Goal: Task Accomplishment & Management: Use online tool/utility

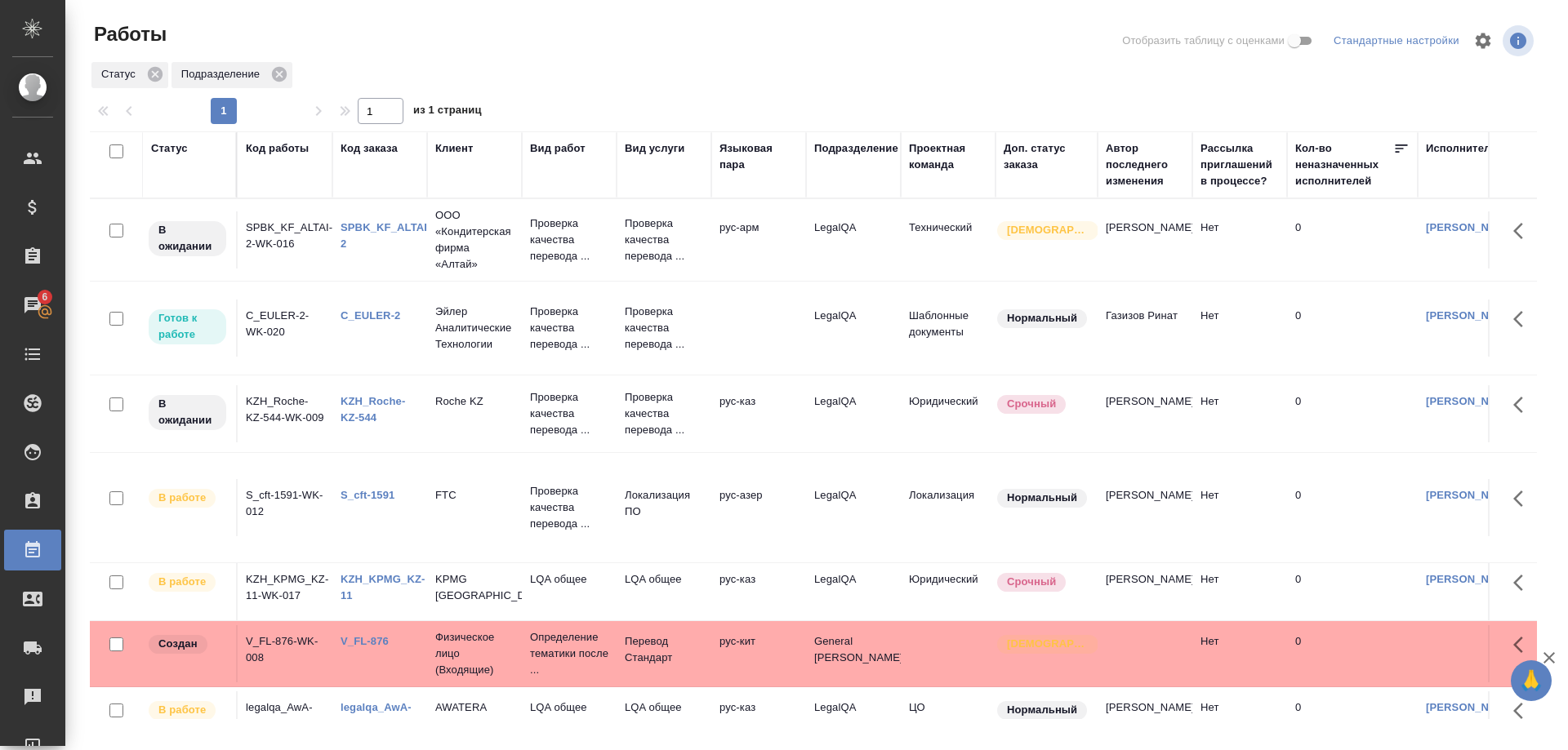
click at [361, 221] on div "SPBK_KF_ALTAI-2" at bounding box center [380, 236] width 78 height 33
click at [368, 228] on link "SPBK_KF_ALTAI-2" at bounding box center [386, 235] width 91 height 29
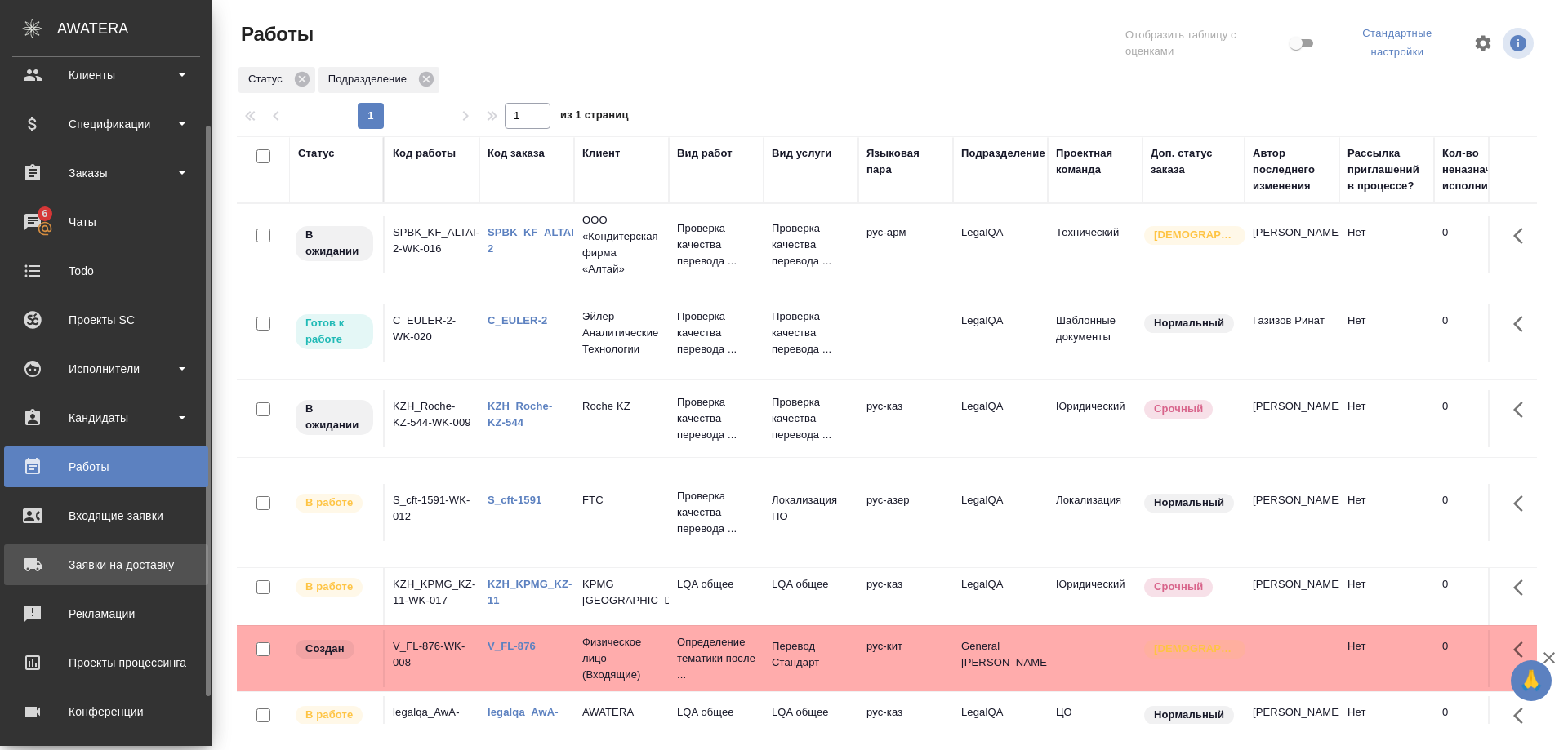
scroll to position [143, 0]
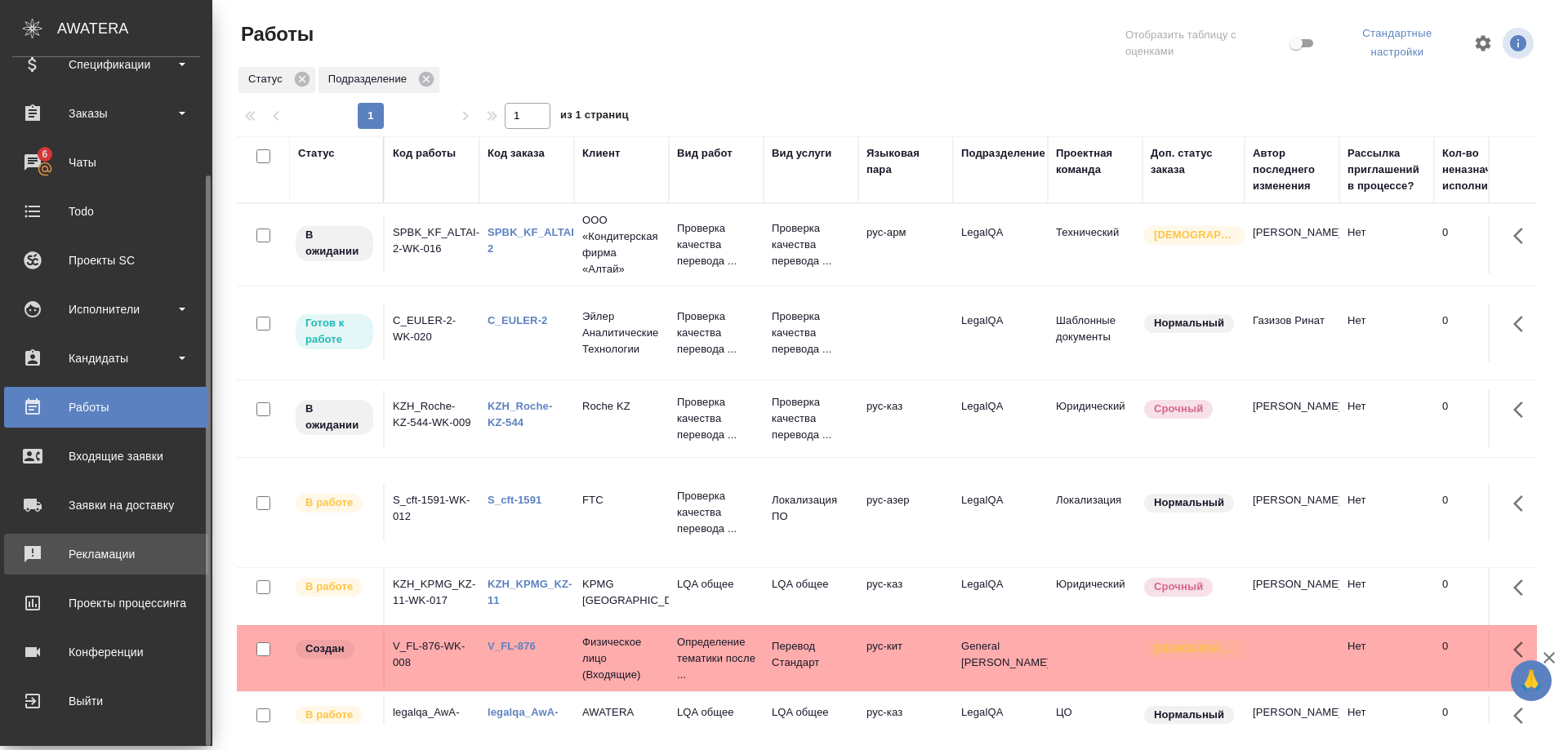
click at [89, 557] on div "Рекламации" at bounding box center [106, 554] width 188 height 25
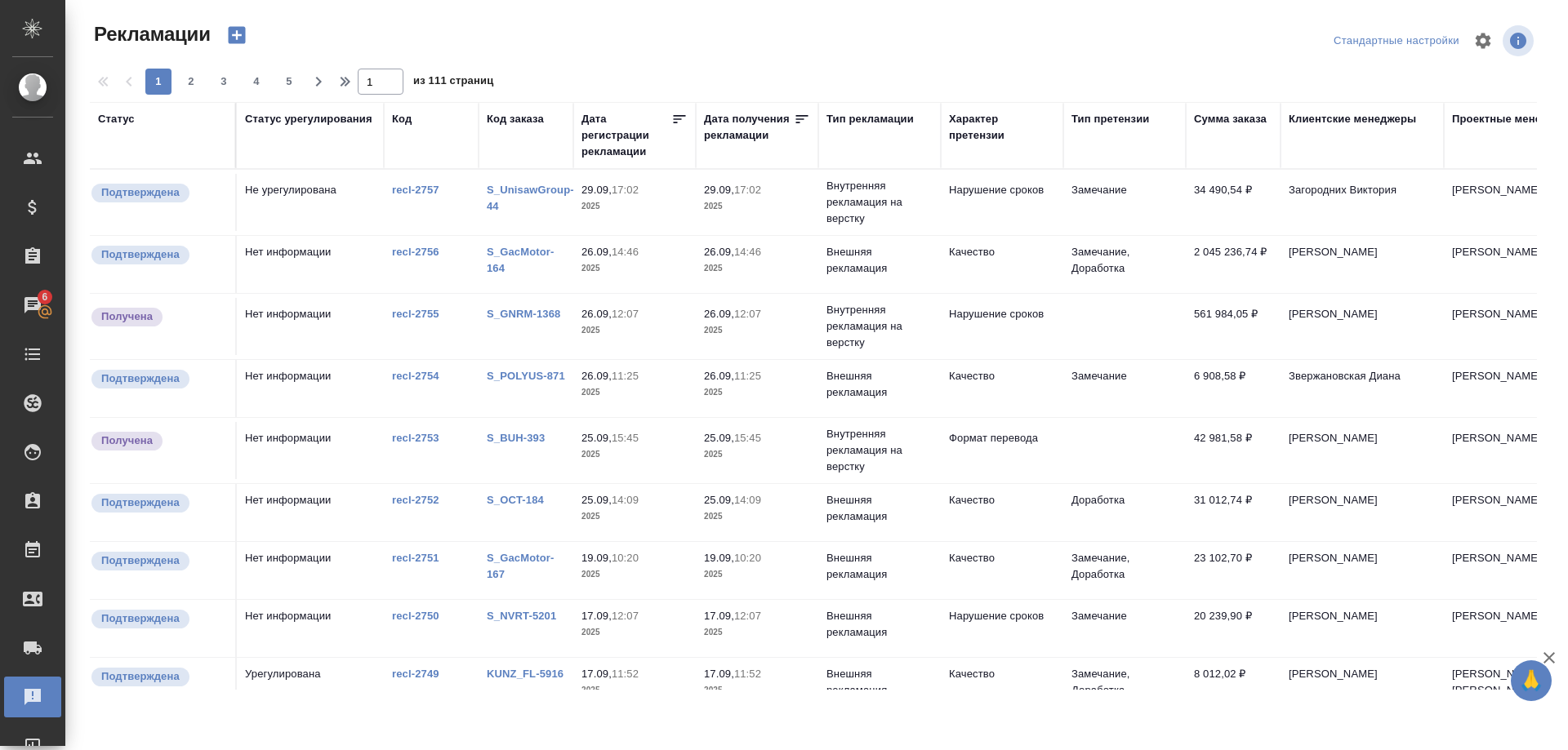
click at [1380, 442] on td "Никифорова Валерия" at bounding box center [1362, 450] width 163 height 57
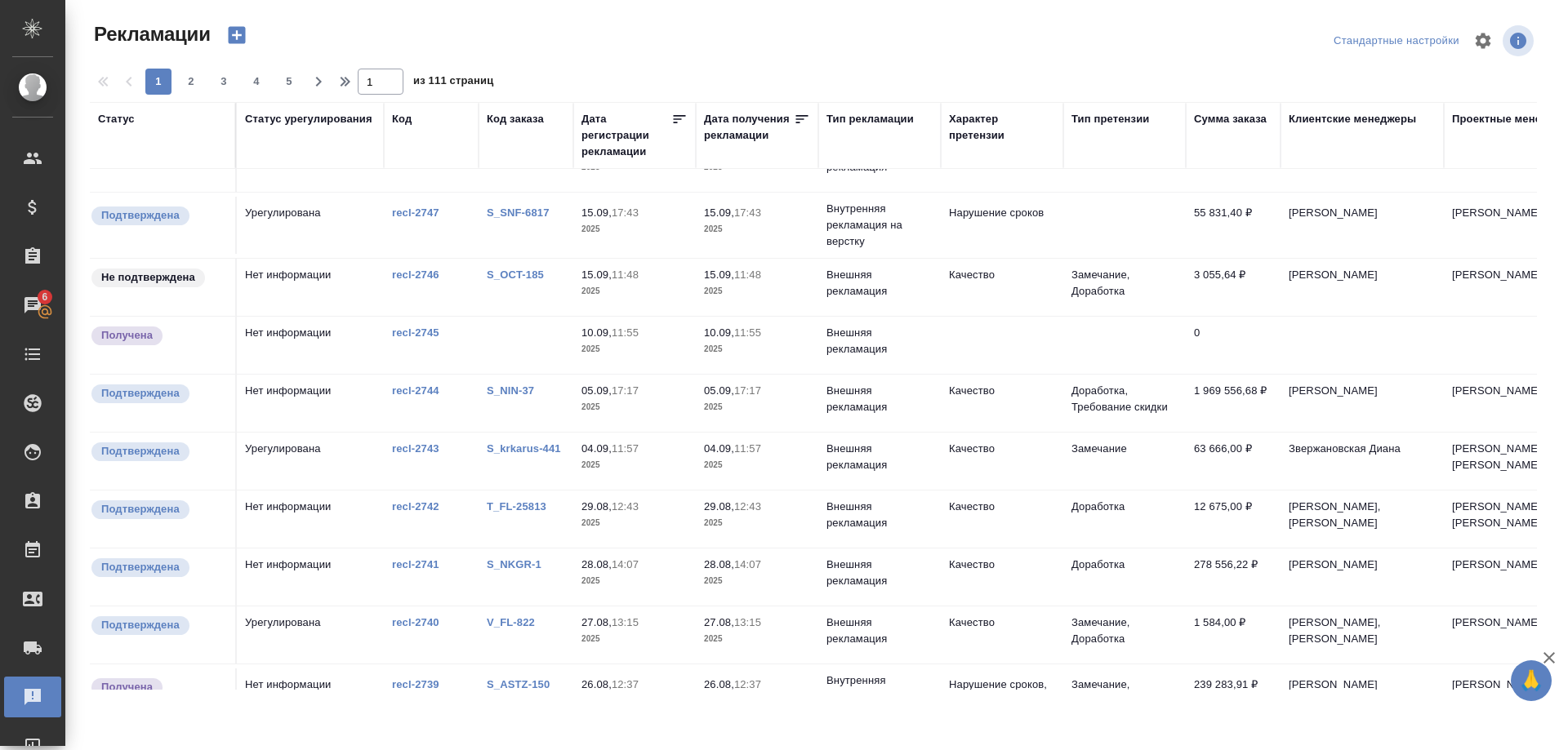
scroll to position [583, 0]
click at [411, 330] on link "recl-2745" at bounding box center [416, 331] width 48 height 12
click at [424, 328] on link "recl-2745" at bounding box center [416, 331] width 48 height 12
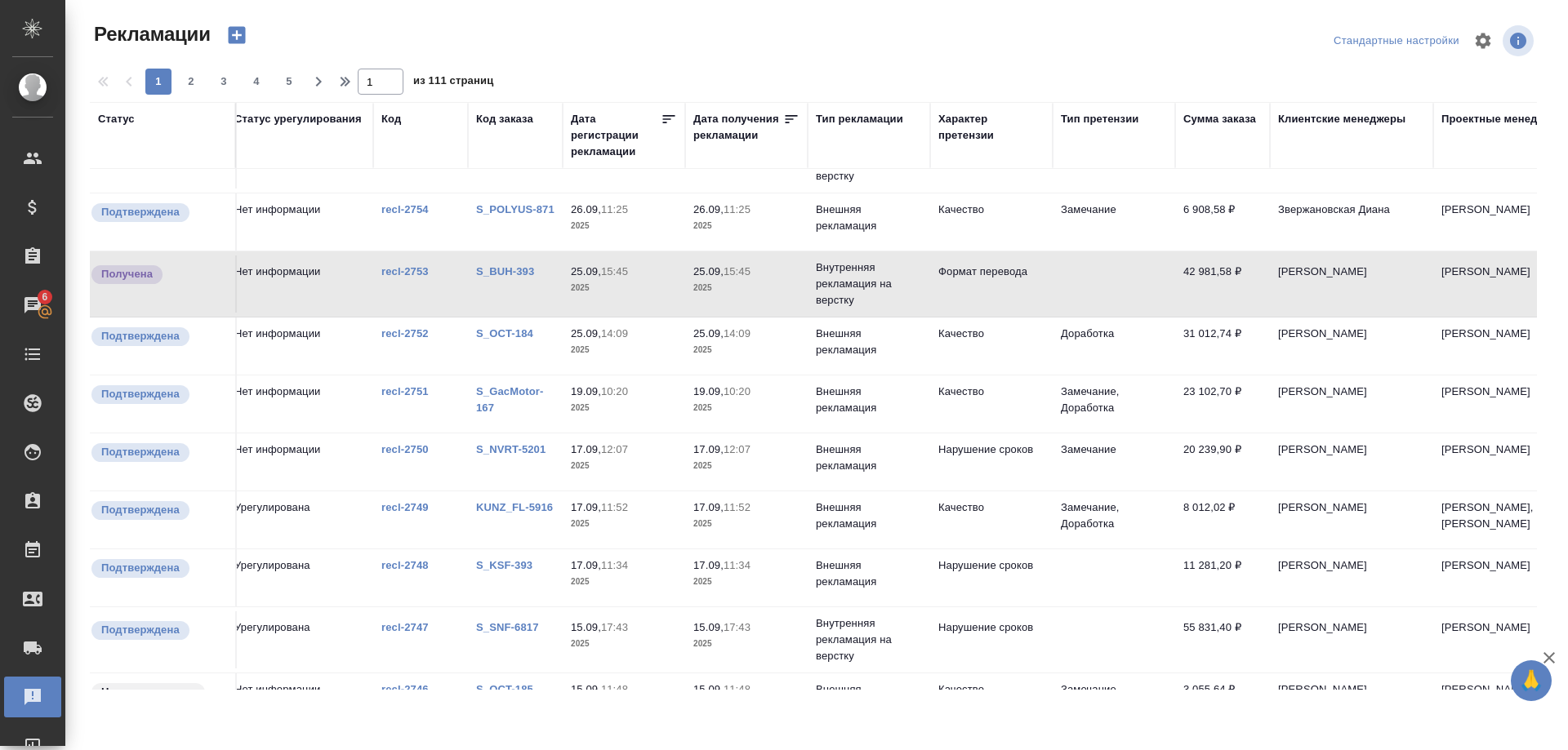
scroll to position [166, 0]
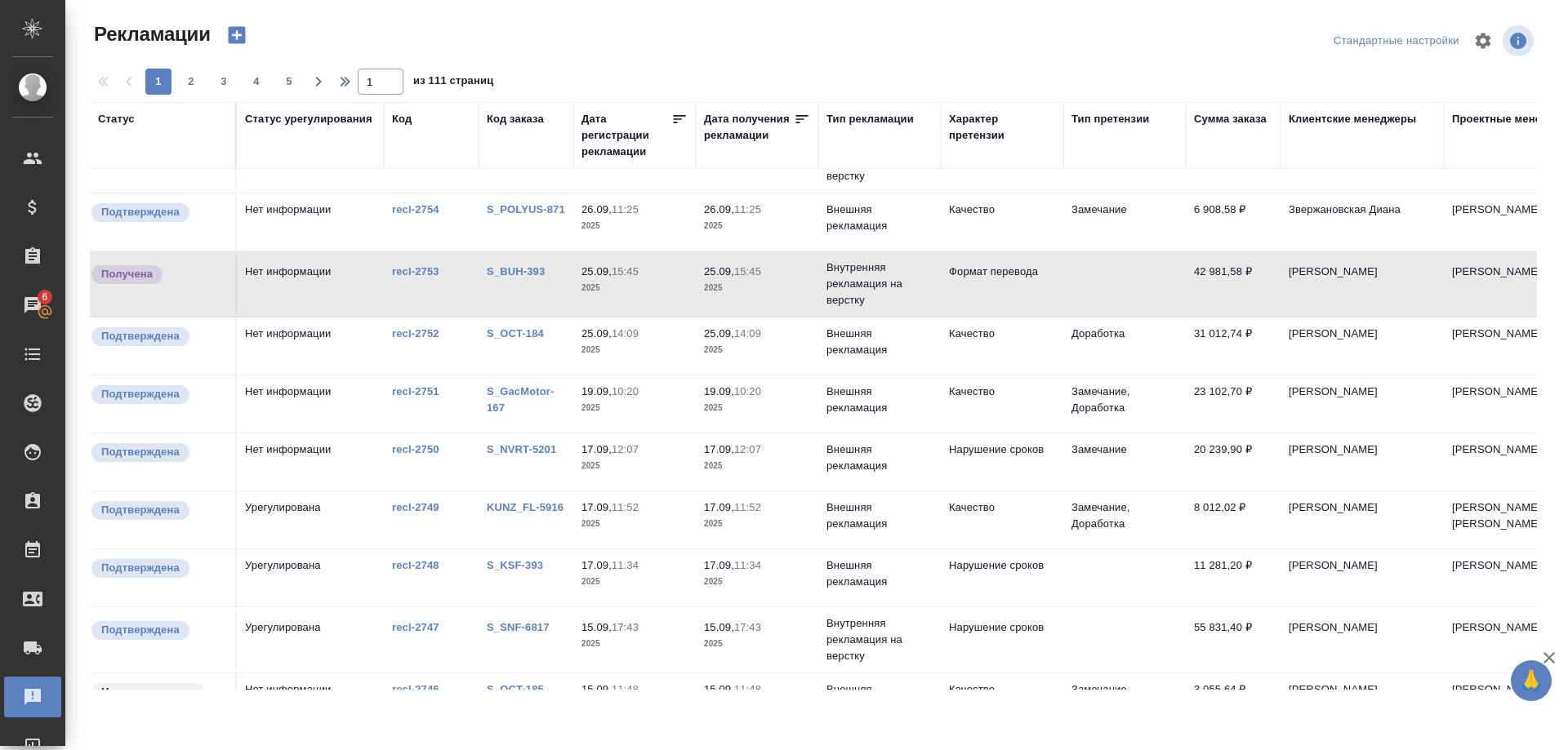
click at [539, 505] on link "KUNZ_FL-5916" at bounding box center [525, 507] width 77 height 12
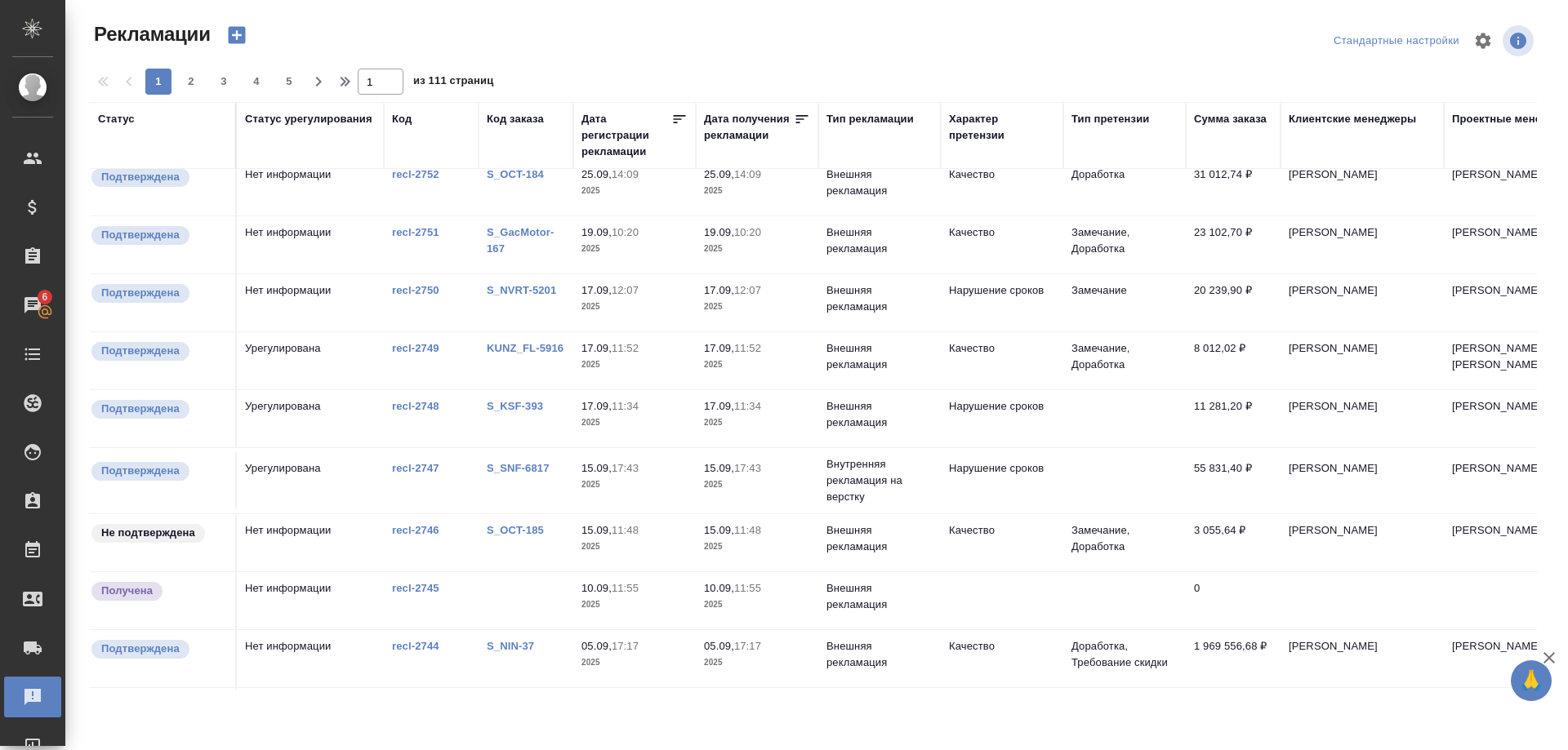
scroll to position [333, 0]
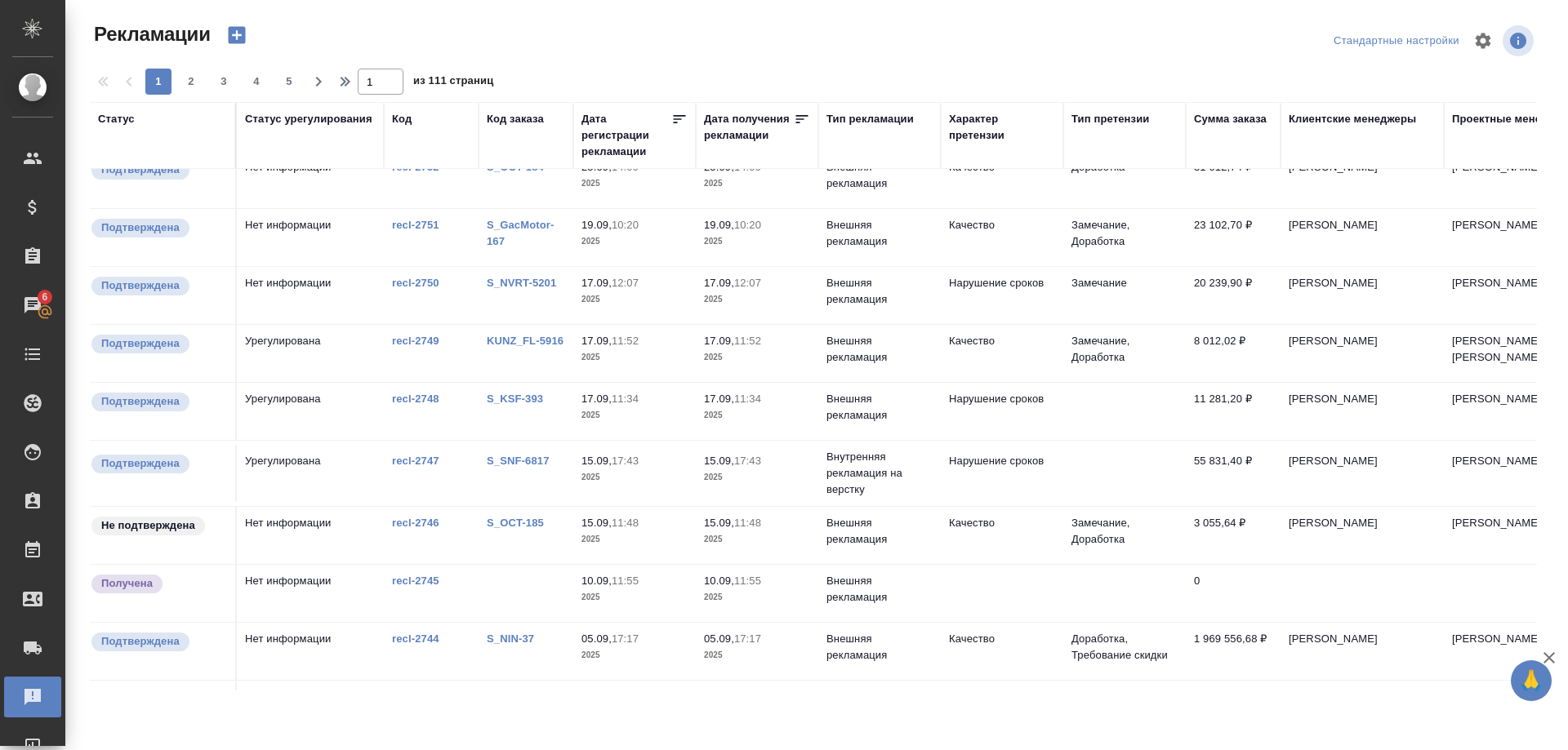
click at [503, 523] on link "S_OCT-185" at bounding box center [515, 523] width 57 height 12
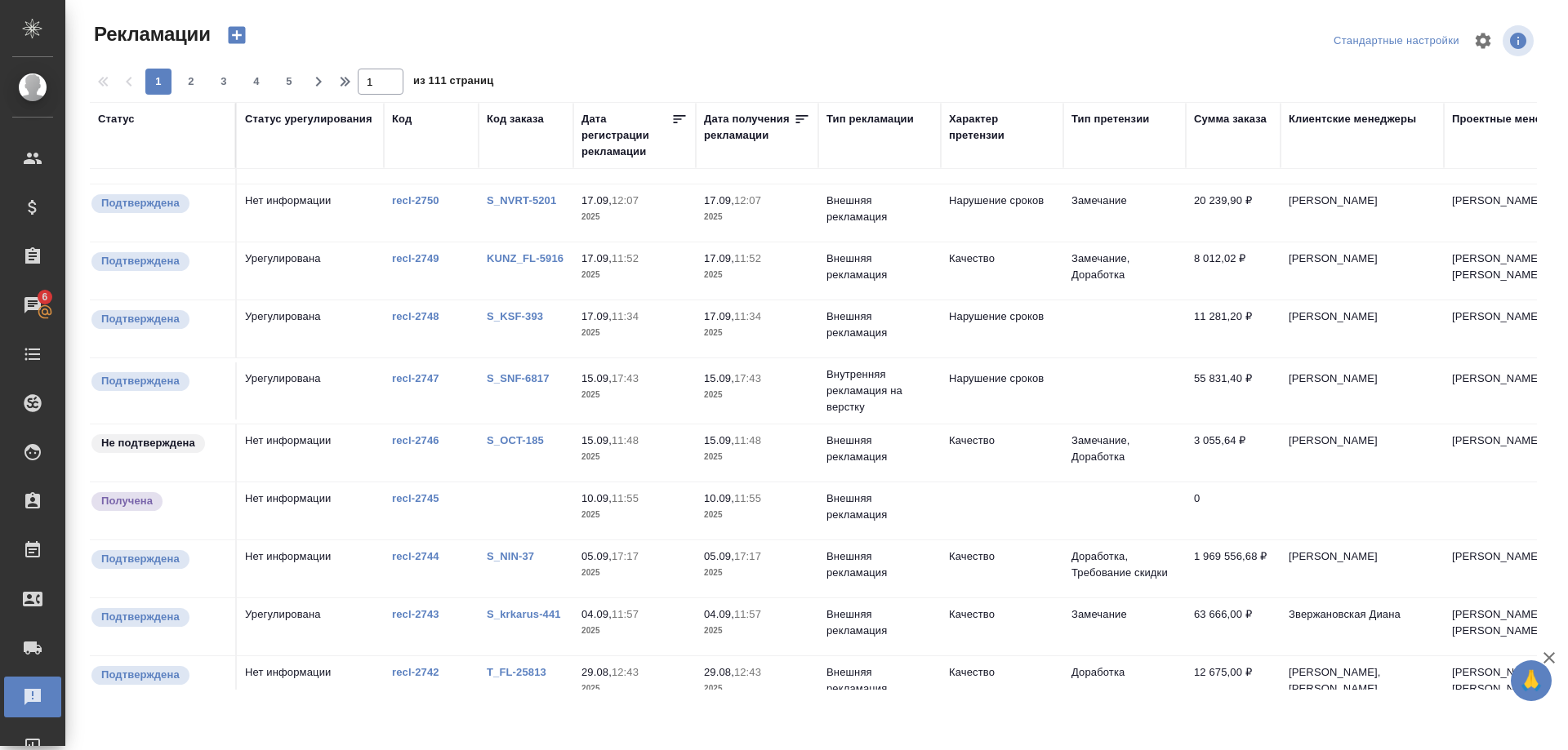
scroll to position [417, 0]
click at [515, 557] on link "S_NIN-37" at bounding box center [511, 555] width 48 height 12
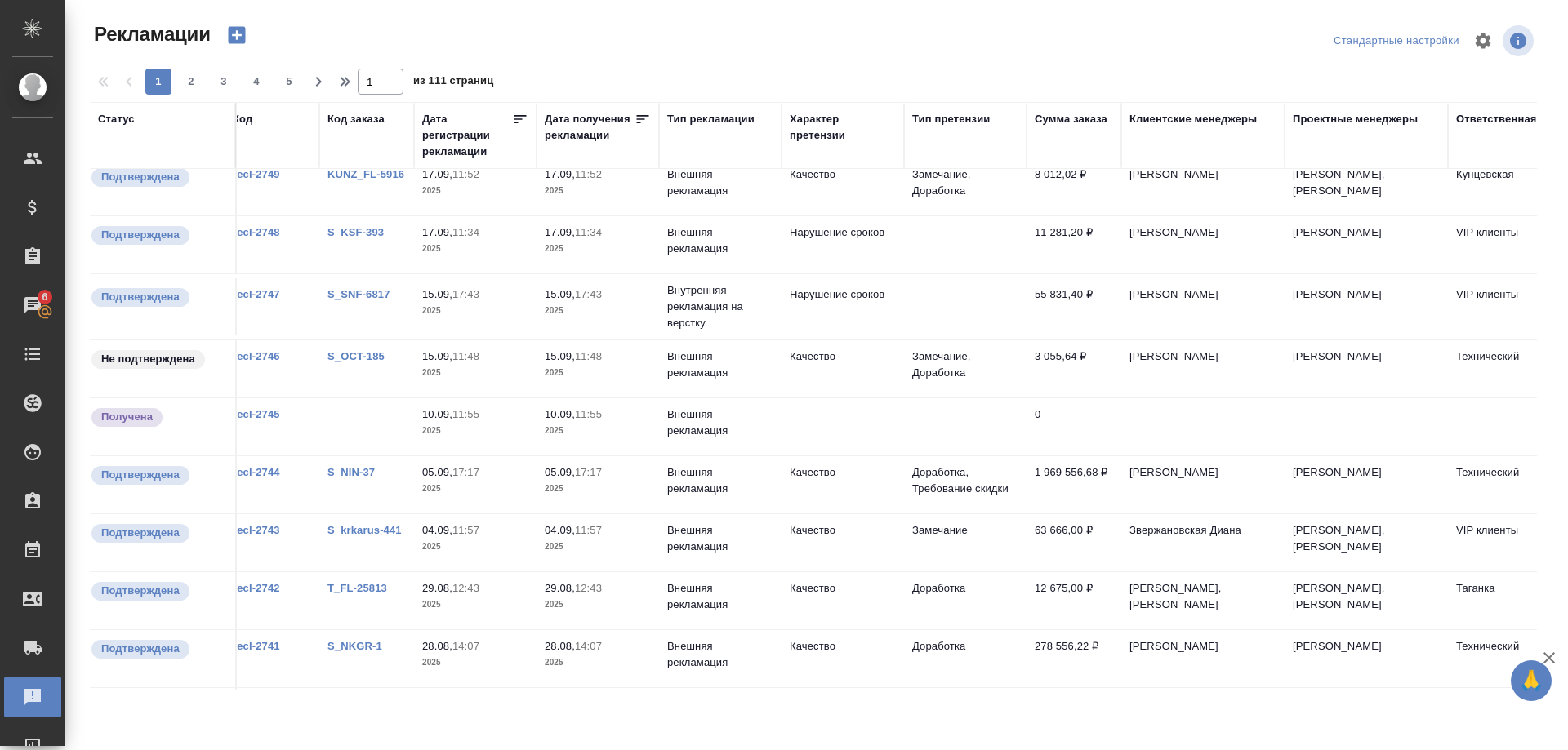
scroll to position [500, 147]
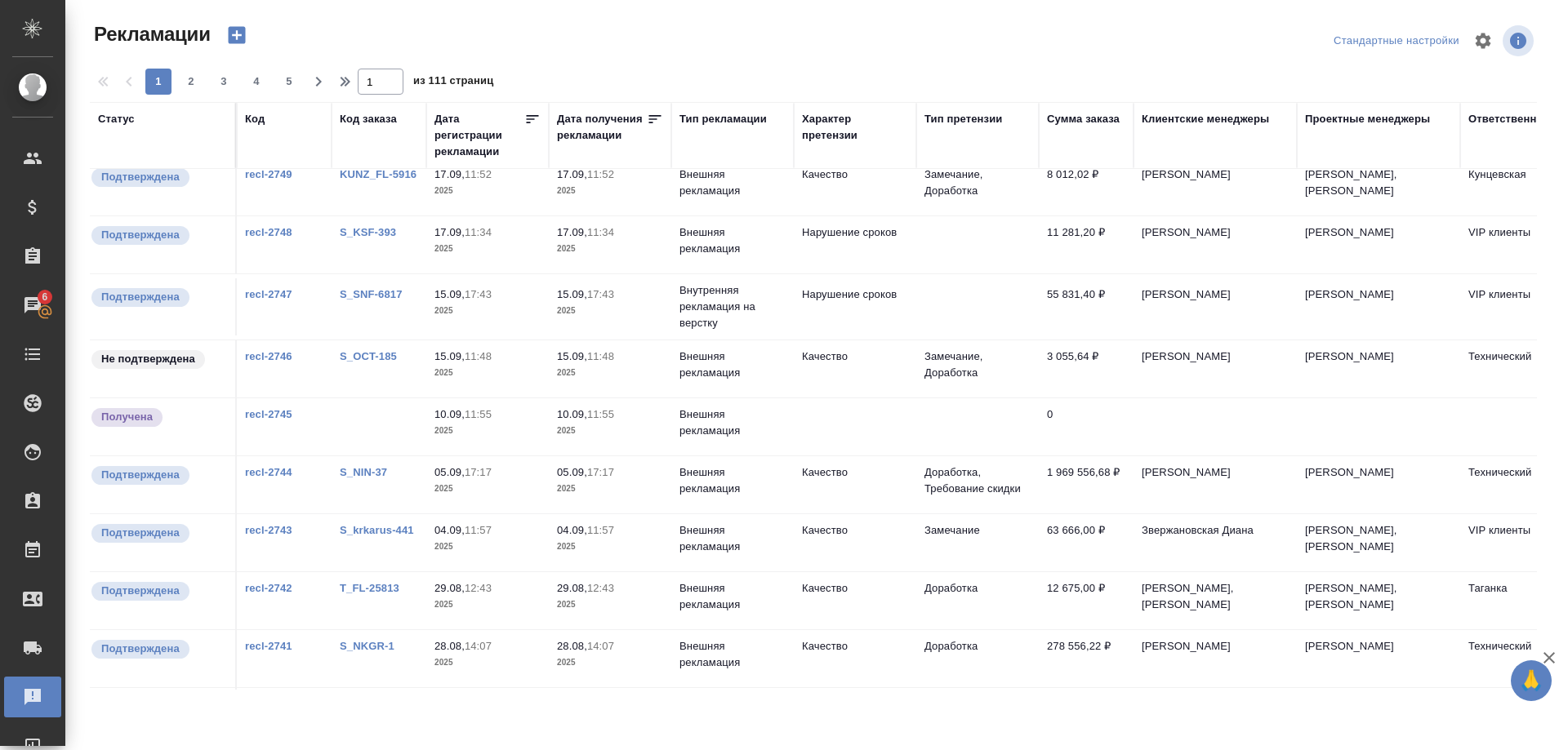
click at [391, 529] on link "S_krkarus-441" at bounding box center [377, 530] width 74 height 12
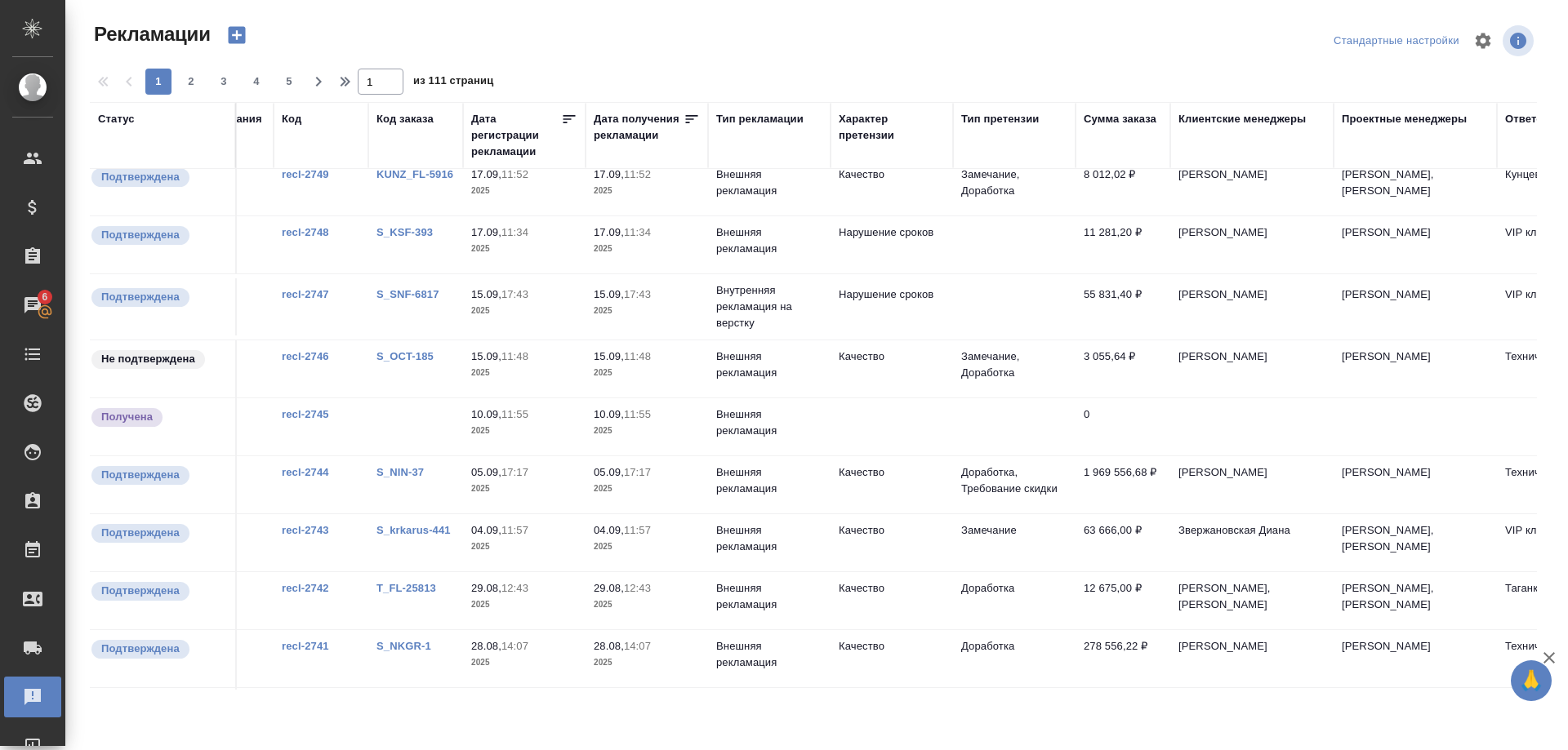
scroll to position [500, 96]
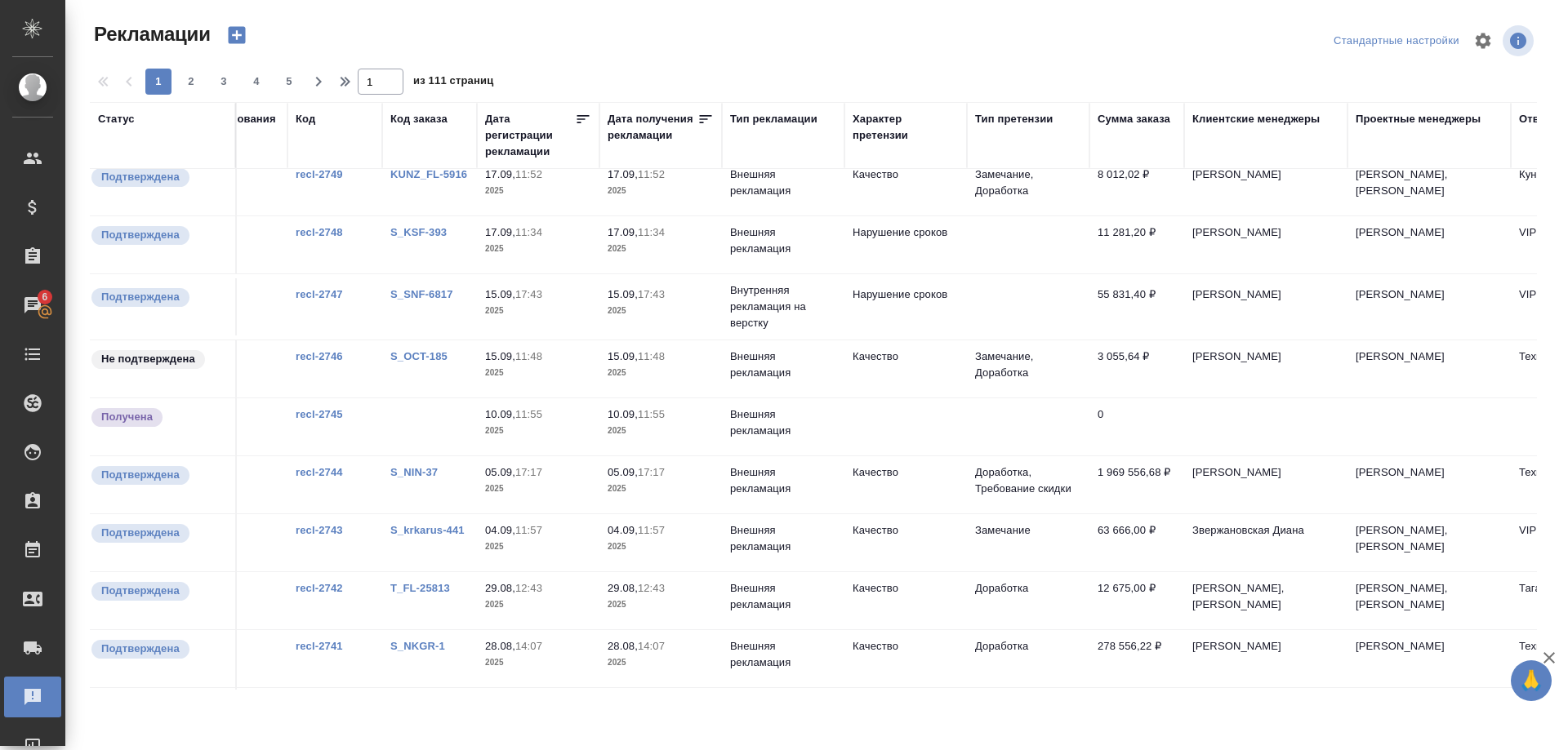
click at [441, 532] on link "S_krkarus-441" at bounding box center [427, 530] width 74 height 12
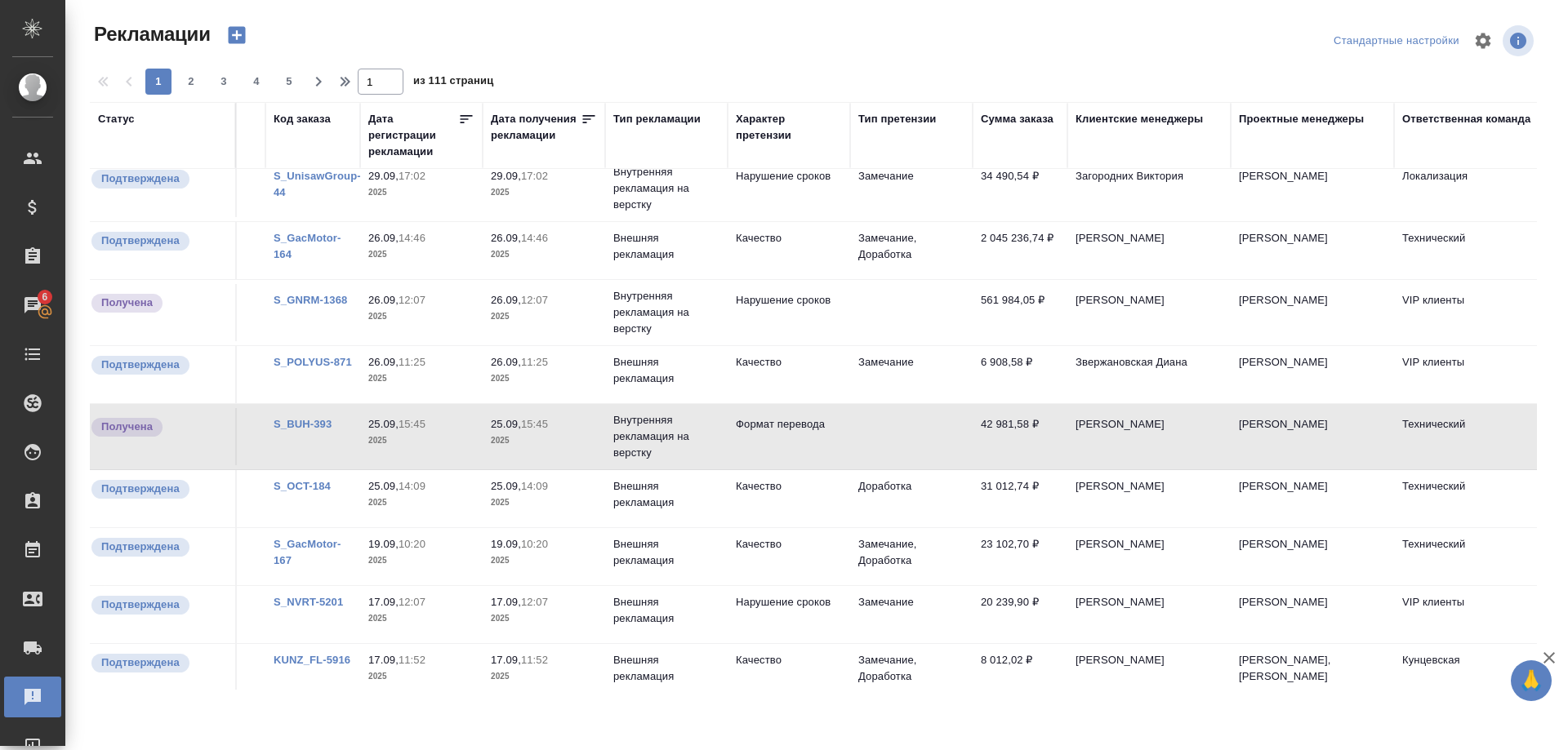
scroll to position [0, 213]
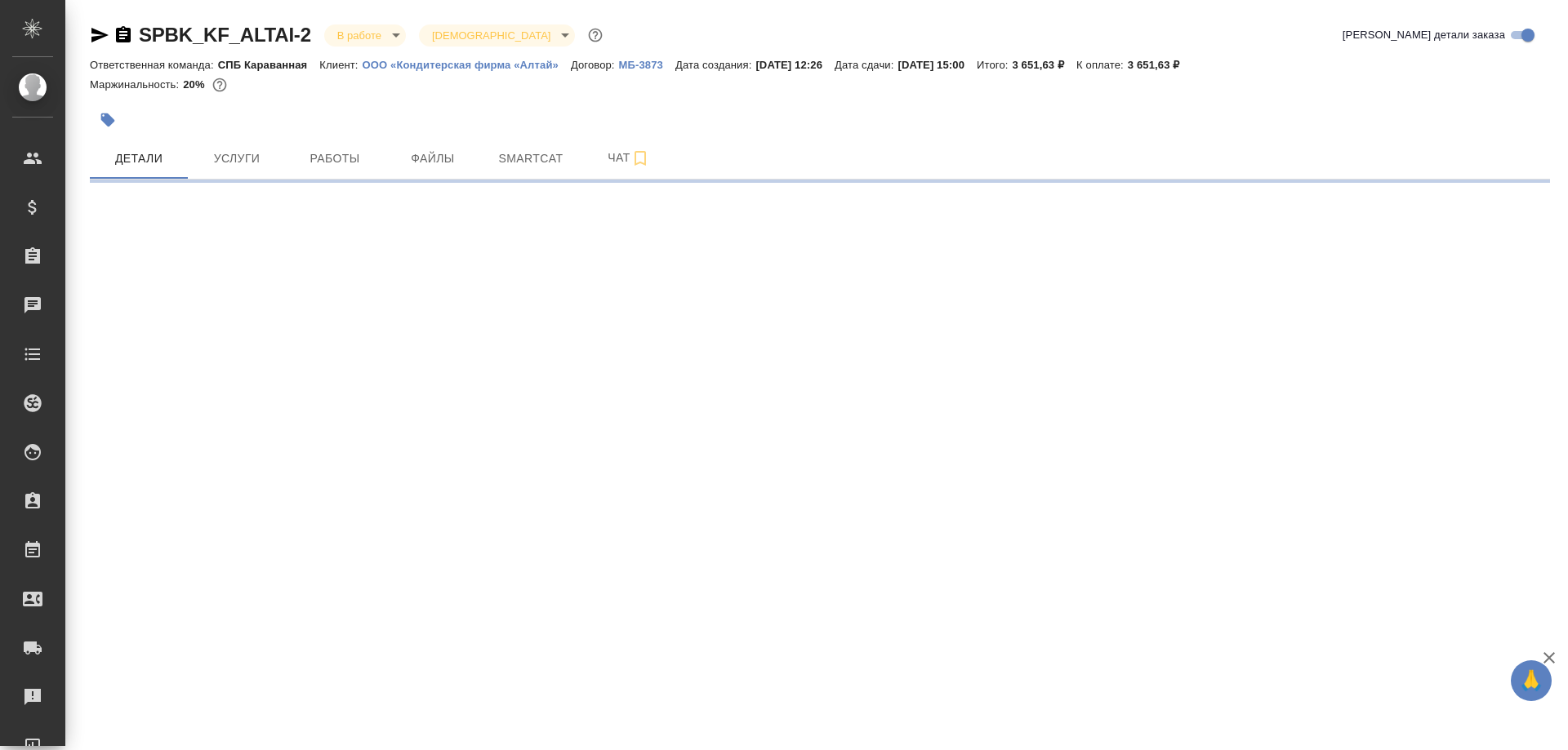
select select "RU"
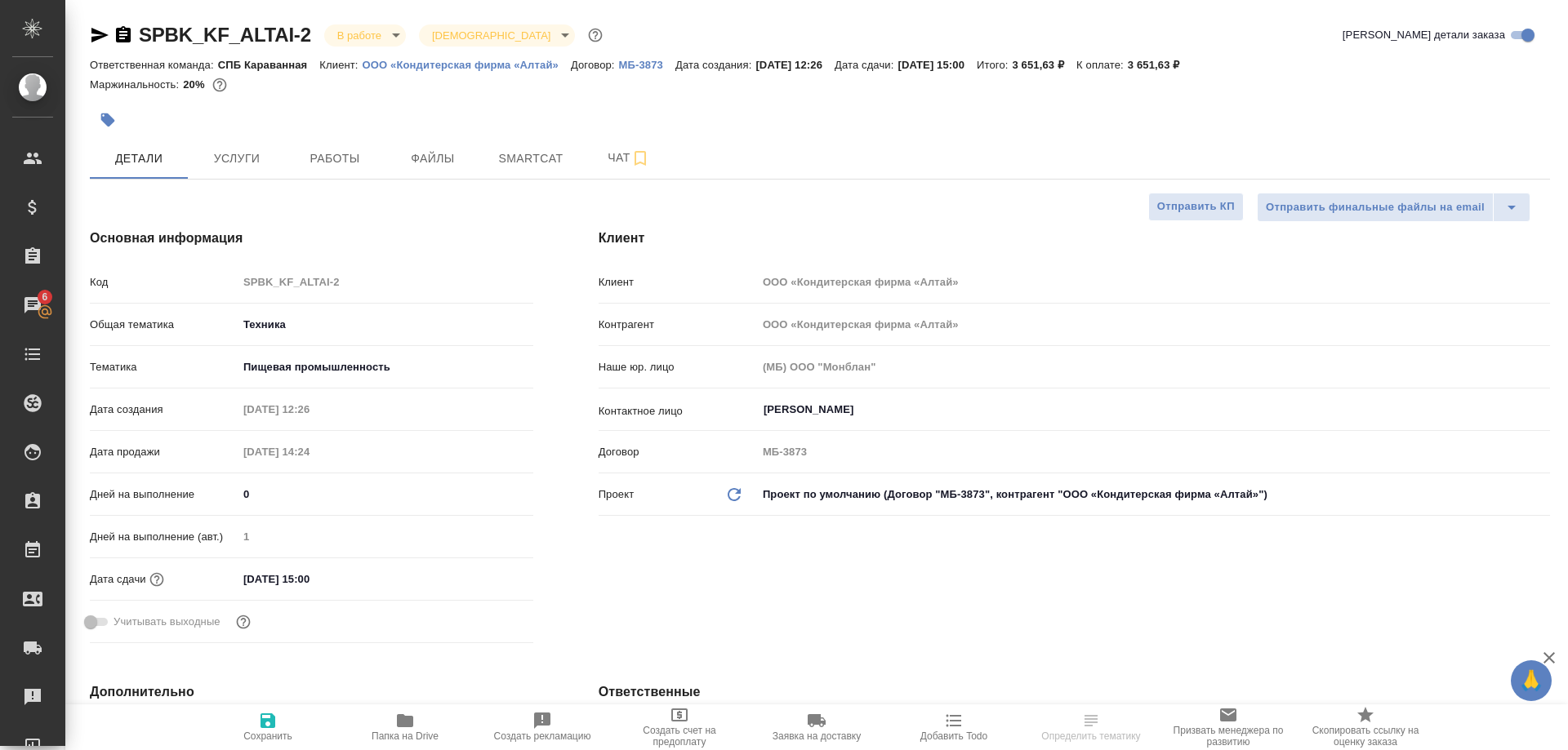
select select "RU"
type textarea "x"
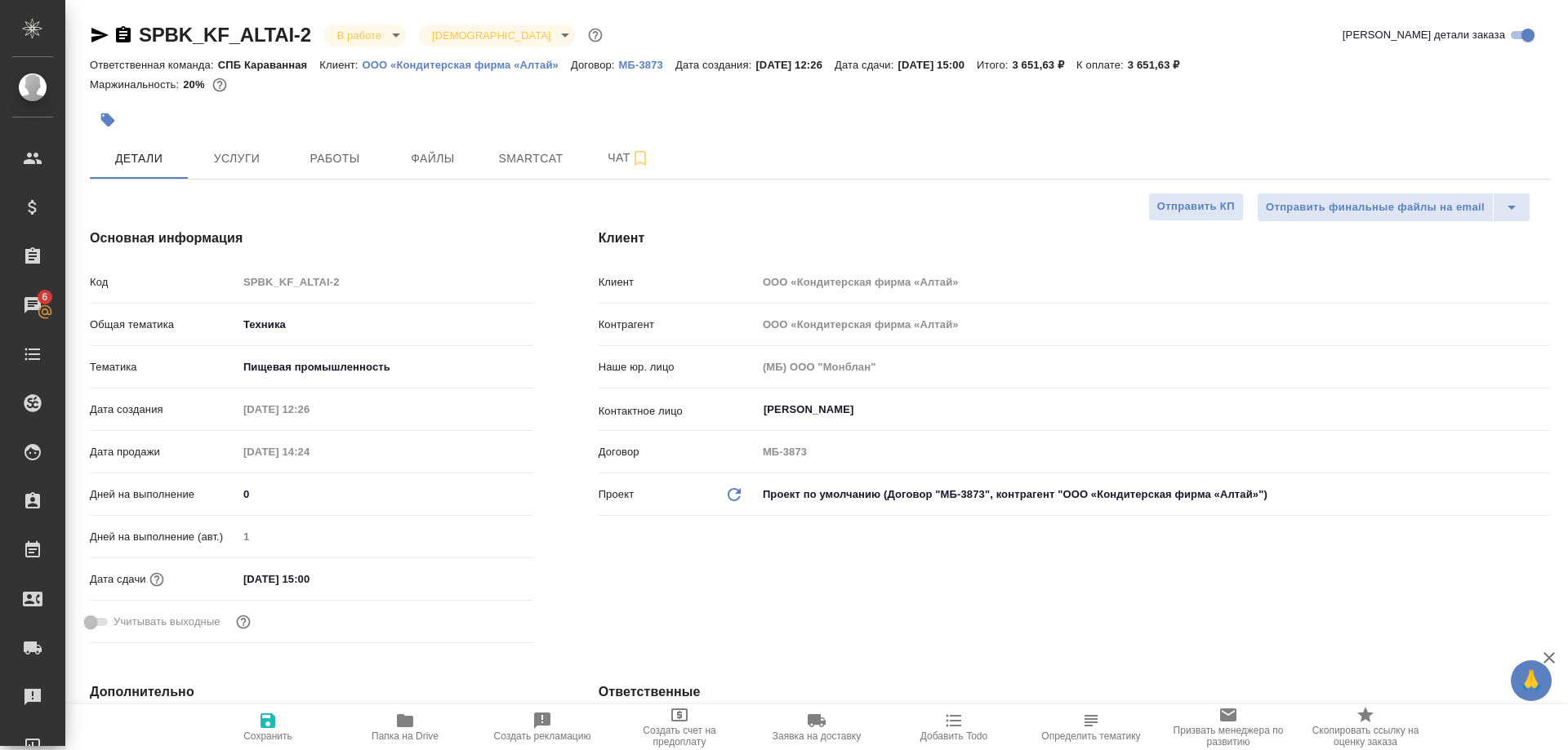
type textarea "x"
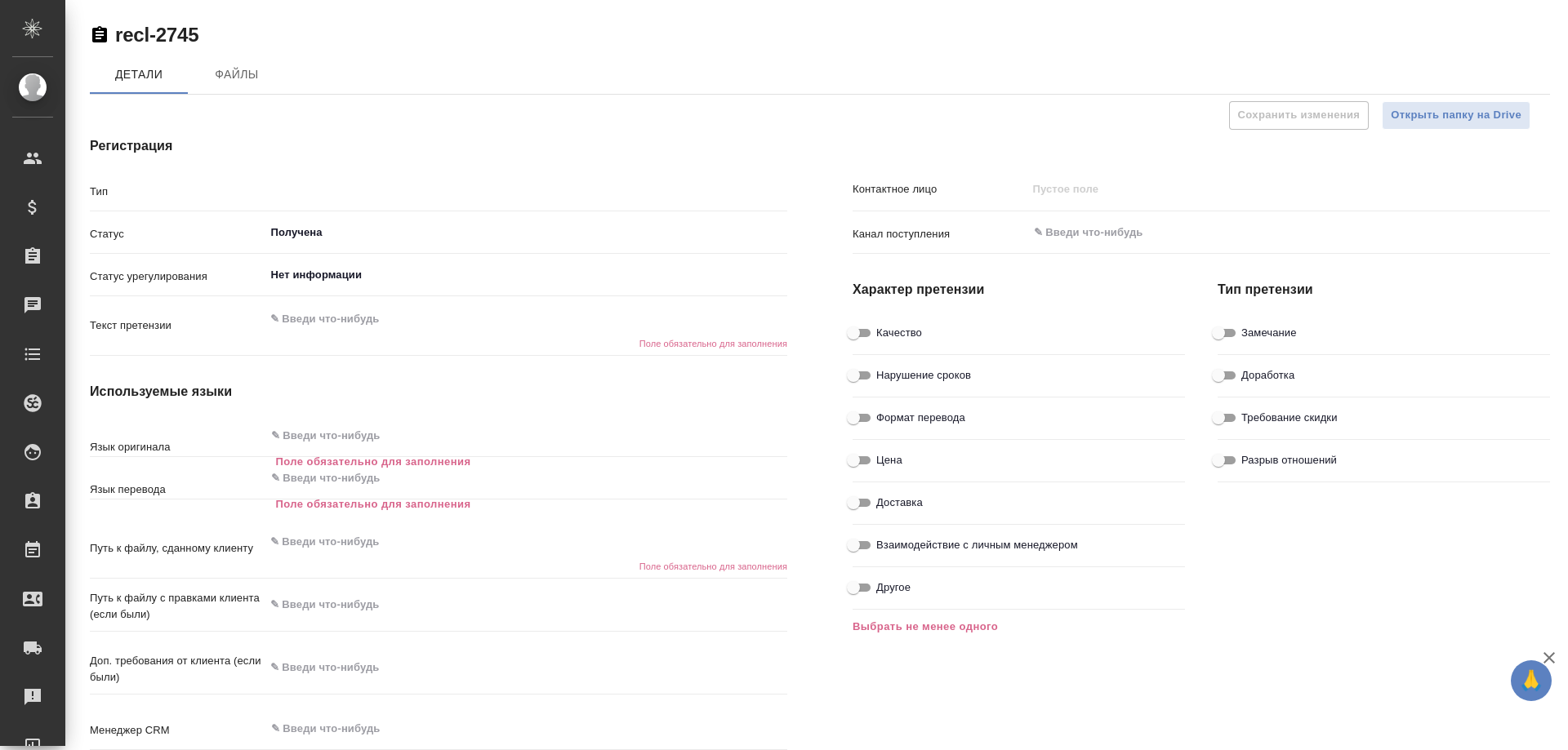
type textarea "x"
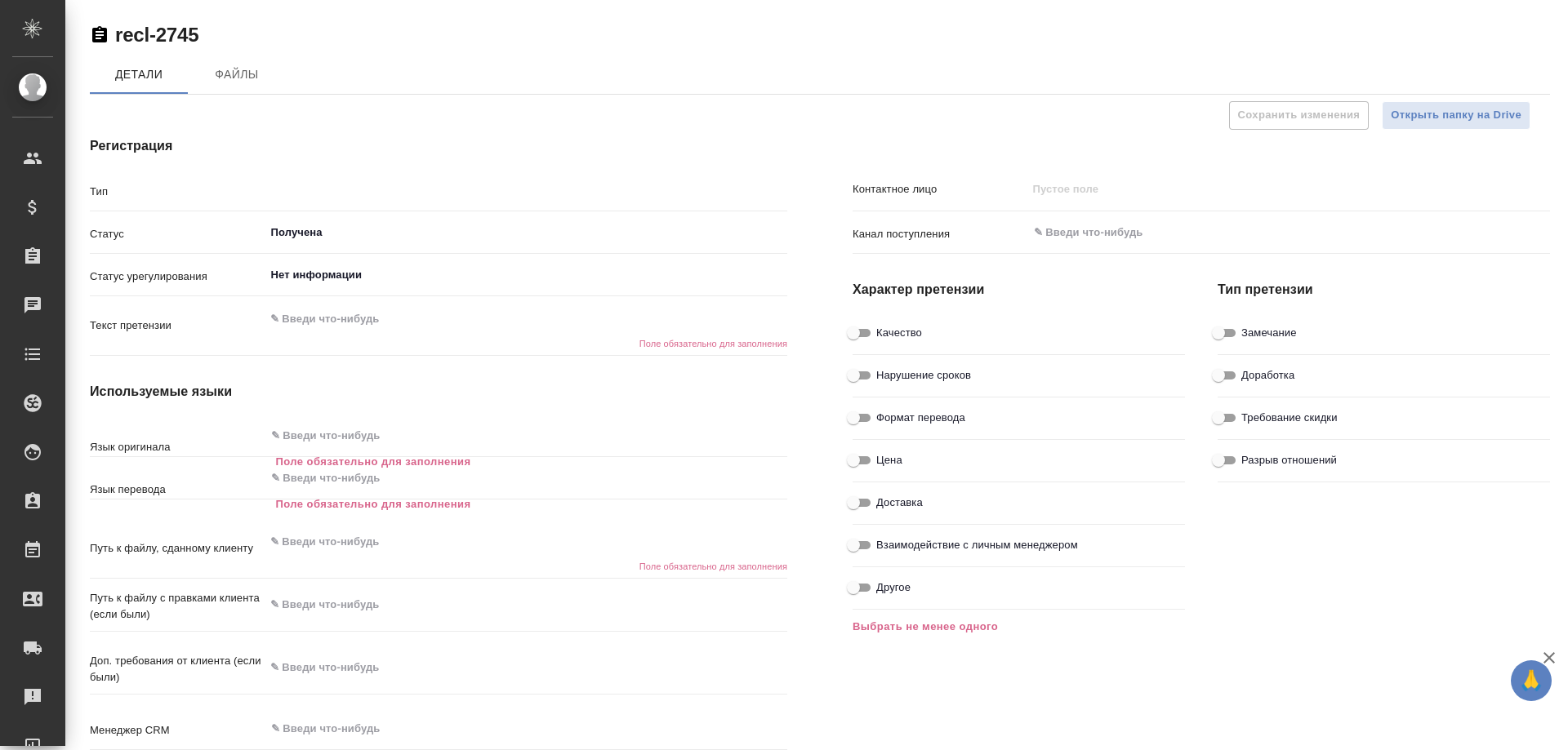
type textarea "x"
click at [231, 79] on span "Файлы" at bounding box center [236, 74] width 78 height 21
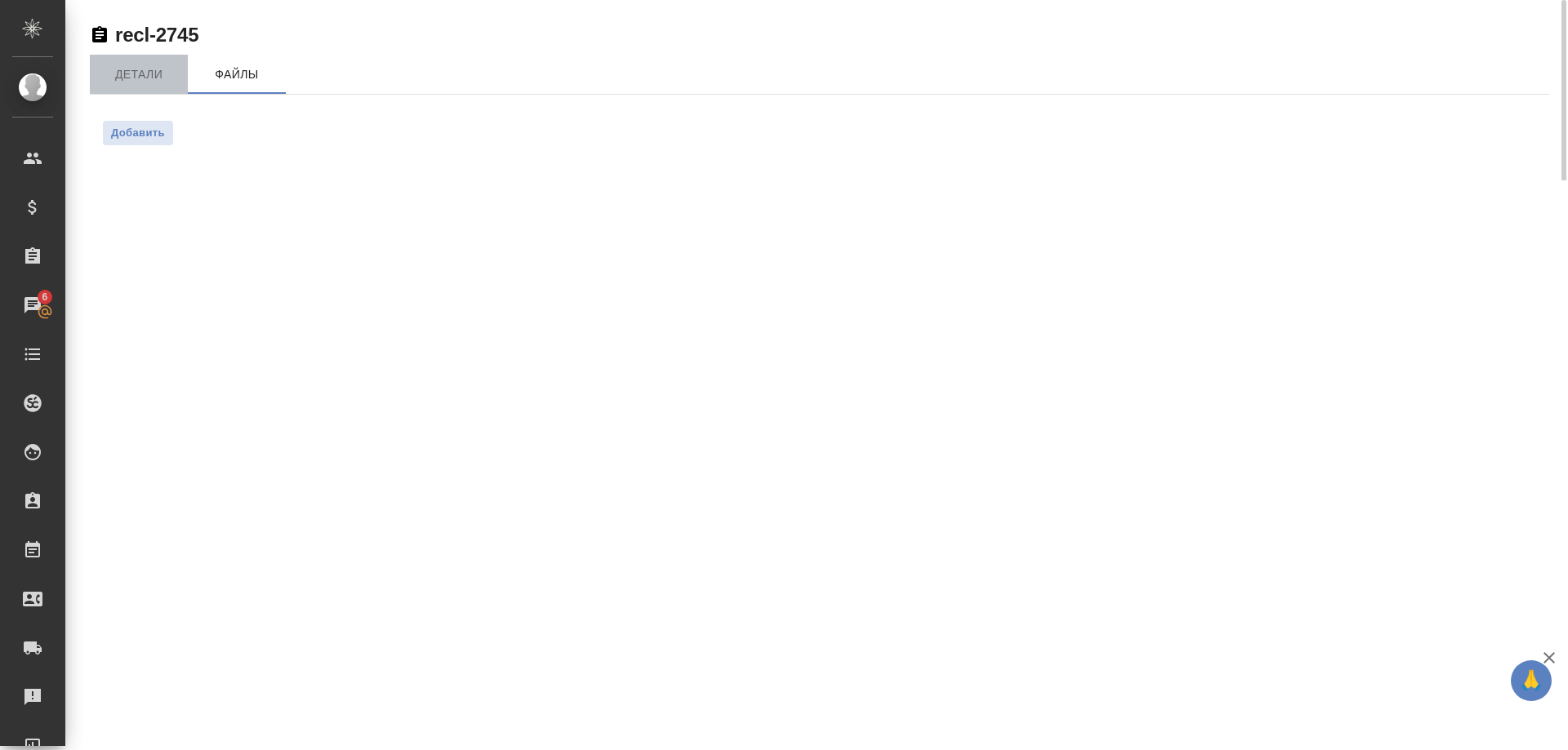
click at [141, 74] on span "Детали" at bounding box center [138, 74] width 78 height 21
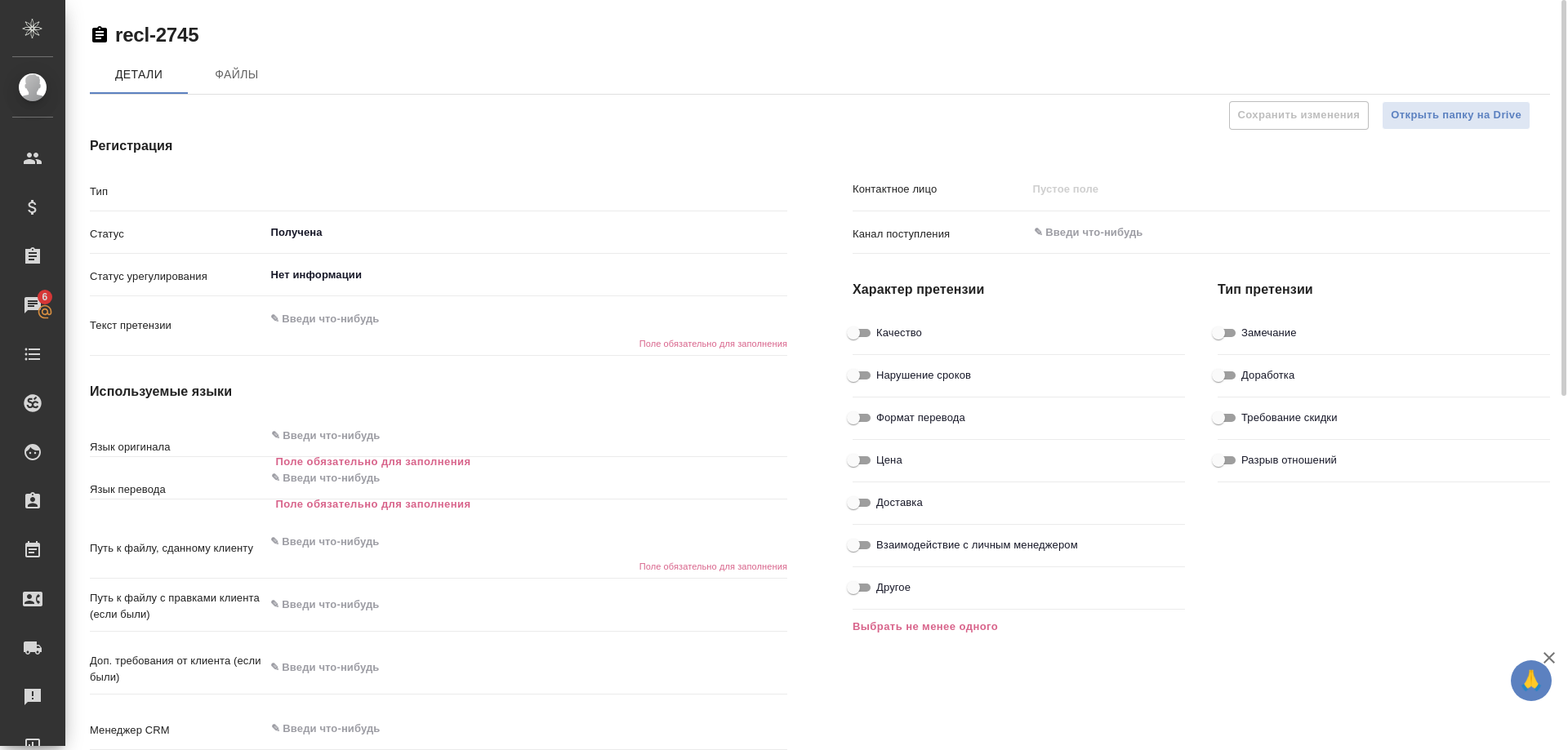
type textarea "x"
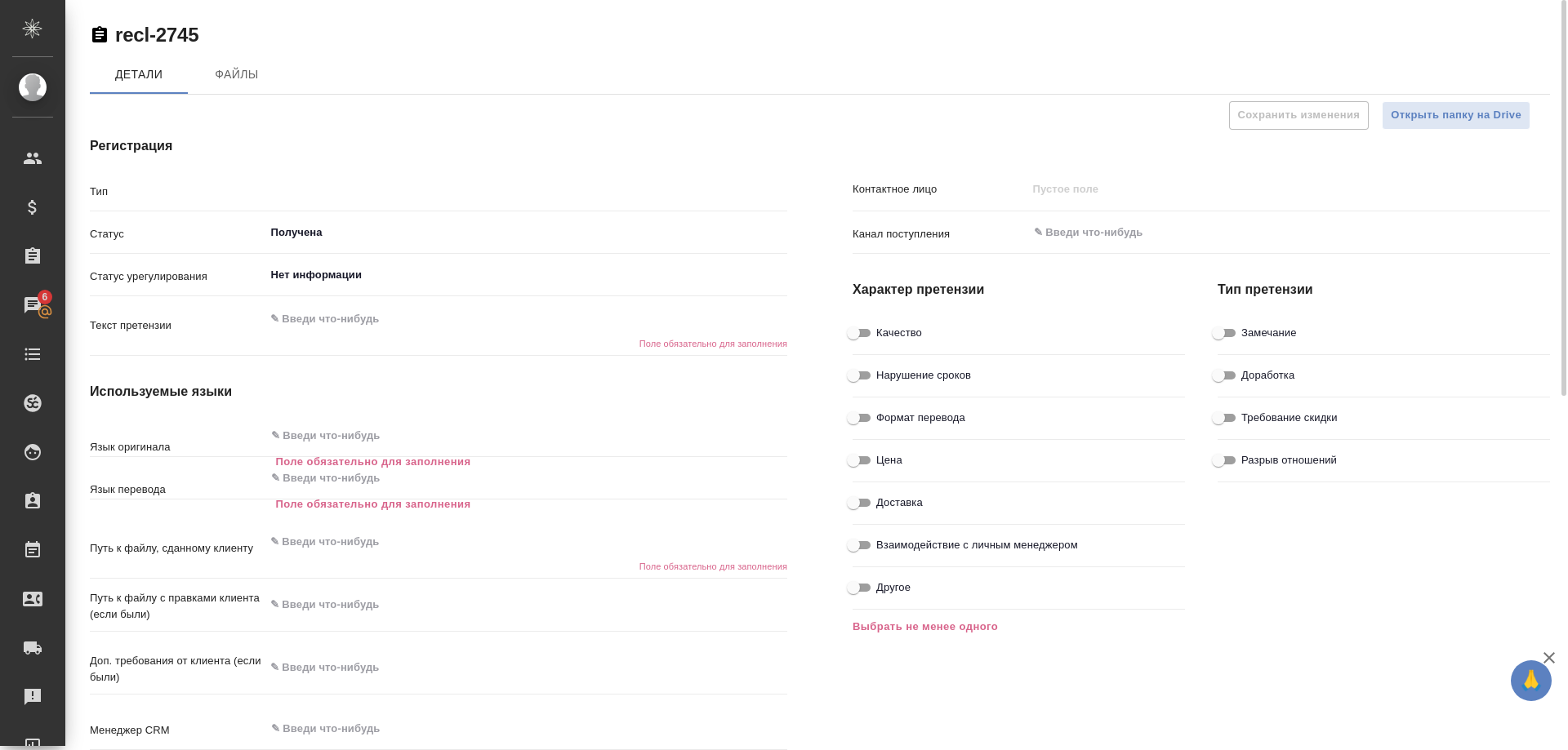
type textarea "x"
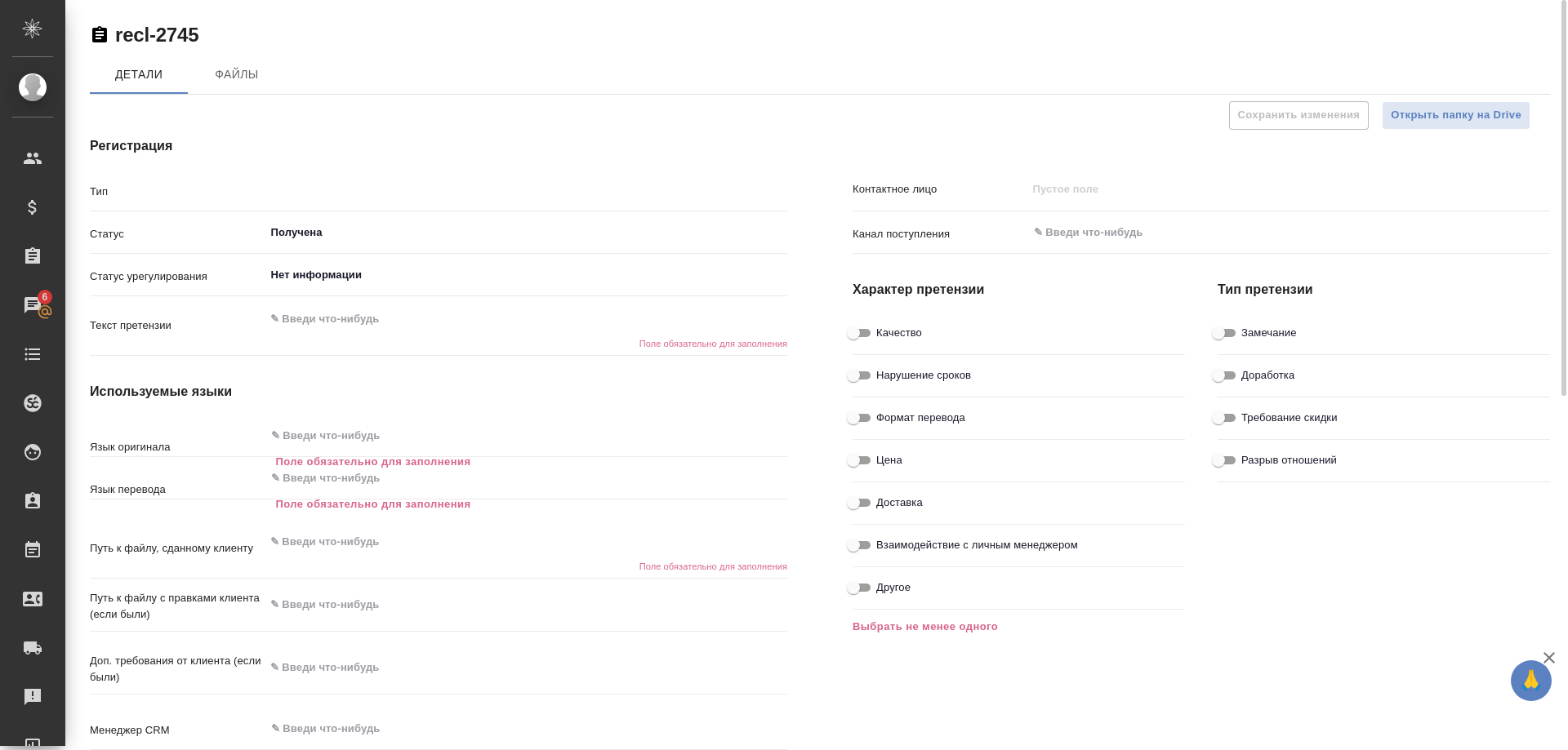
type textarea "x"
click at [1431, 114] on span "Открыть папку на Drive" at bounding box center [1456, 115] width 131 height 19
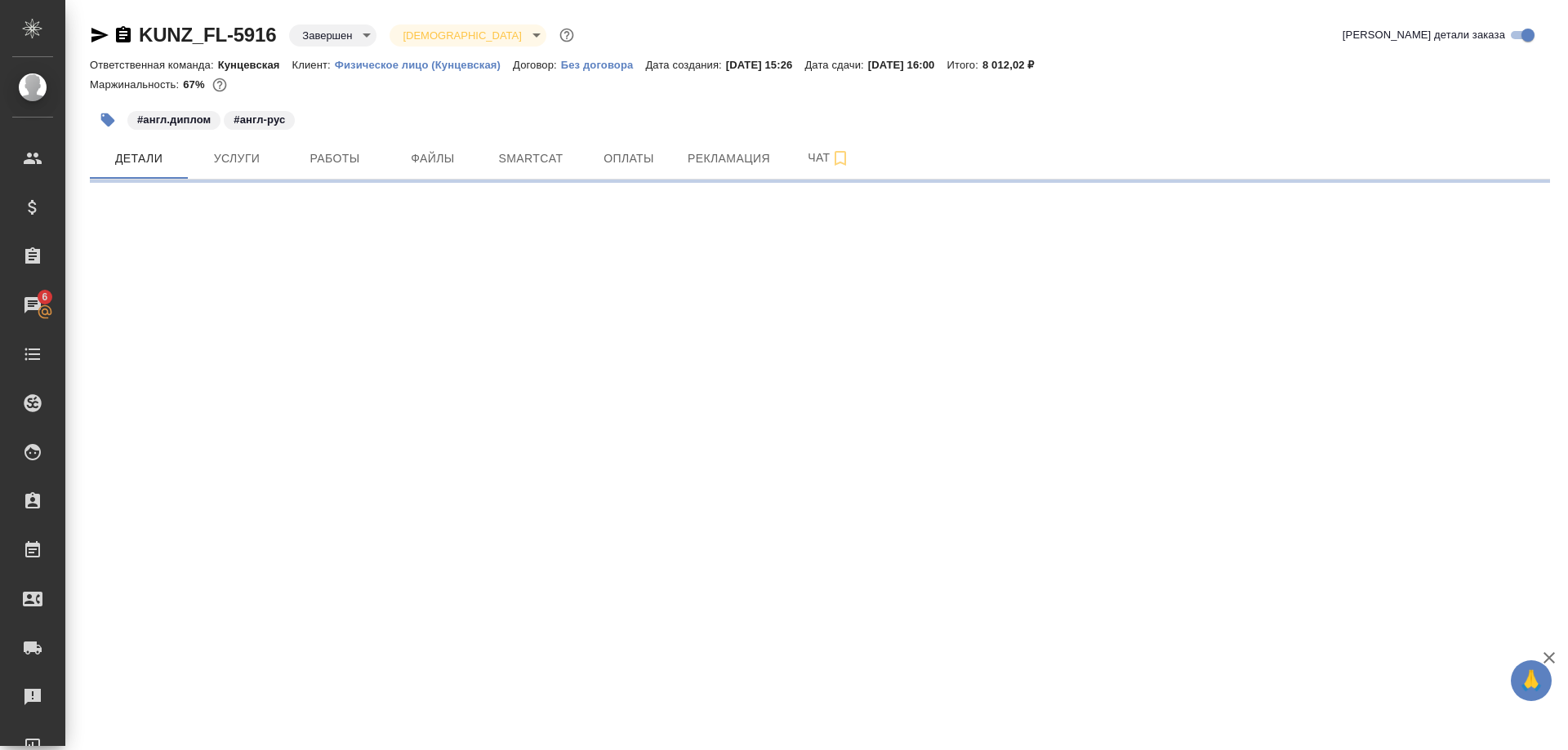
select select "RU"
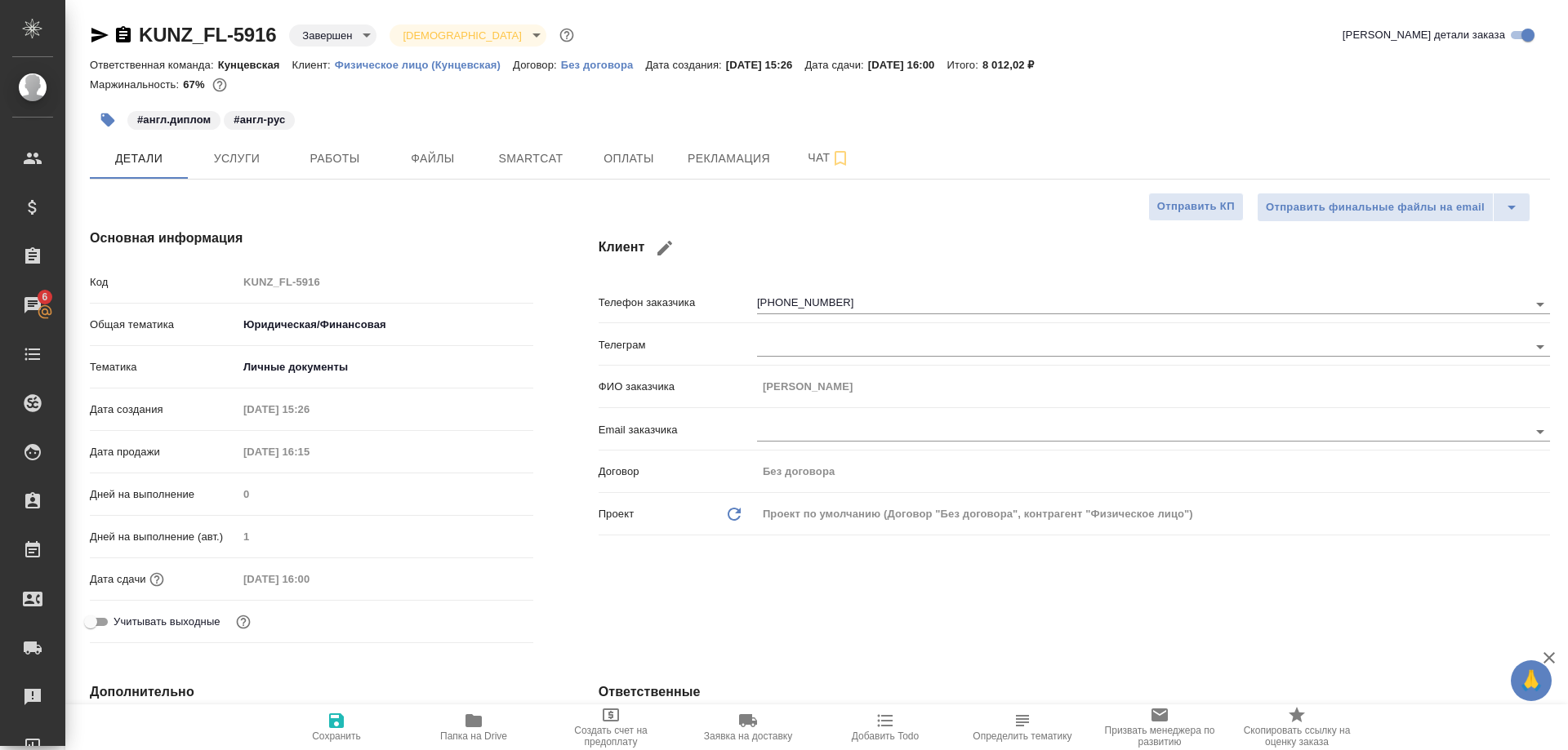
type textarea "x"
click at [698, 161] on span "Рекламация" at bounding box center [729, 158] width 82 height 21
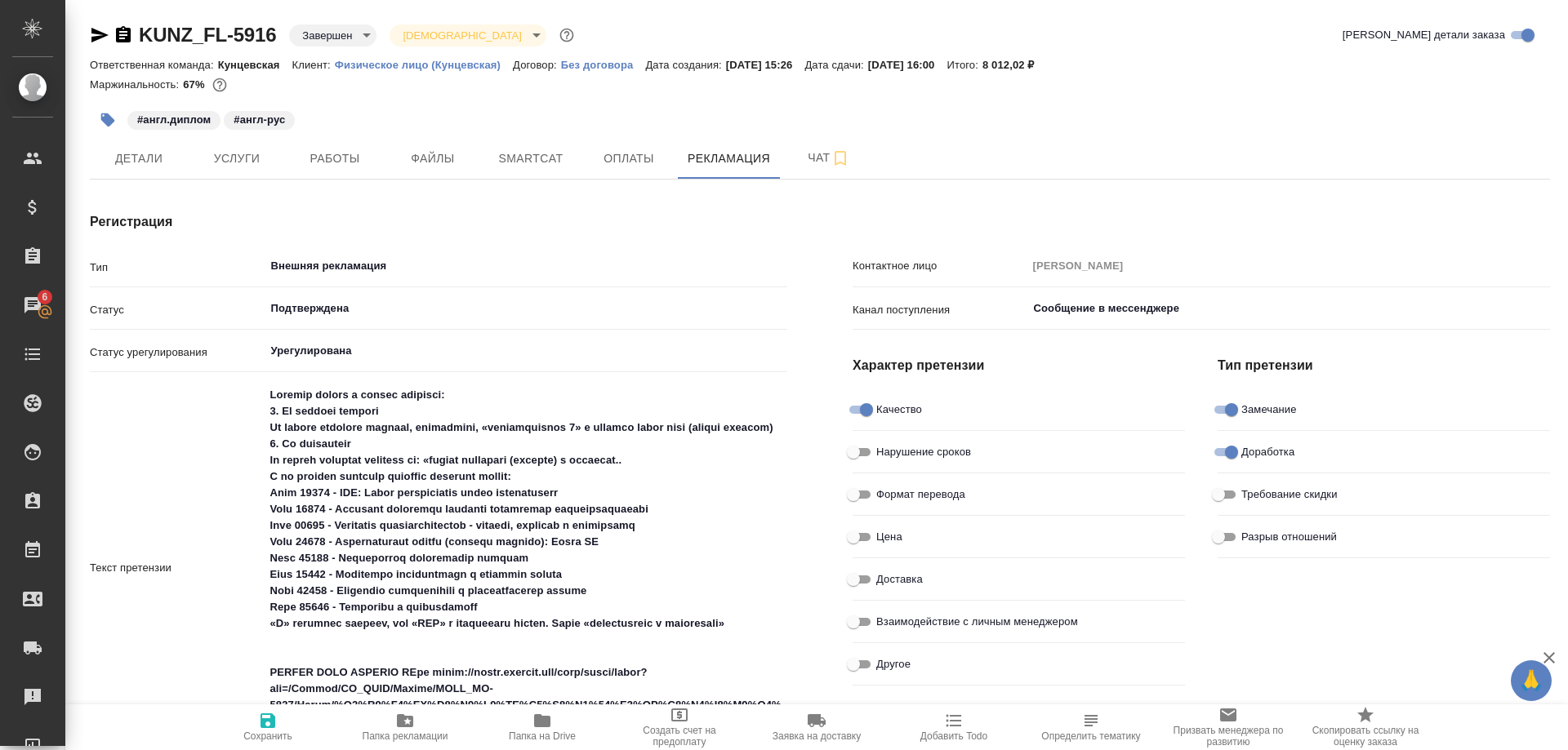
type textarea "x"
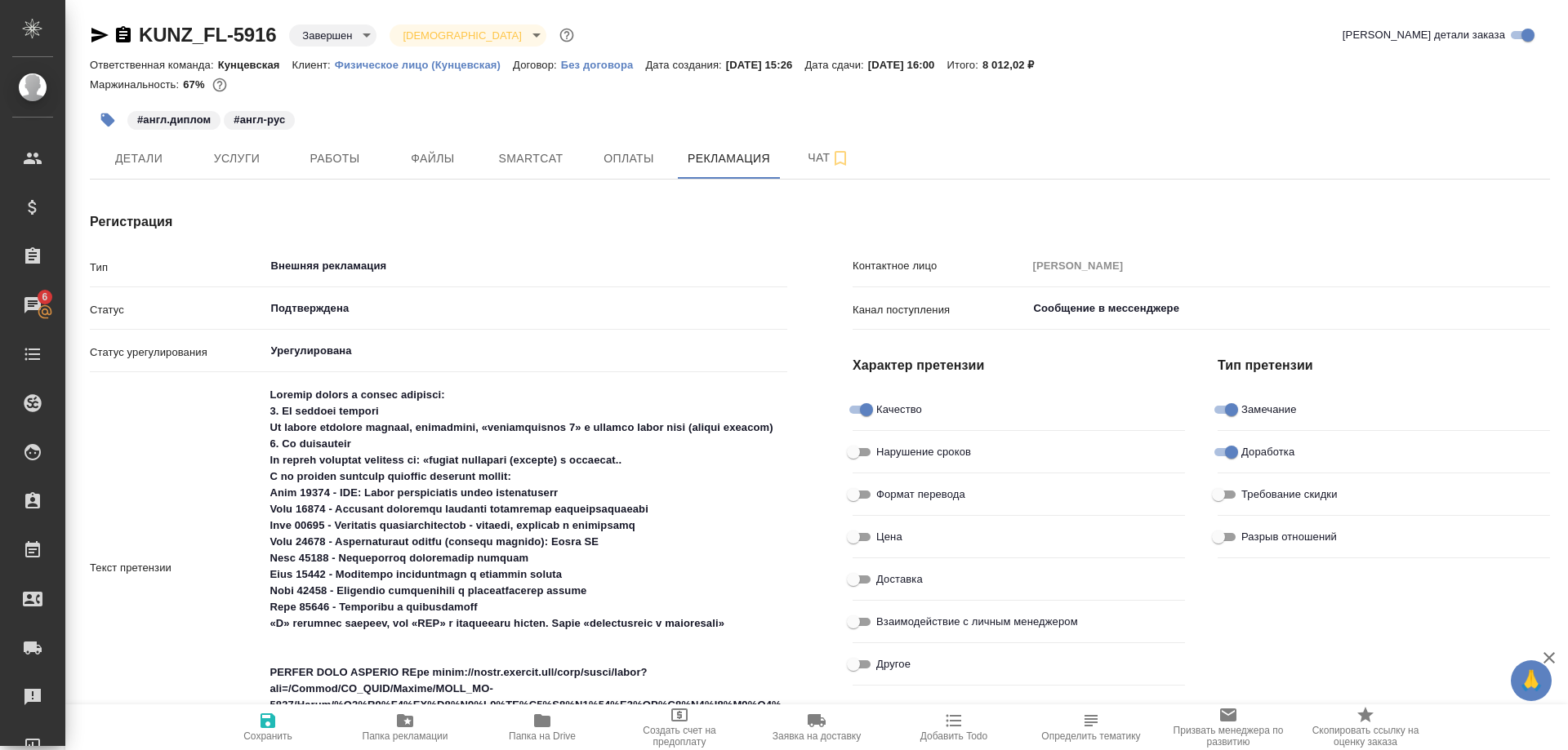
type textarea "x"
type input "[PERSON_NAME]"
type textarea "x"
click at [166, 160] on span "Детали" at bounding box center [138, 158] width 78 height 21
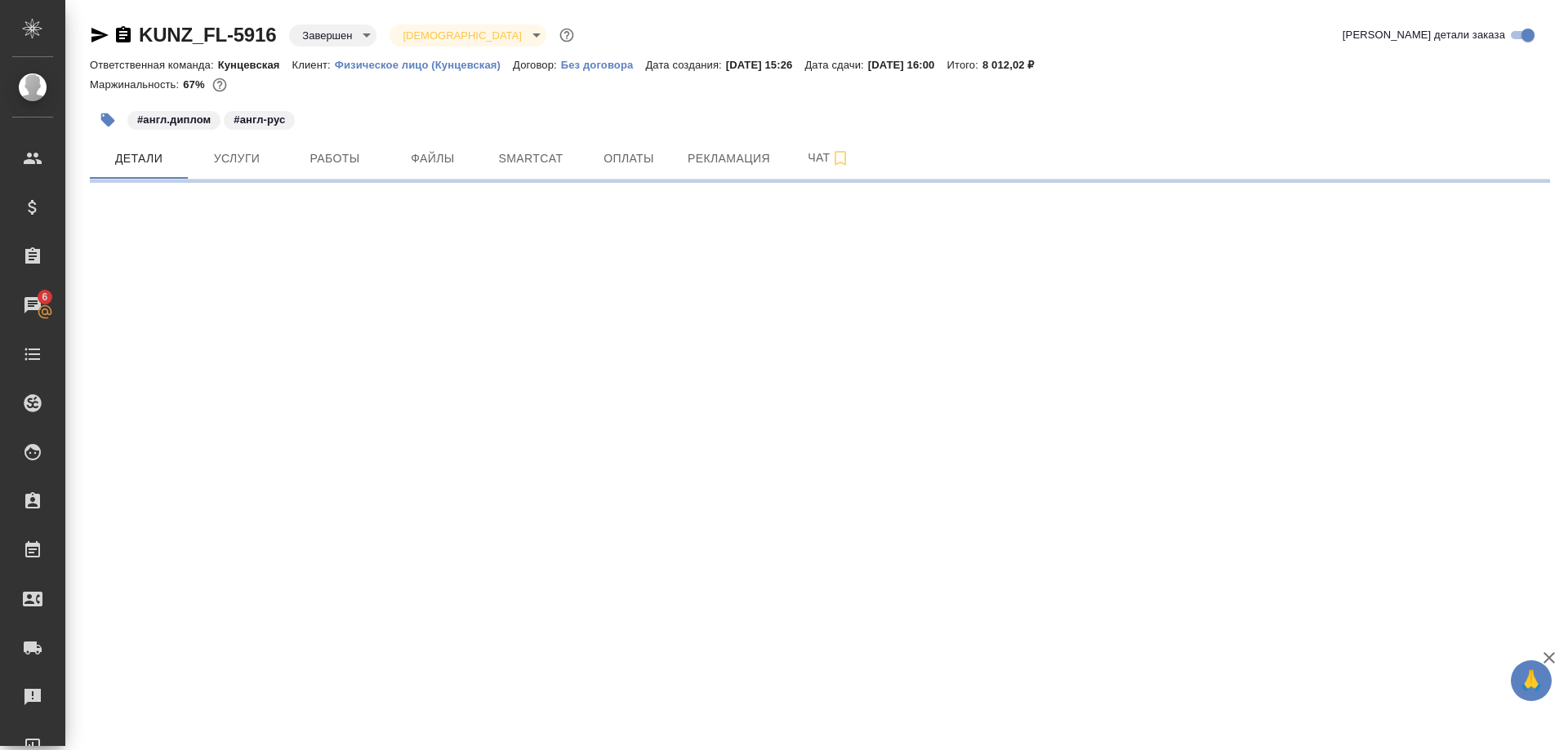
select select "RU"
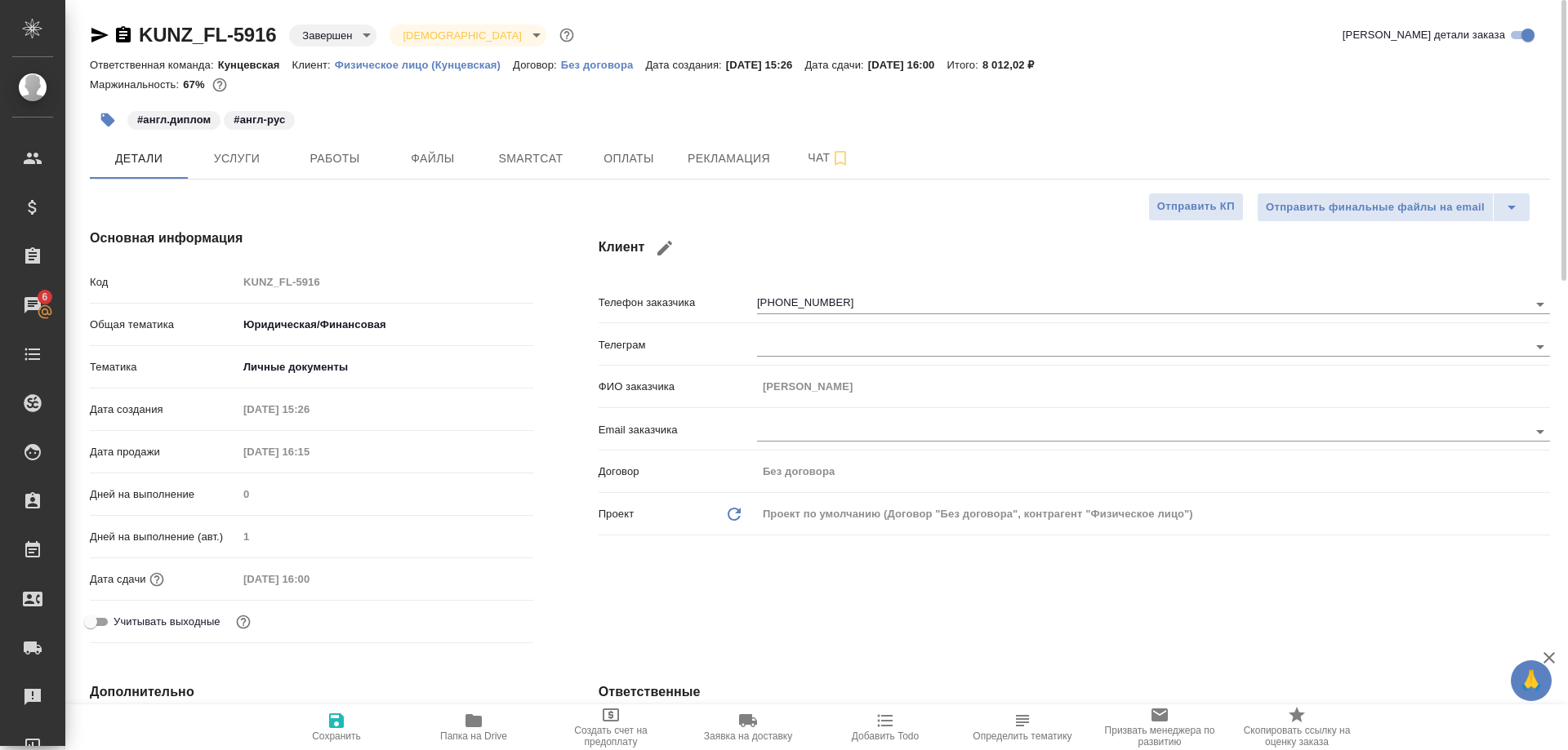
type textarea "x"
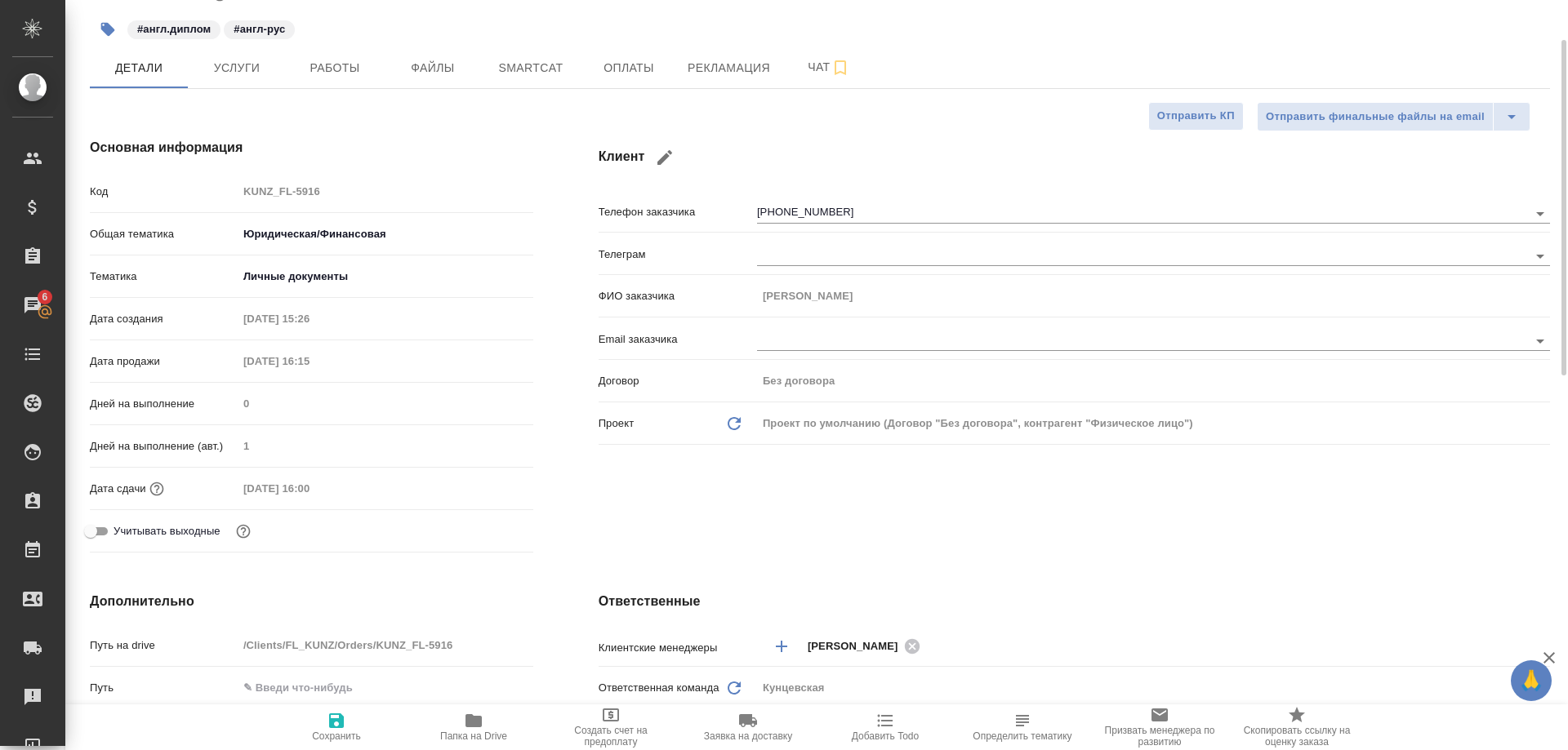
scroll to position [7, 0]
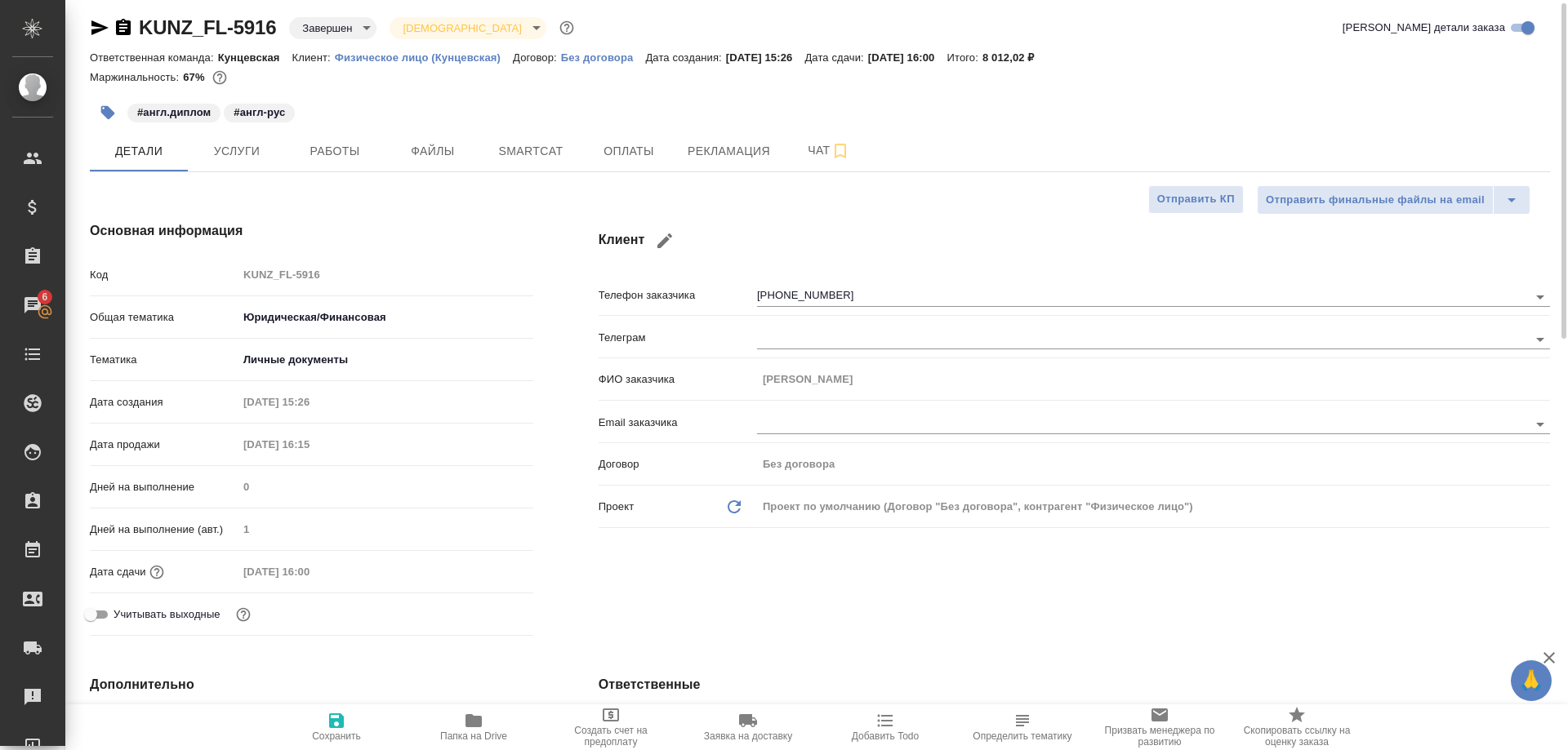
type textarea "x"
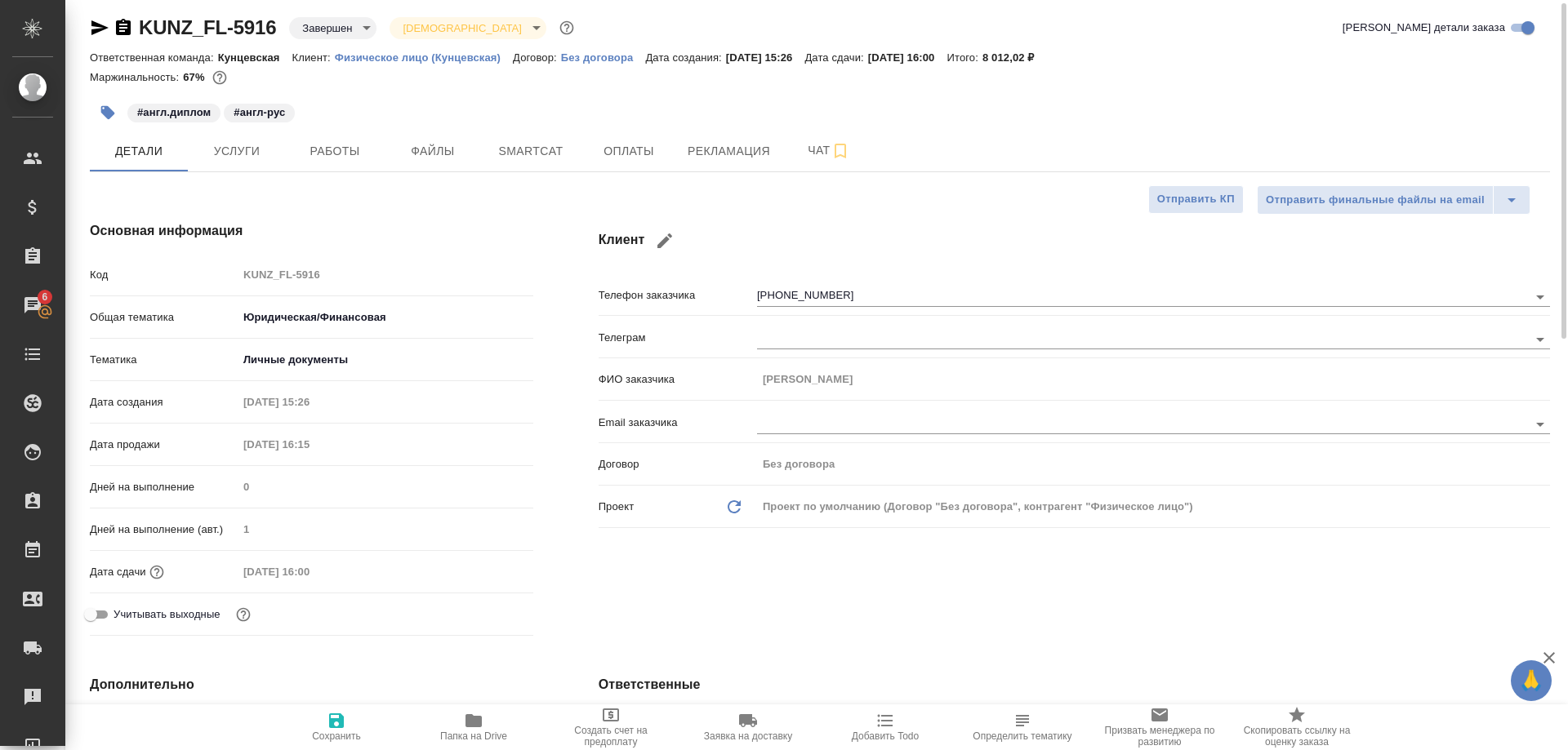
type textarea "x"
click at [91, 26] on icon "button" at bounding box center [100, 28] width 20 height 20
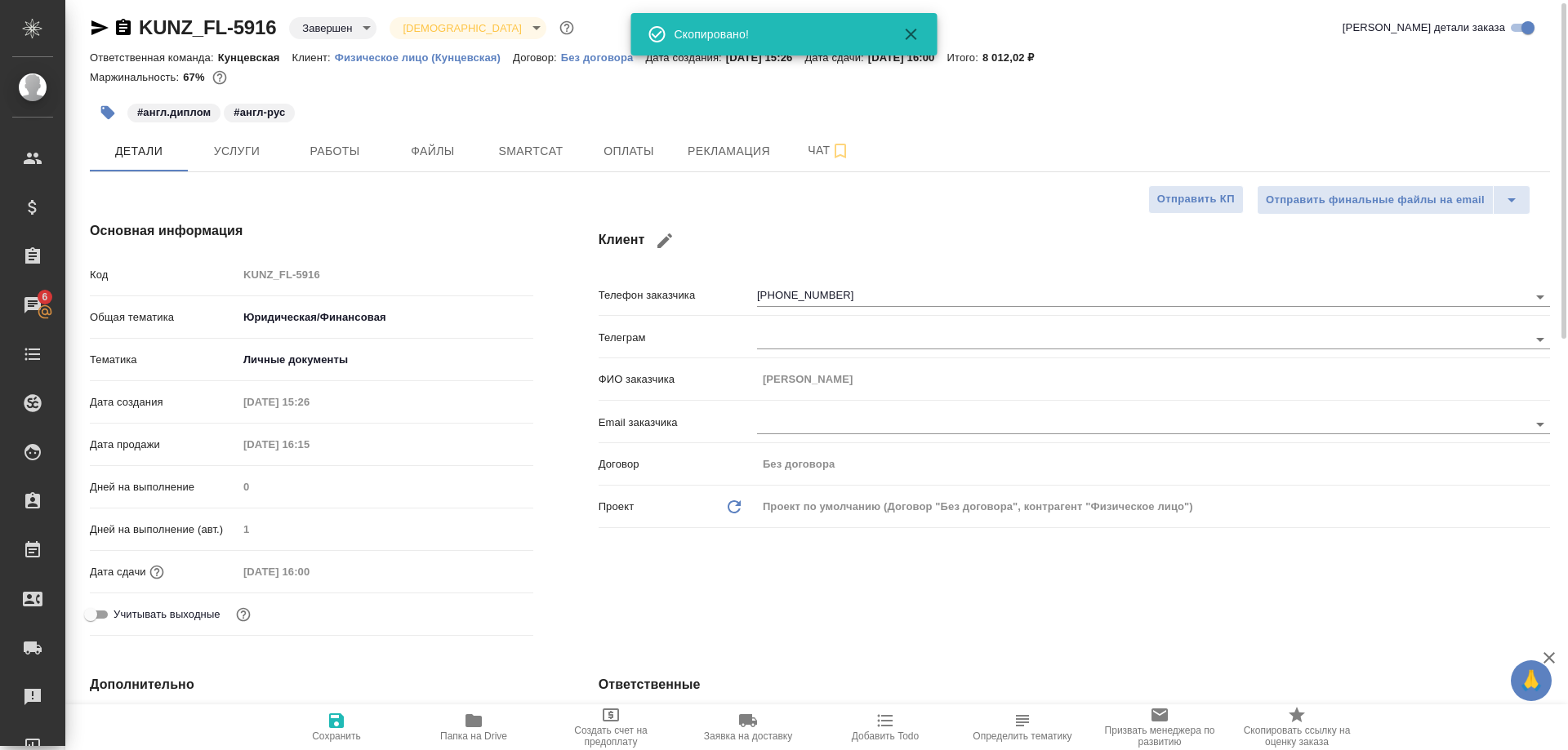
click at [156, 262] on div "Код KUNZ_FL-5916" at bounding box center [311, 274] width 443 height 29
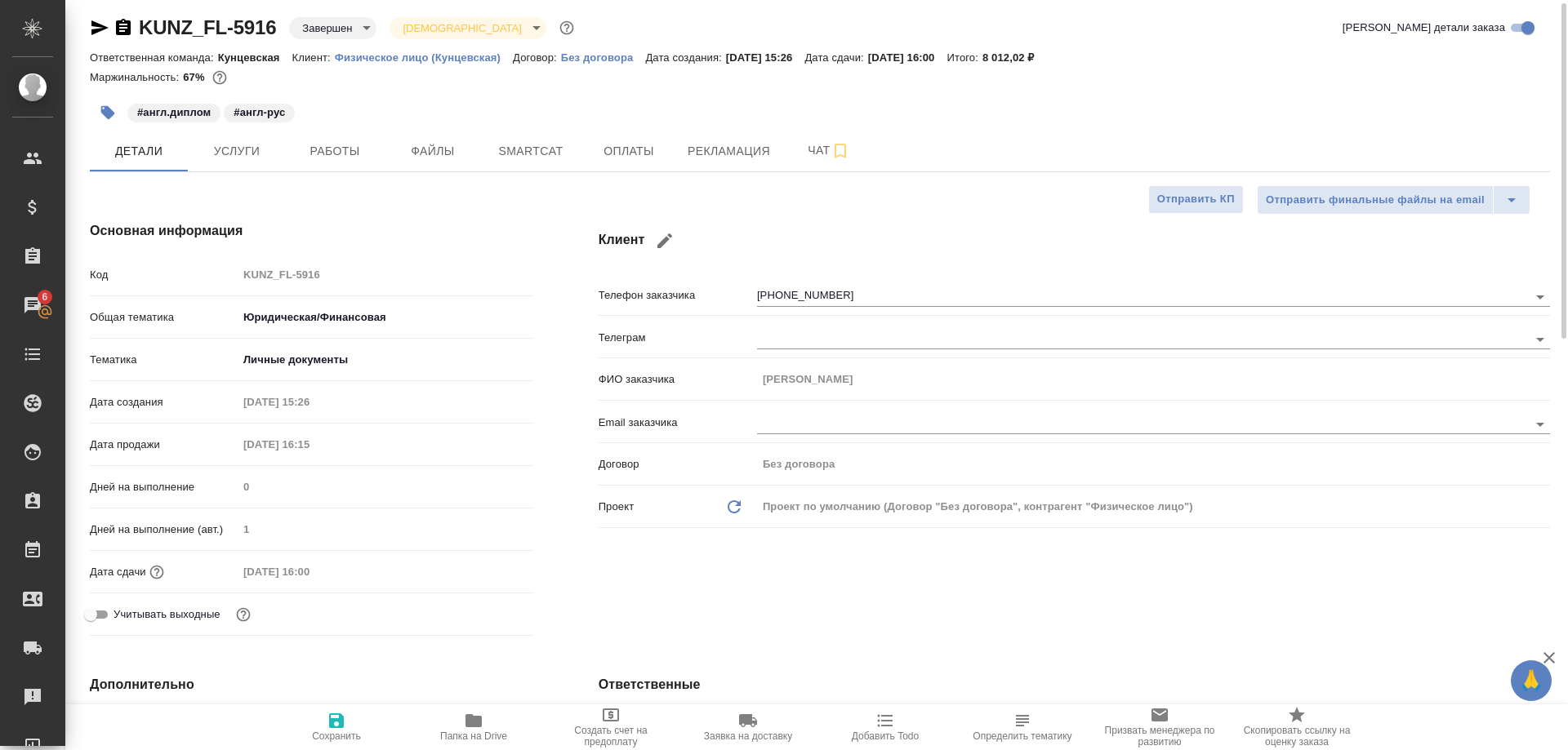
type textarea "x"
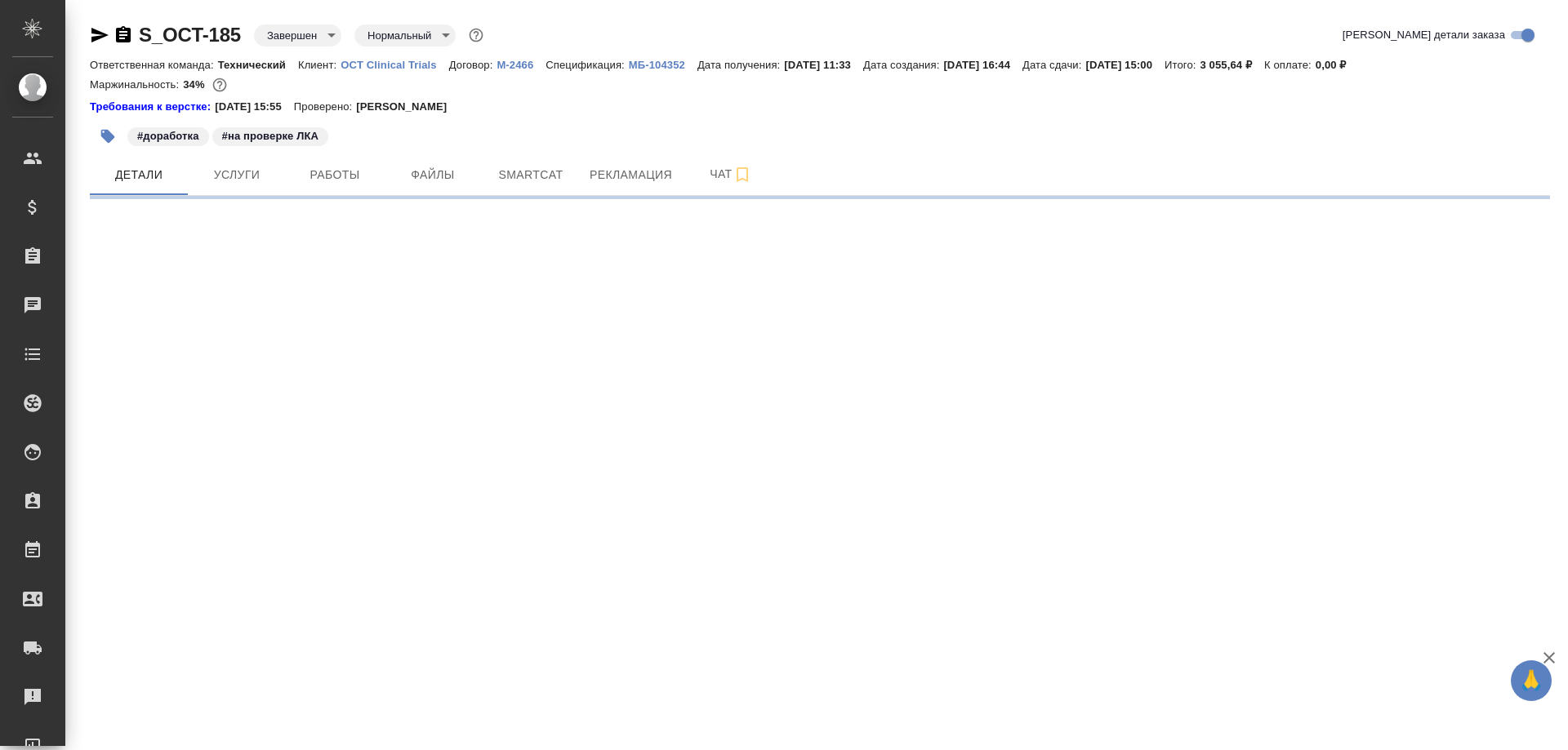
select select "RU"
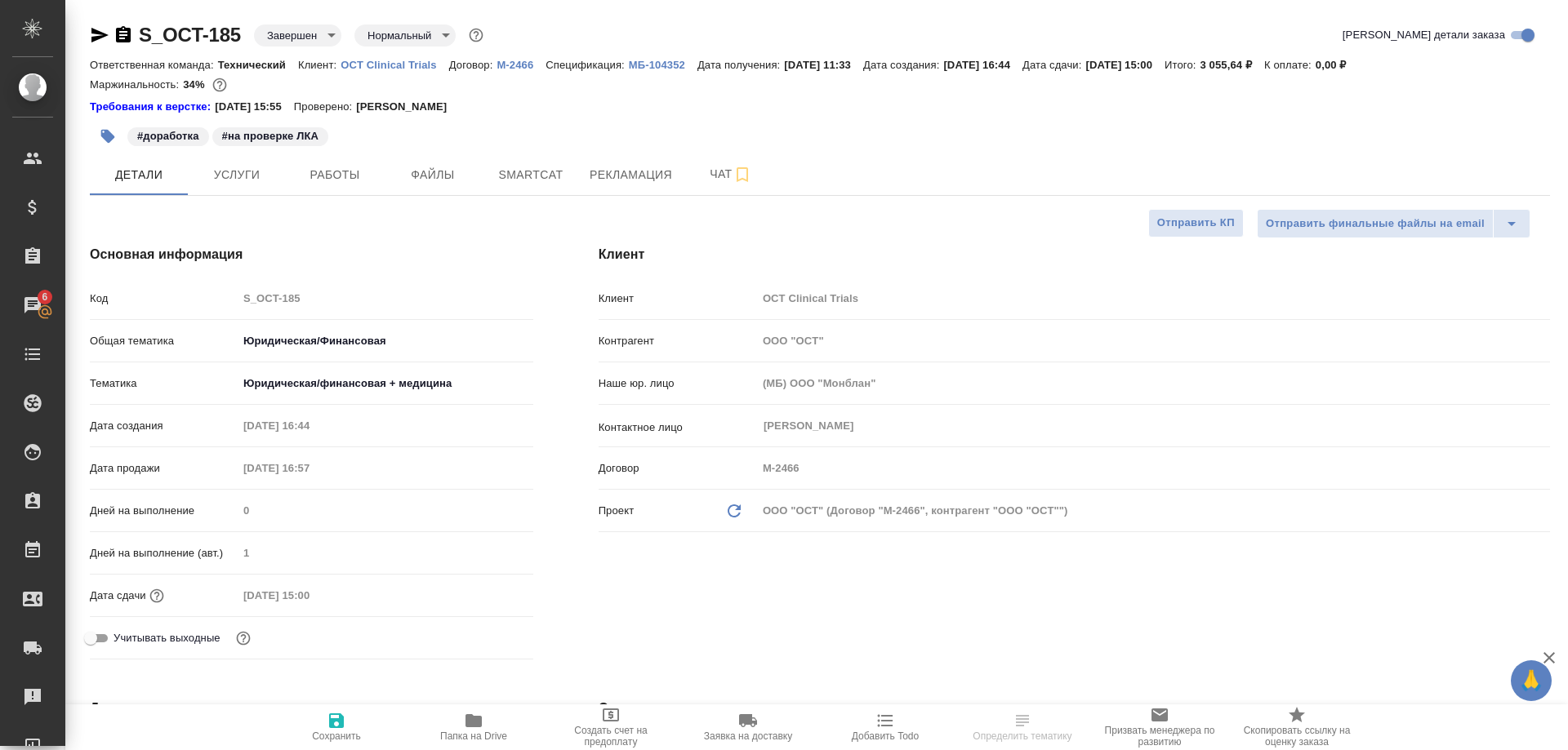
select select "RU"
type textarea "x"
click at [614, 175] on span "Рекламация" at bounding box center [631, 175] width 82 height 21
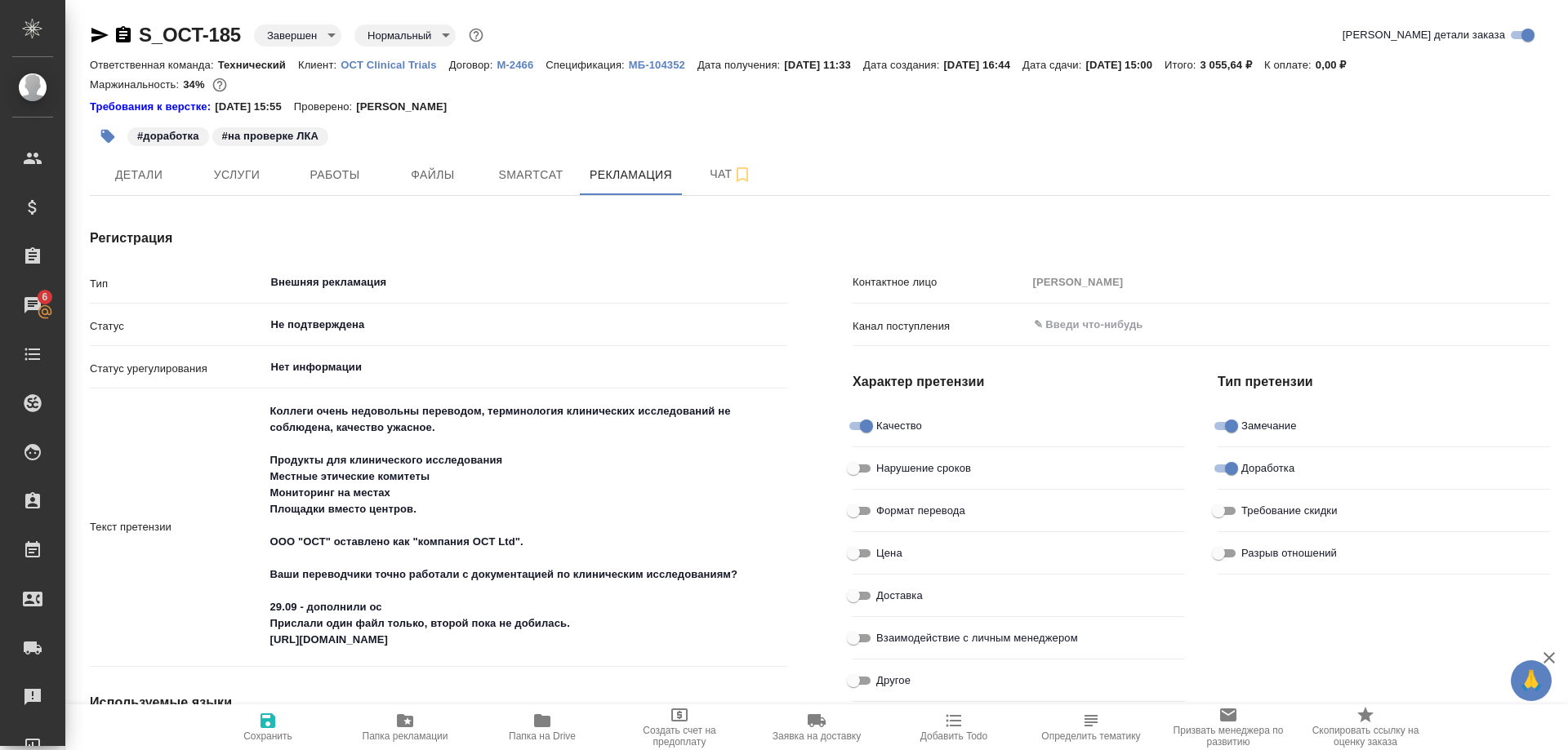
type textarea "x"
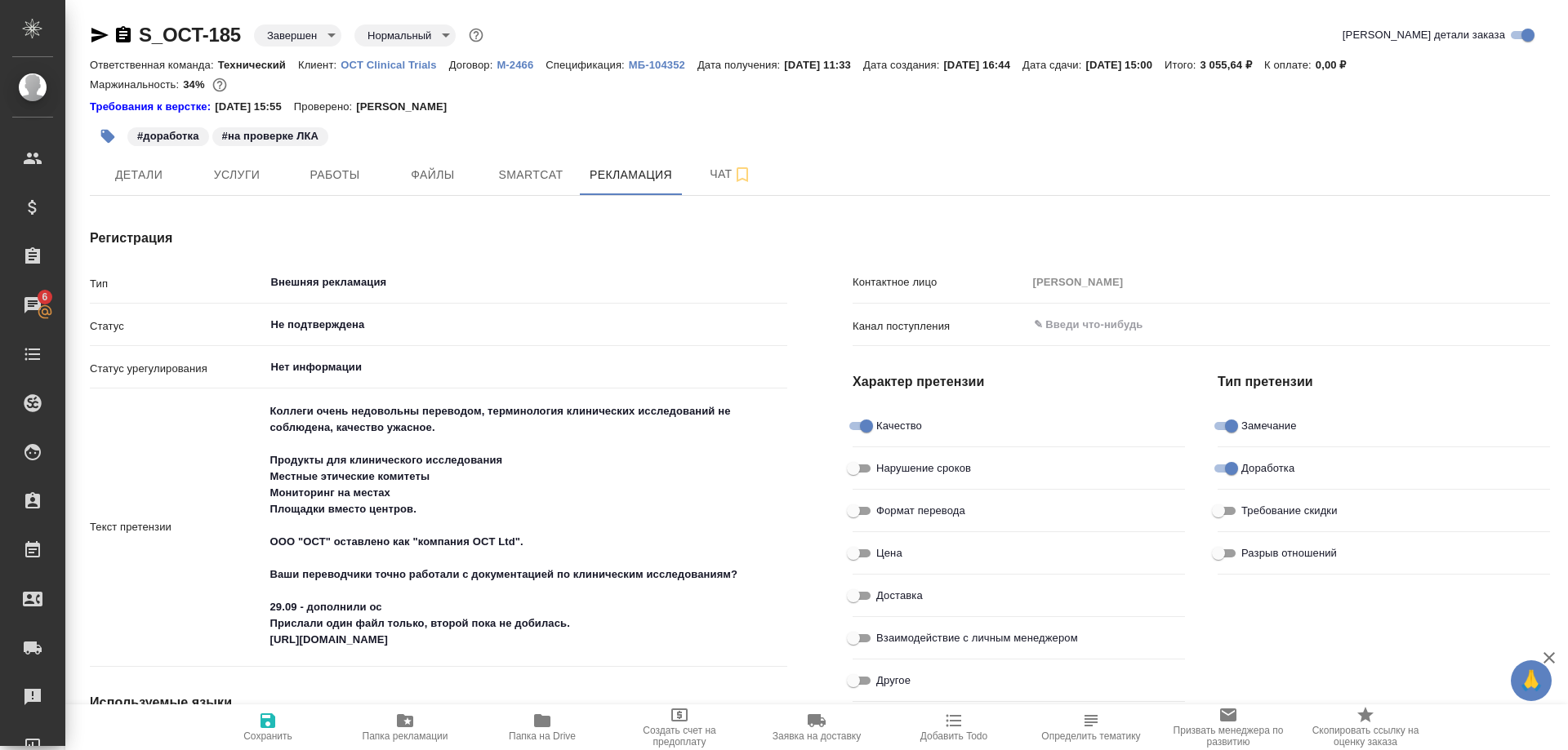
type textarea "x"
type input "Валеев Динар"
type textarea "x"
click at [156, 173] on span "Детали" at bounding box center [138, 175] width 78 height 21
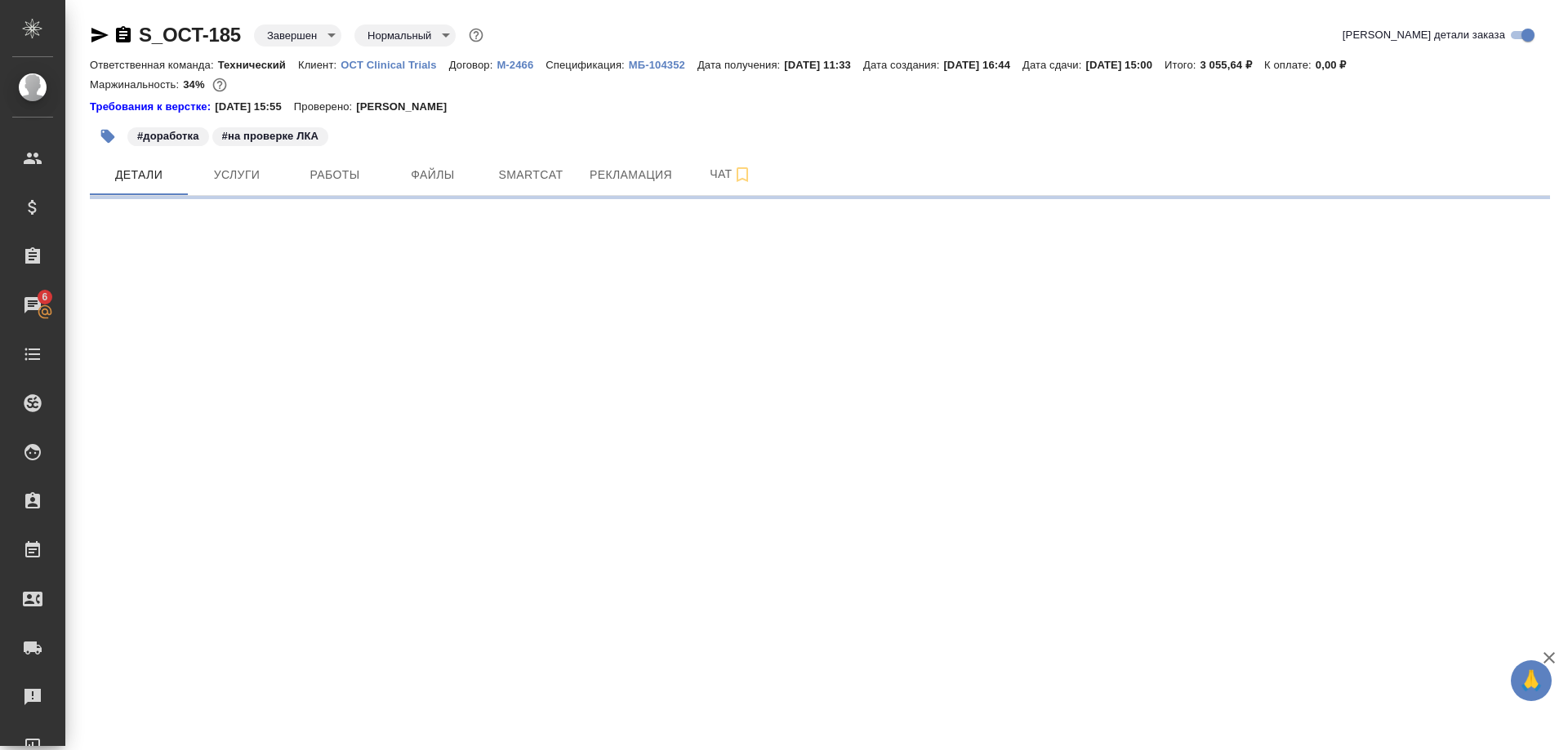
select select "RU"
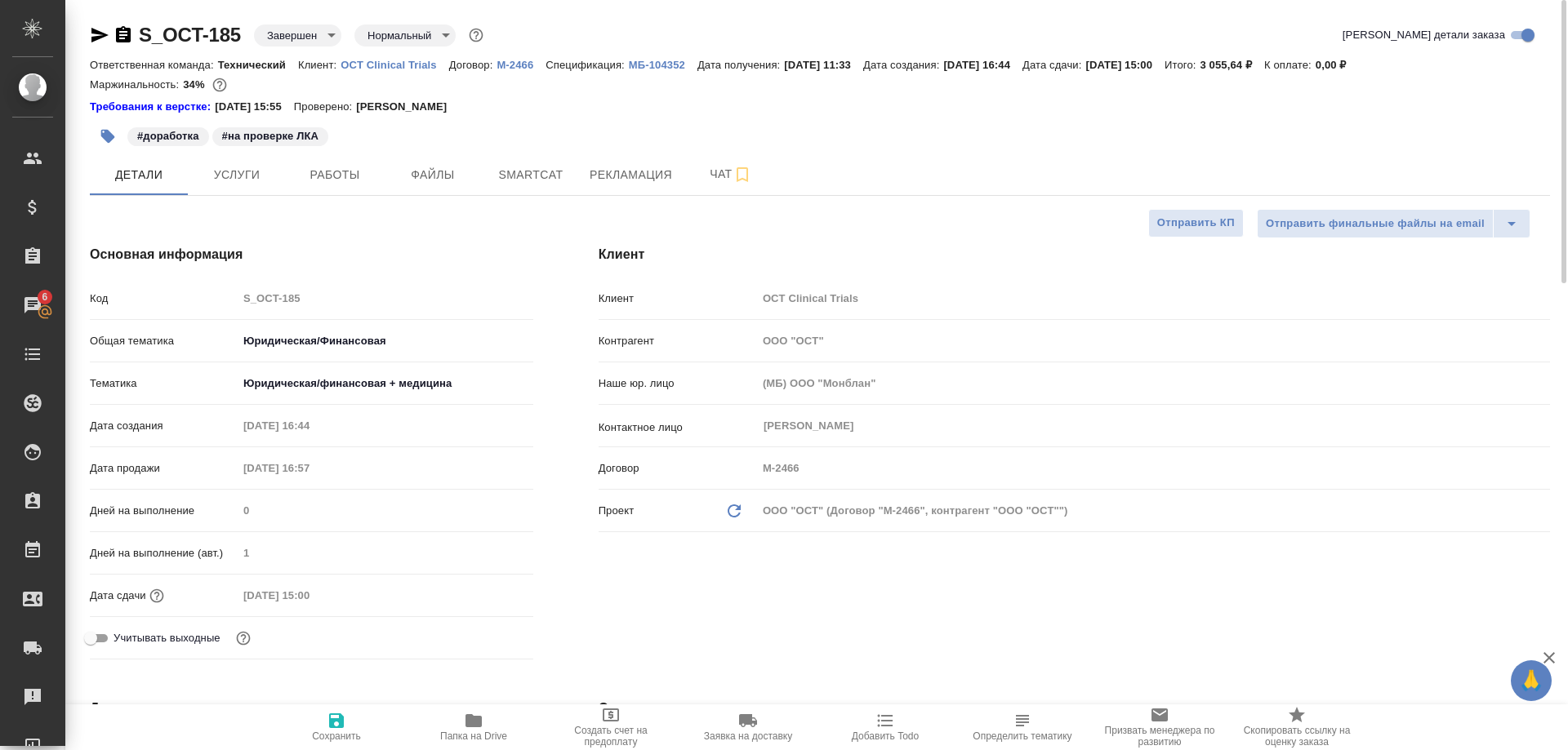
type textarea "x"
click at [632, 178] on span "Рекламация" at bounding box center [631, 175] width 82 height 21
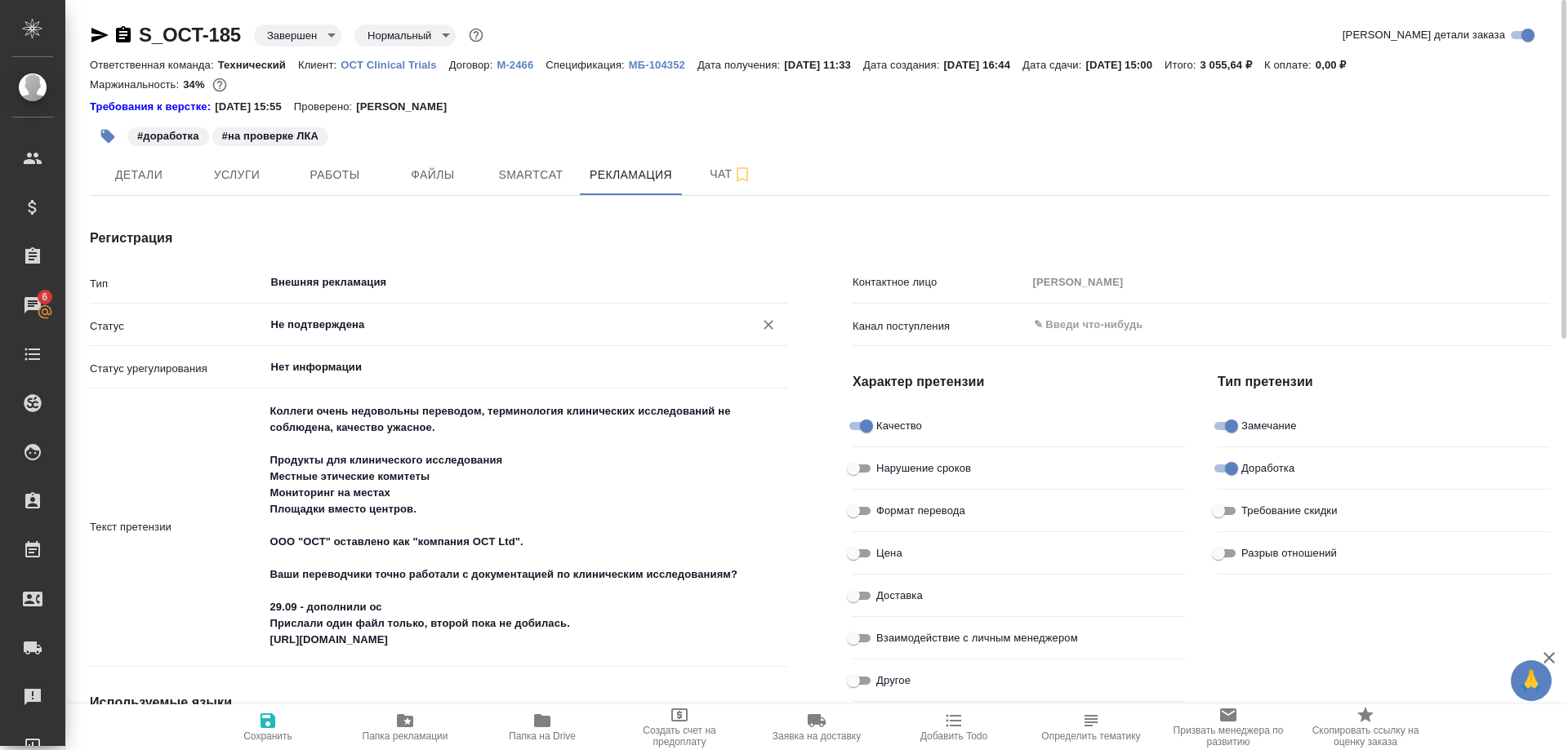
type textarea "x"
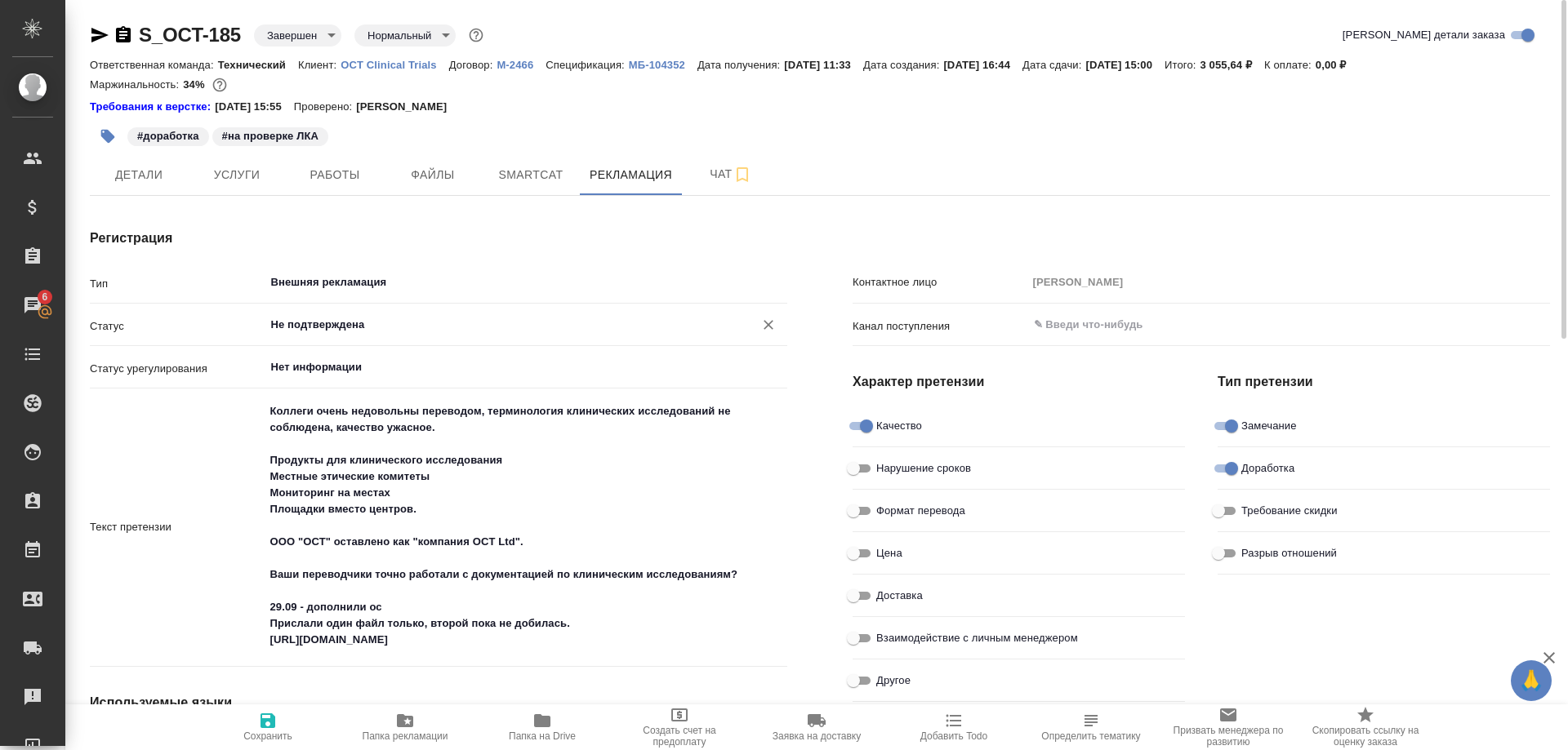
type textarea "x"
type input "Валеев Динар"
type textarea "x"
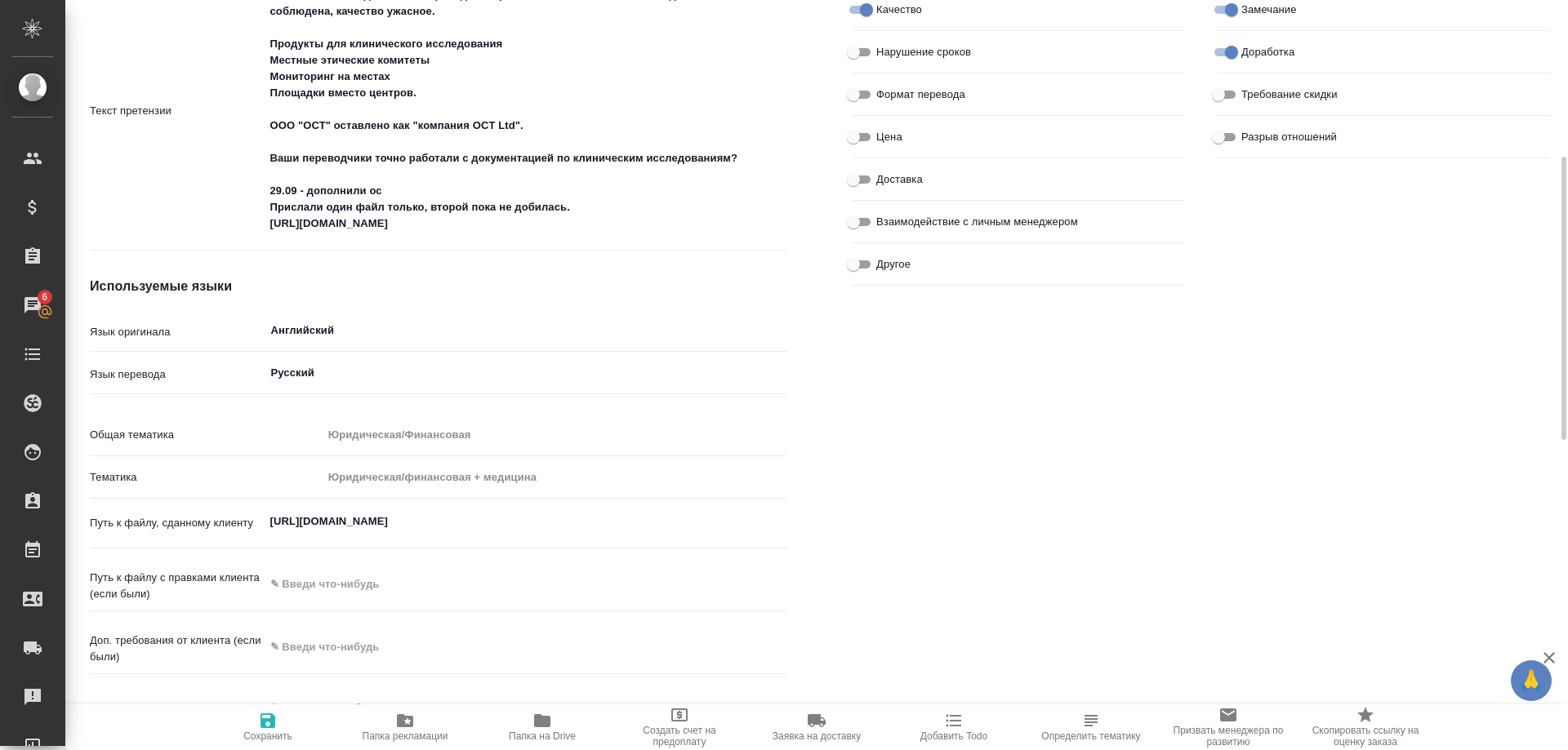
scroll to position [83, 0]
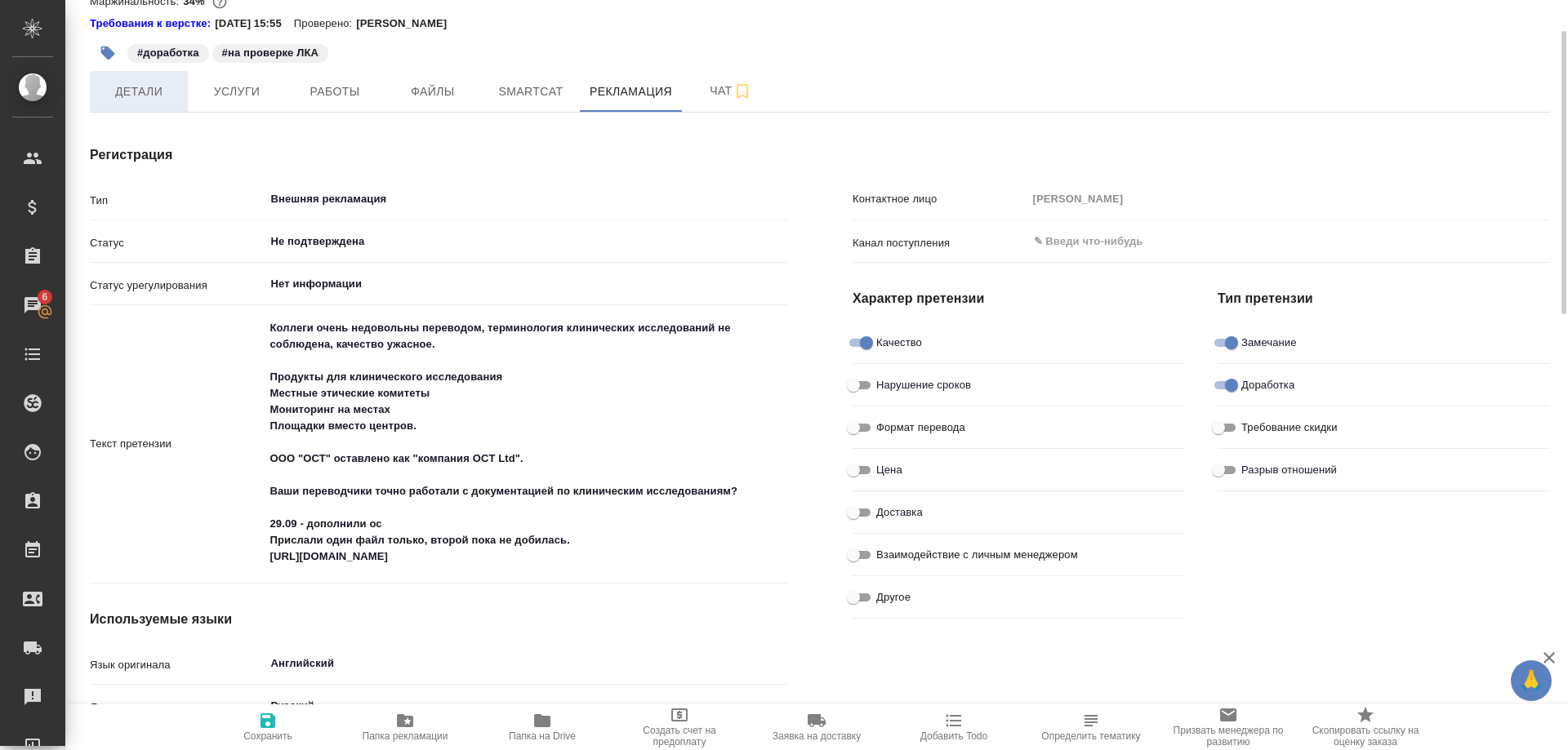
click at [144, 98] on span "Детали" at bounding box center [138, 91] width 78 height 21
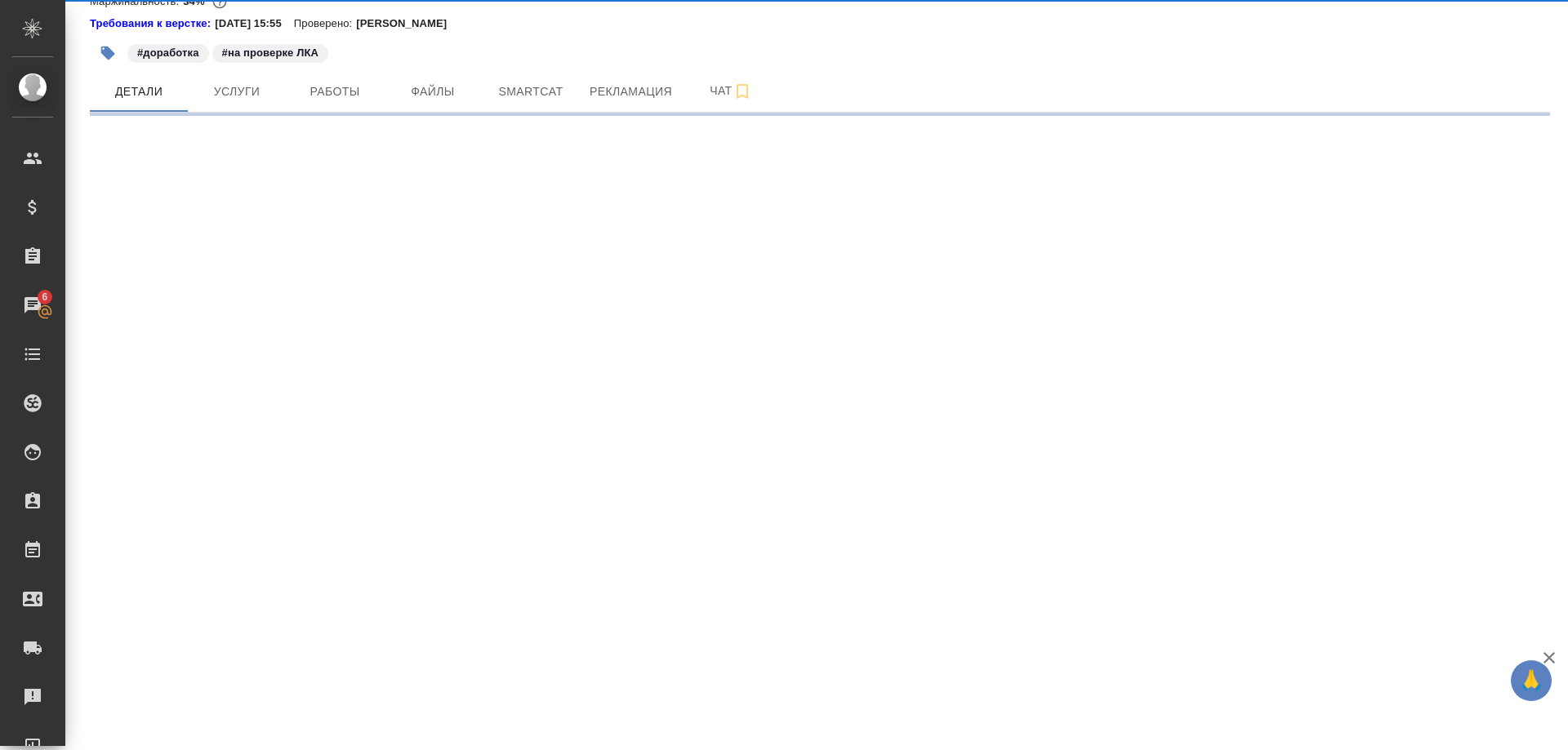
select select "RU"
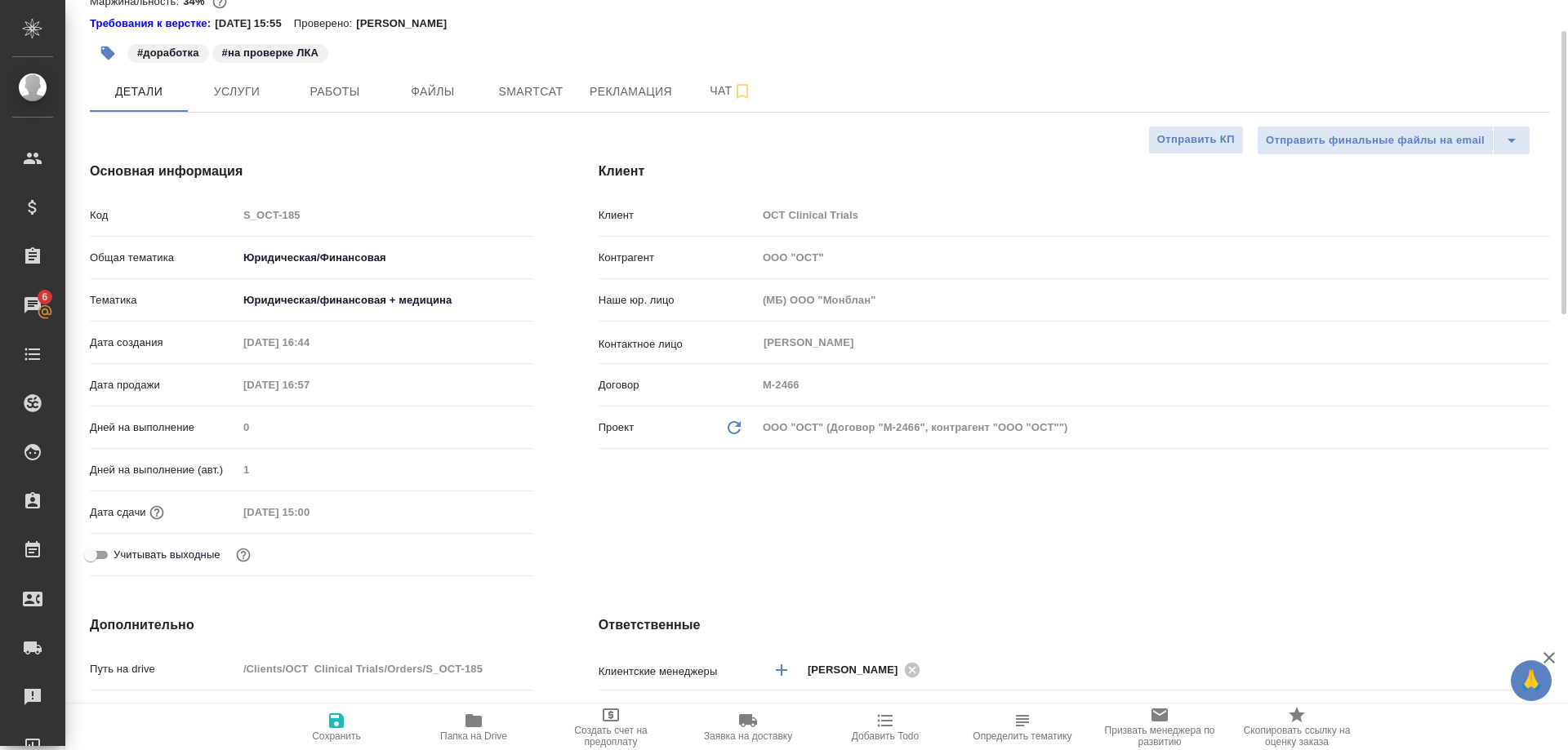
type textarea "x"
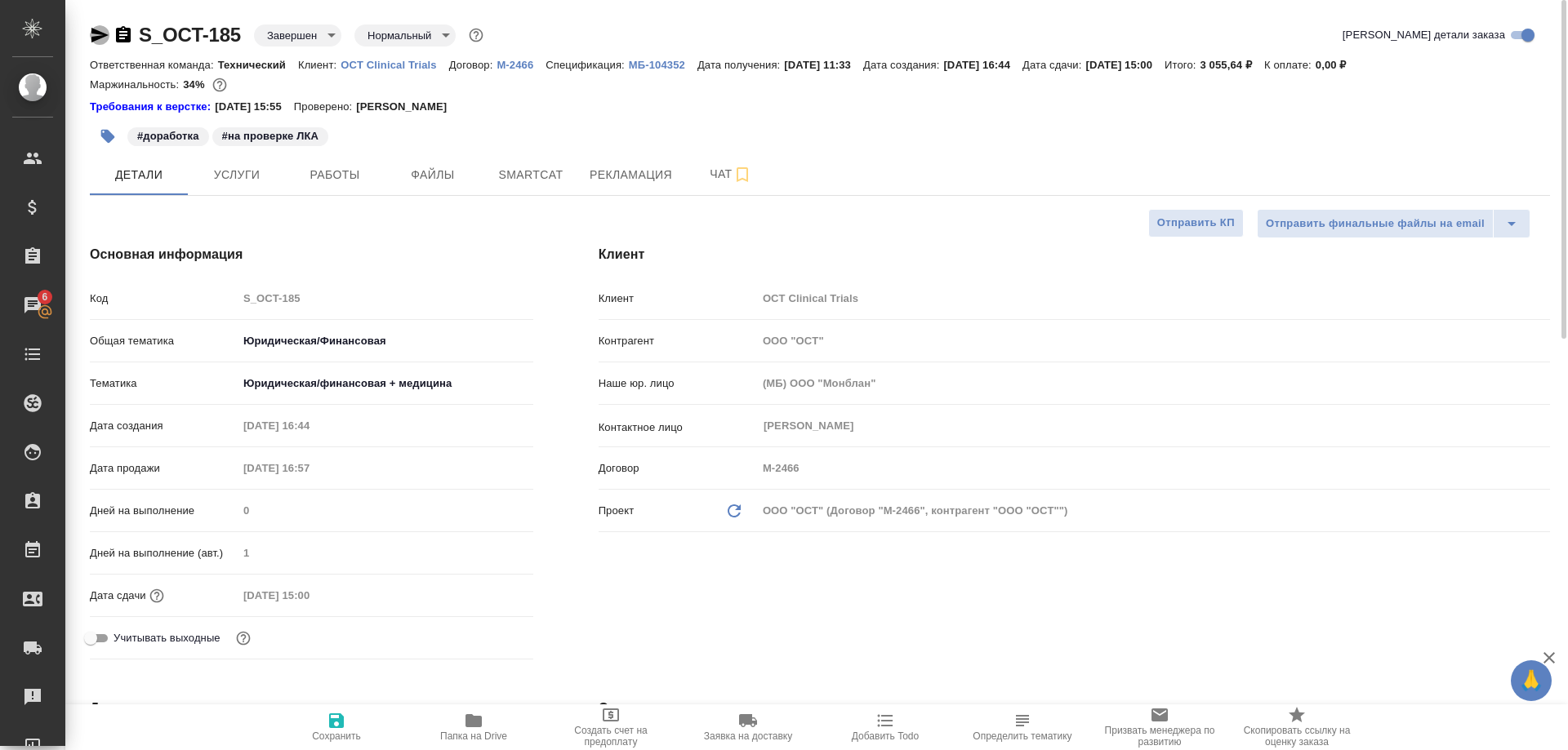
click at [92, 33] on icon "button" at bounding box center [100, 35] width 17 height 15
click at [1367, 453] on div "Контактное лицо Симочкина Марина ​" at bounding box center [1074, 433] width 951 height 43
type textarea "x"
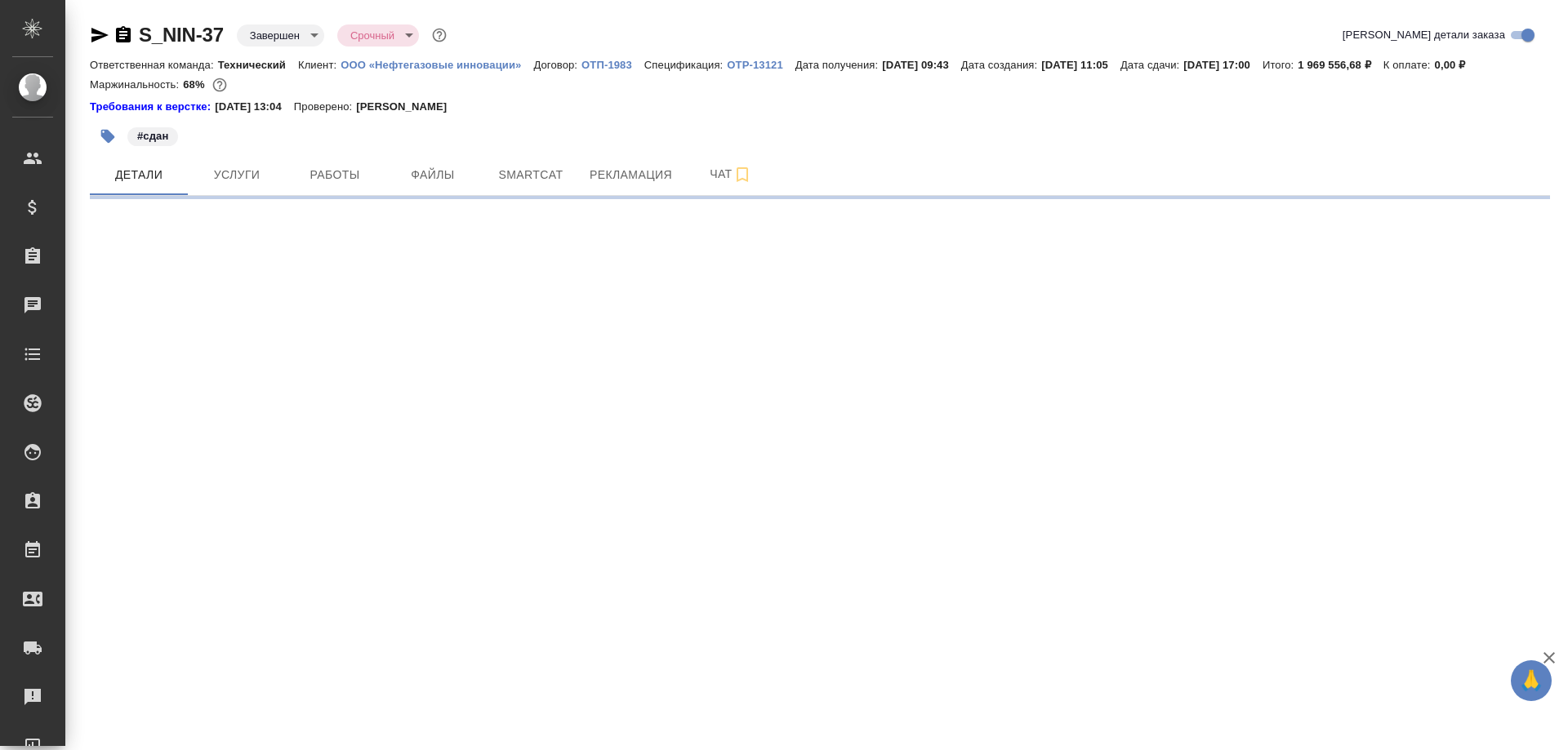
select select "RU"
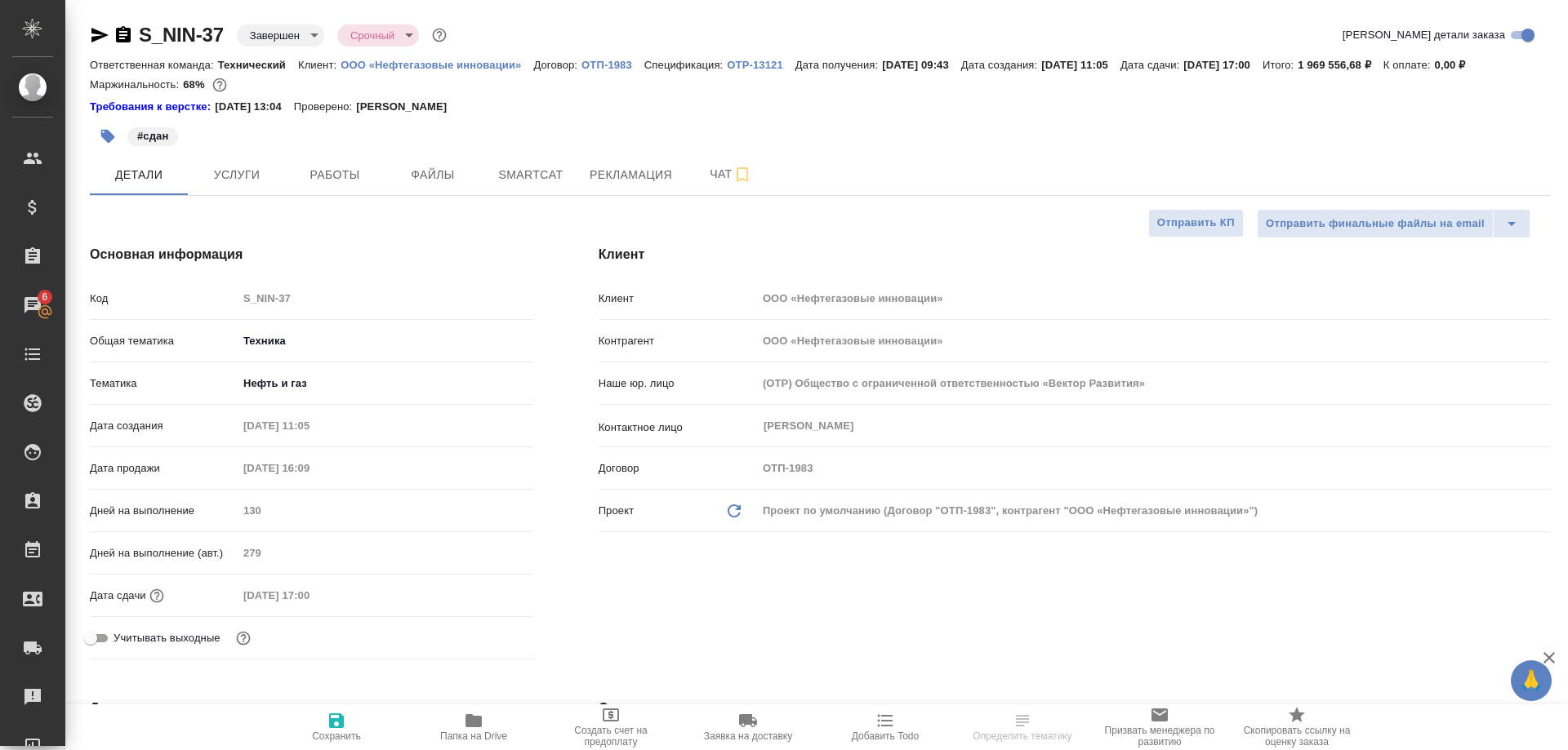
select select "RU"
type textarea "x"
click at [591, 173] on span "Рекламация" at bounding box center [631, 175] width 82 height 21
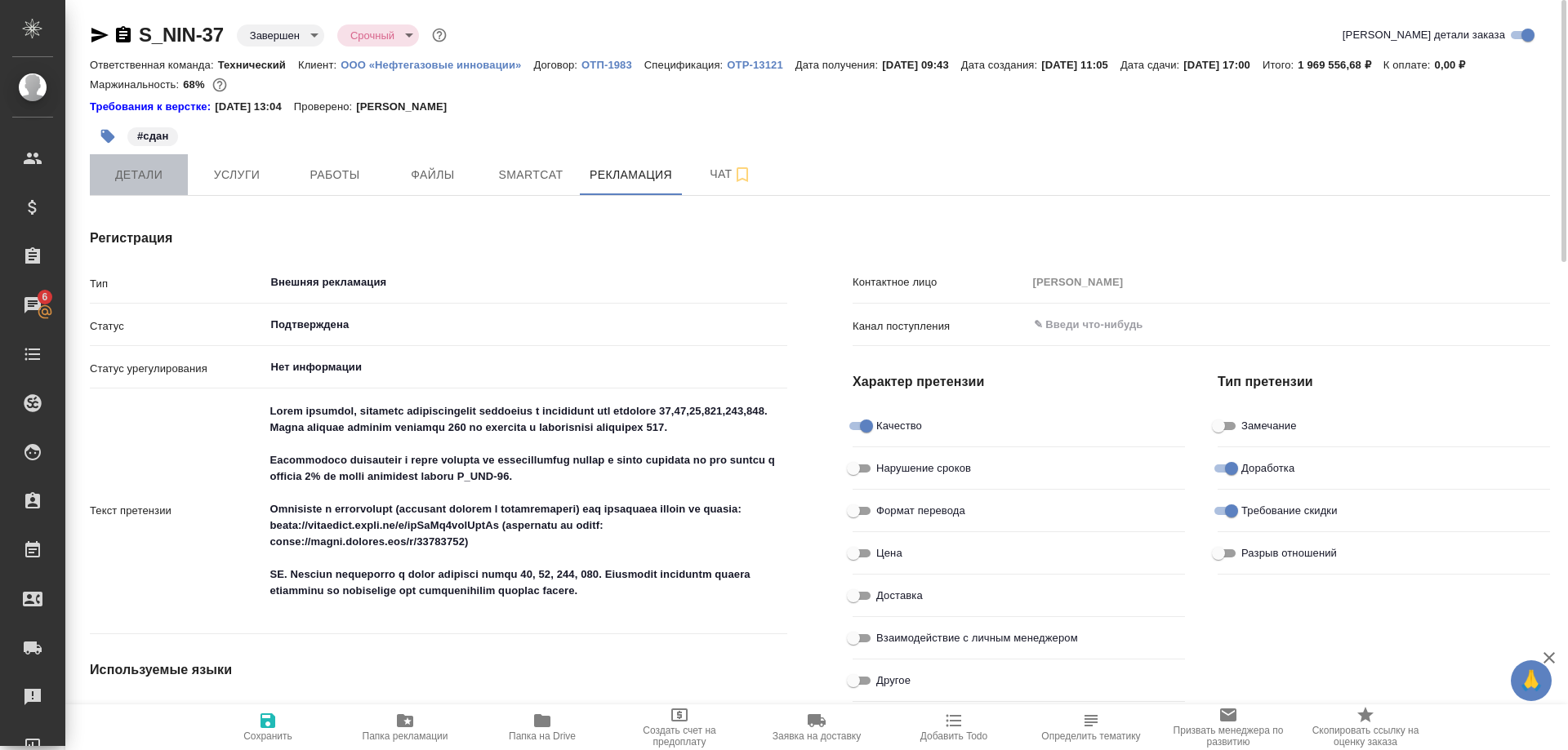
click at [115, 175] on span "Детали" at bounding box center [138, 175] width 78 height 21
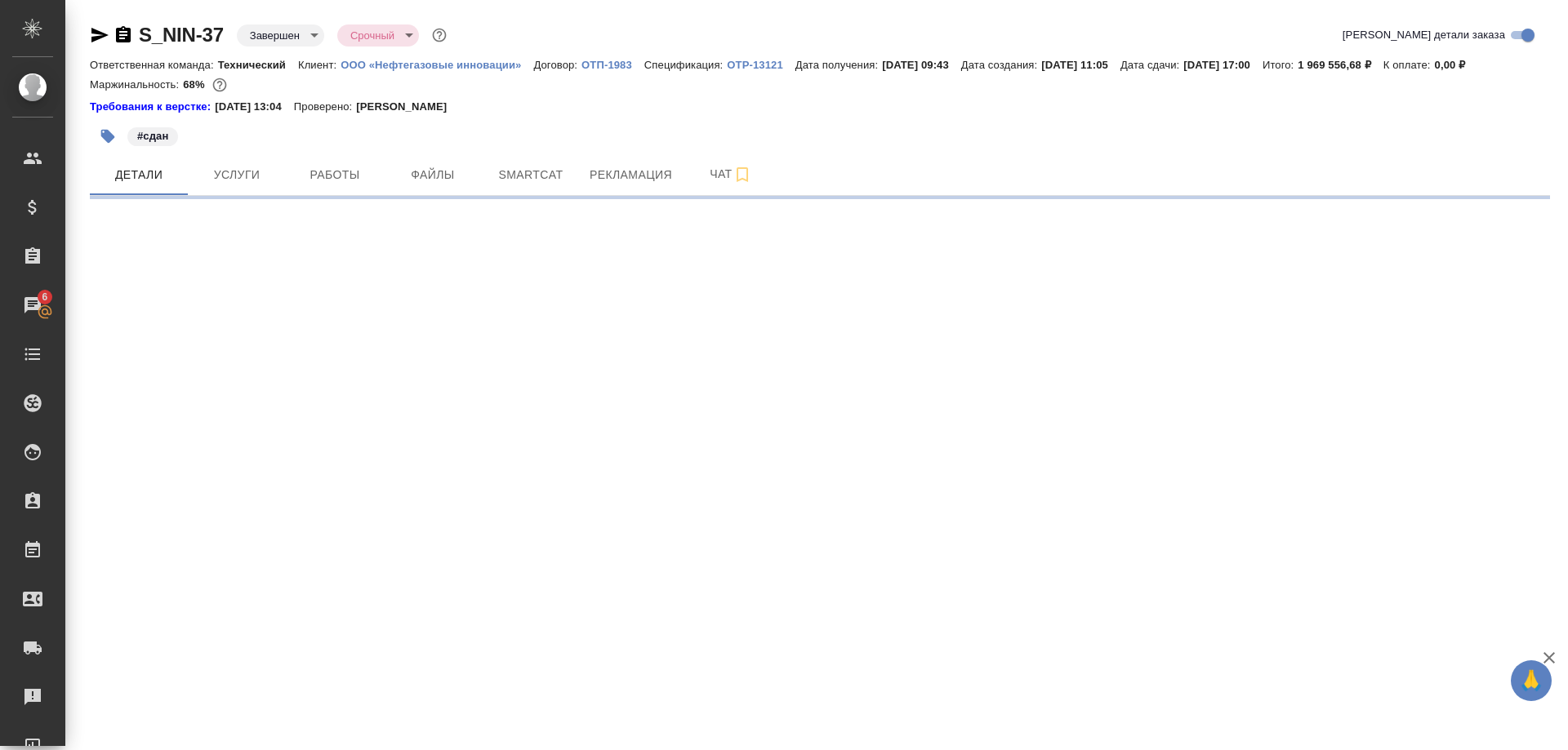
select select "RU"
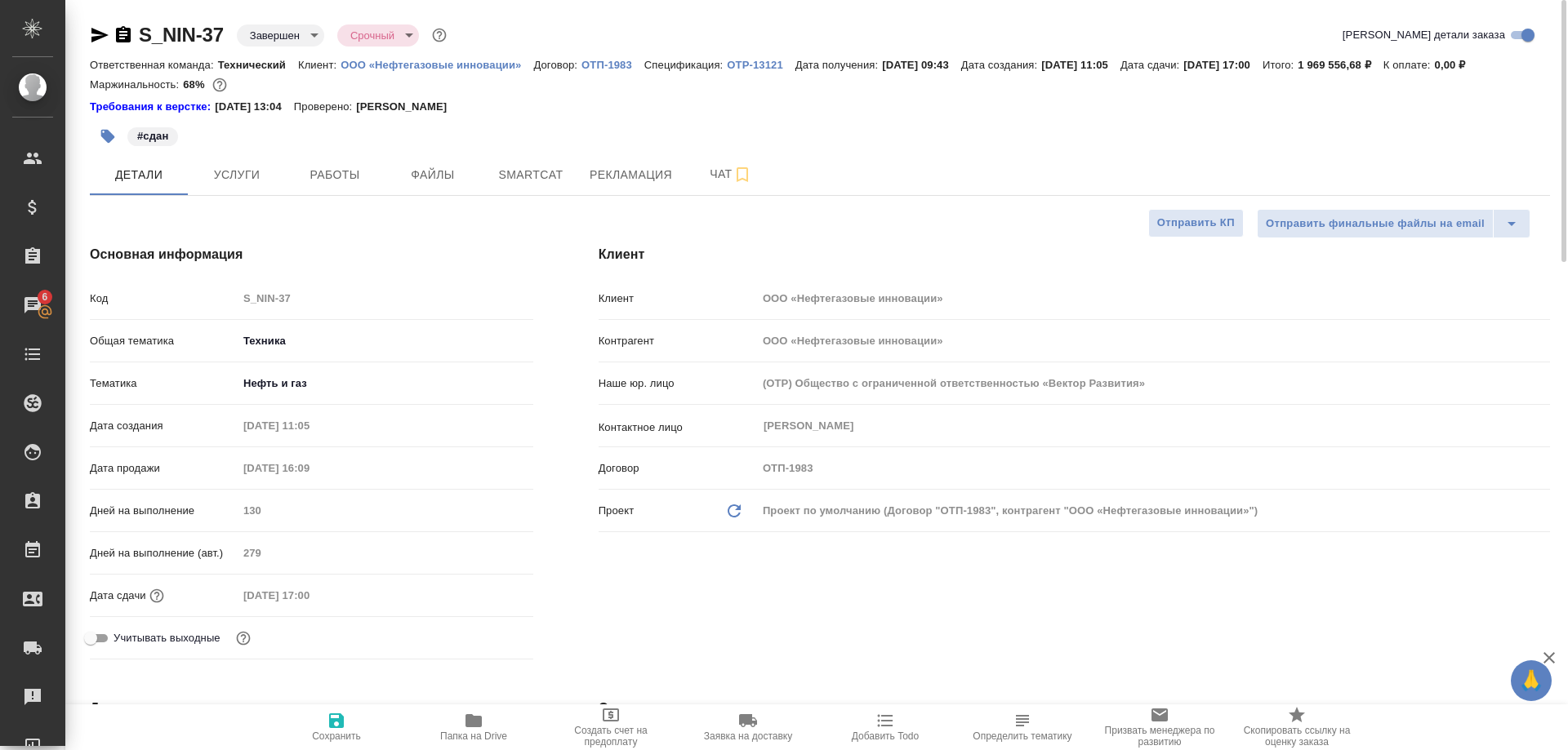
type textarea "x"
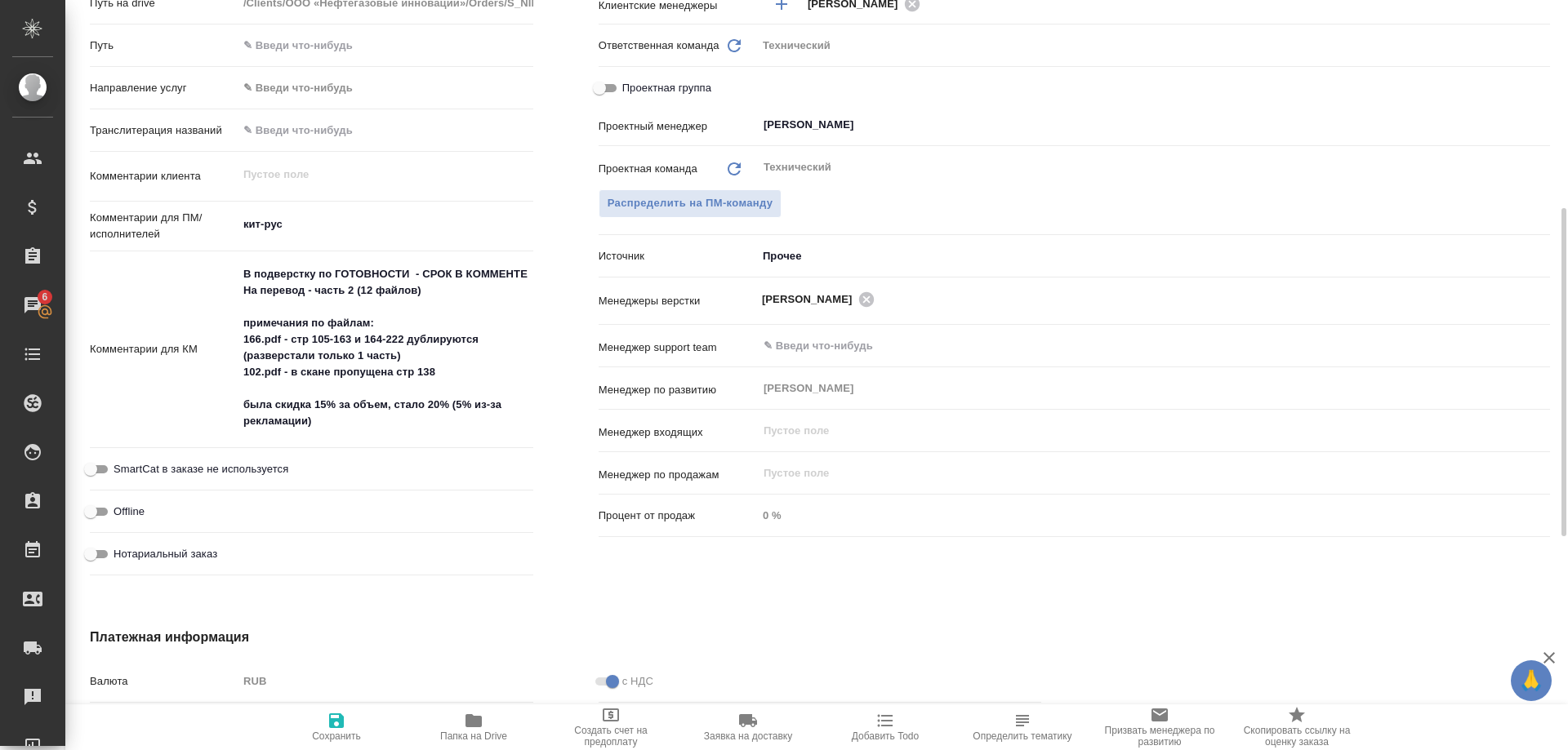
scroll to position [583, 0]
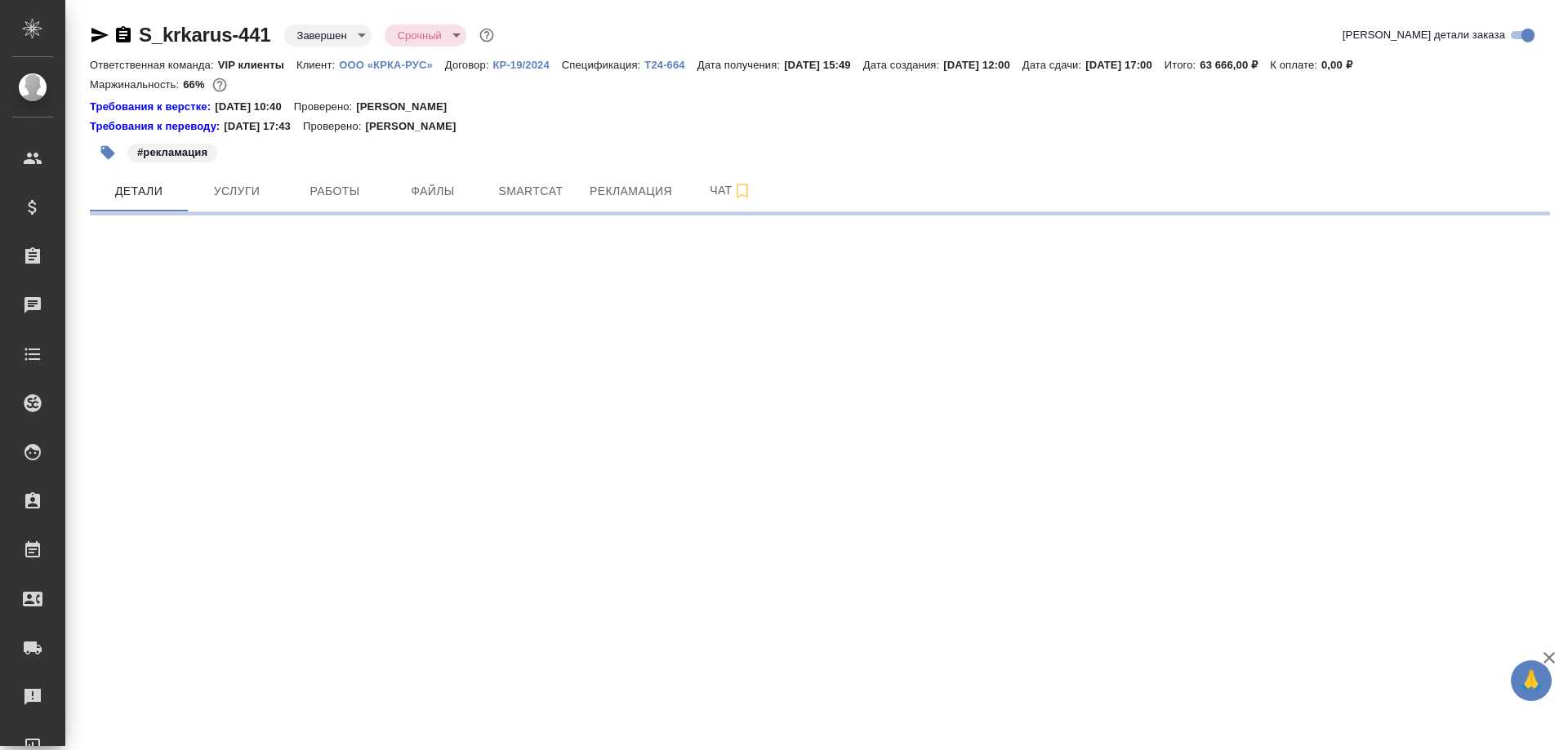
select select "RU"
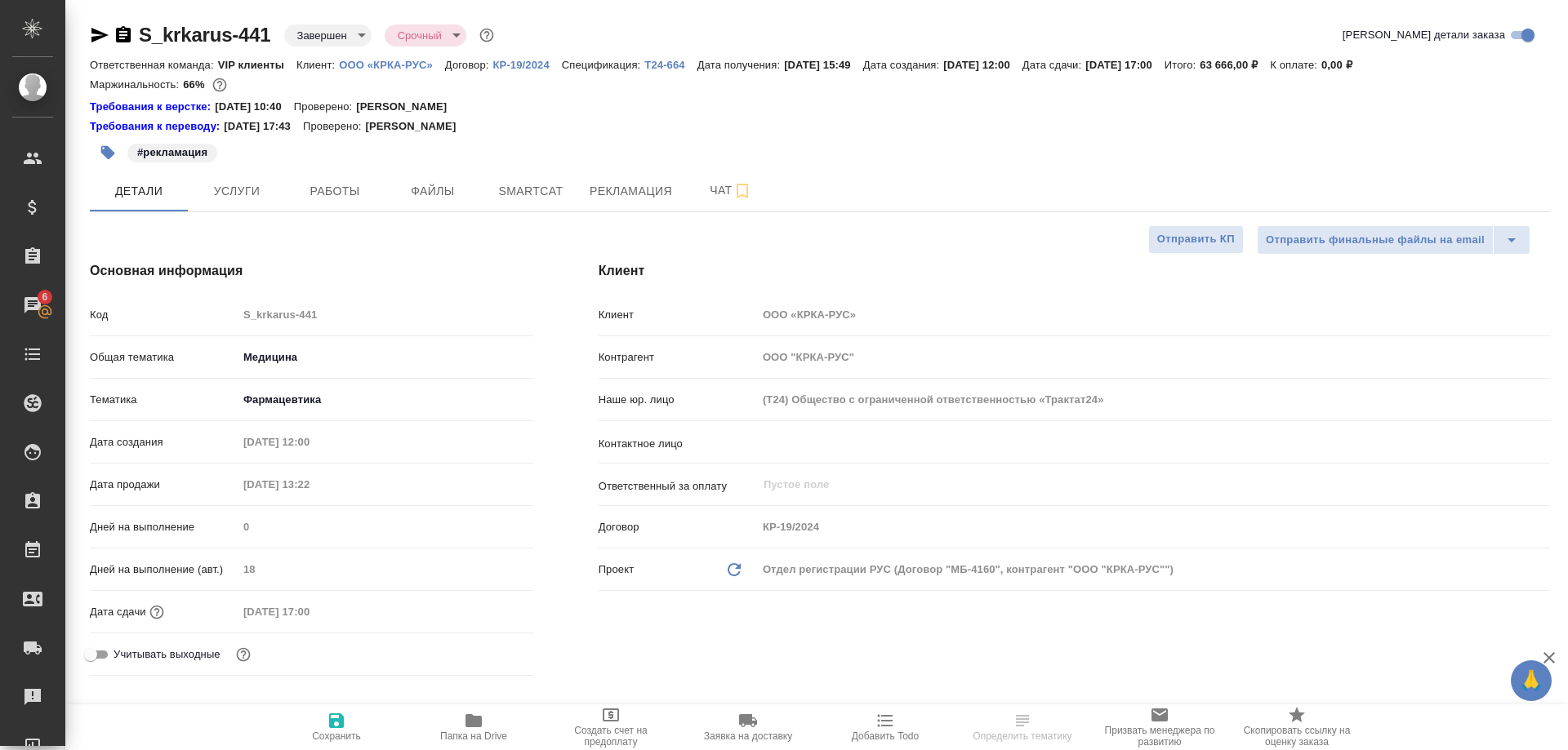
select select "RU"
click at [343, 189] on span "Работы" at bounding box center [334, 191] width 78 height 21
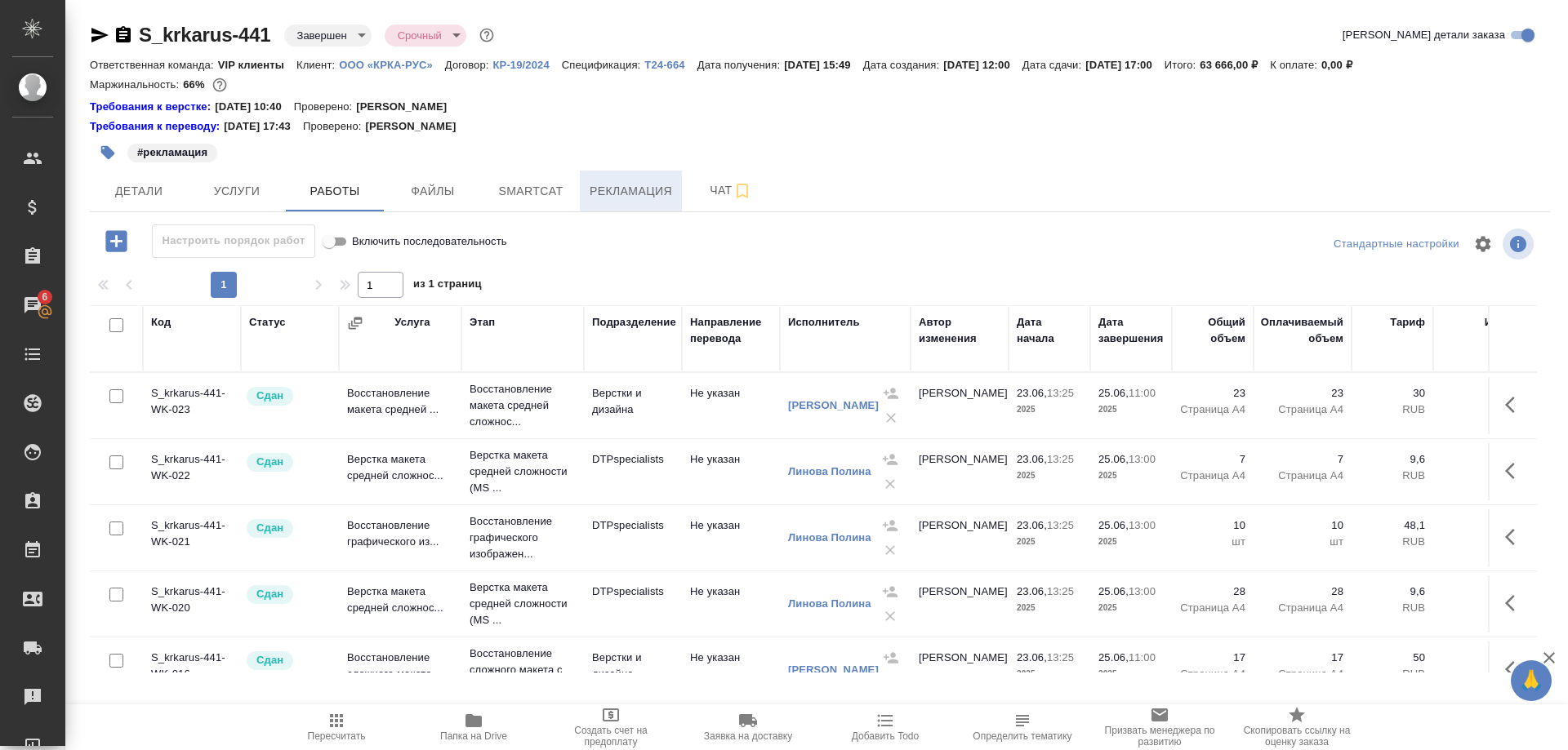
click at [623, 198] on span "Рекламация" at bounding box center [631, 191] width 82 height 21
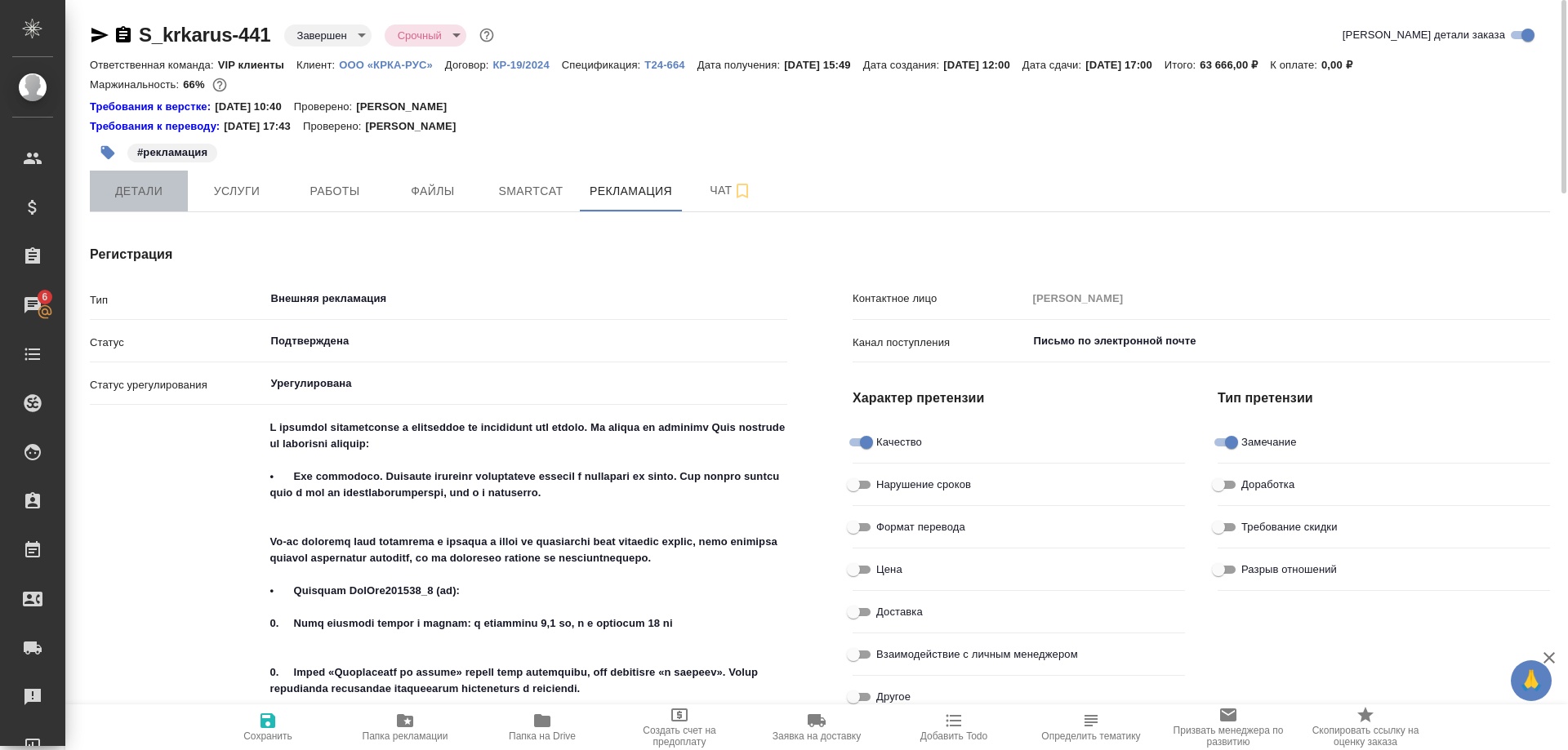
click at [142, 201] on span "Детали" at bounding box center [138, 191] width 78 height 21
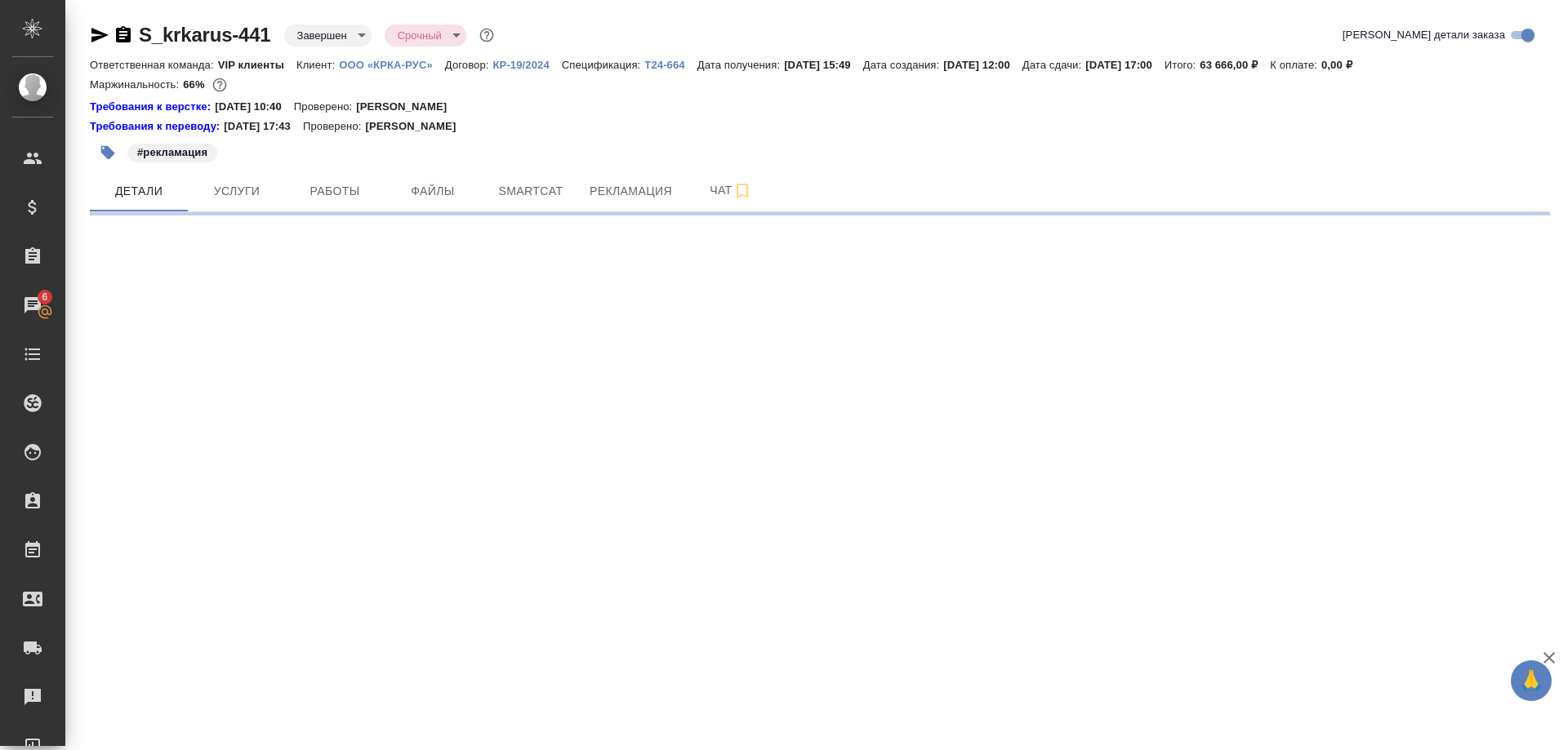
select select "RU"
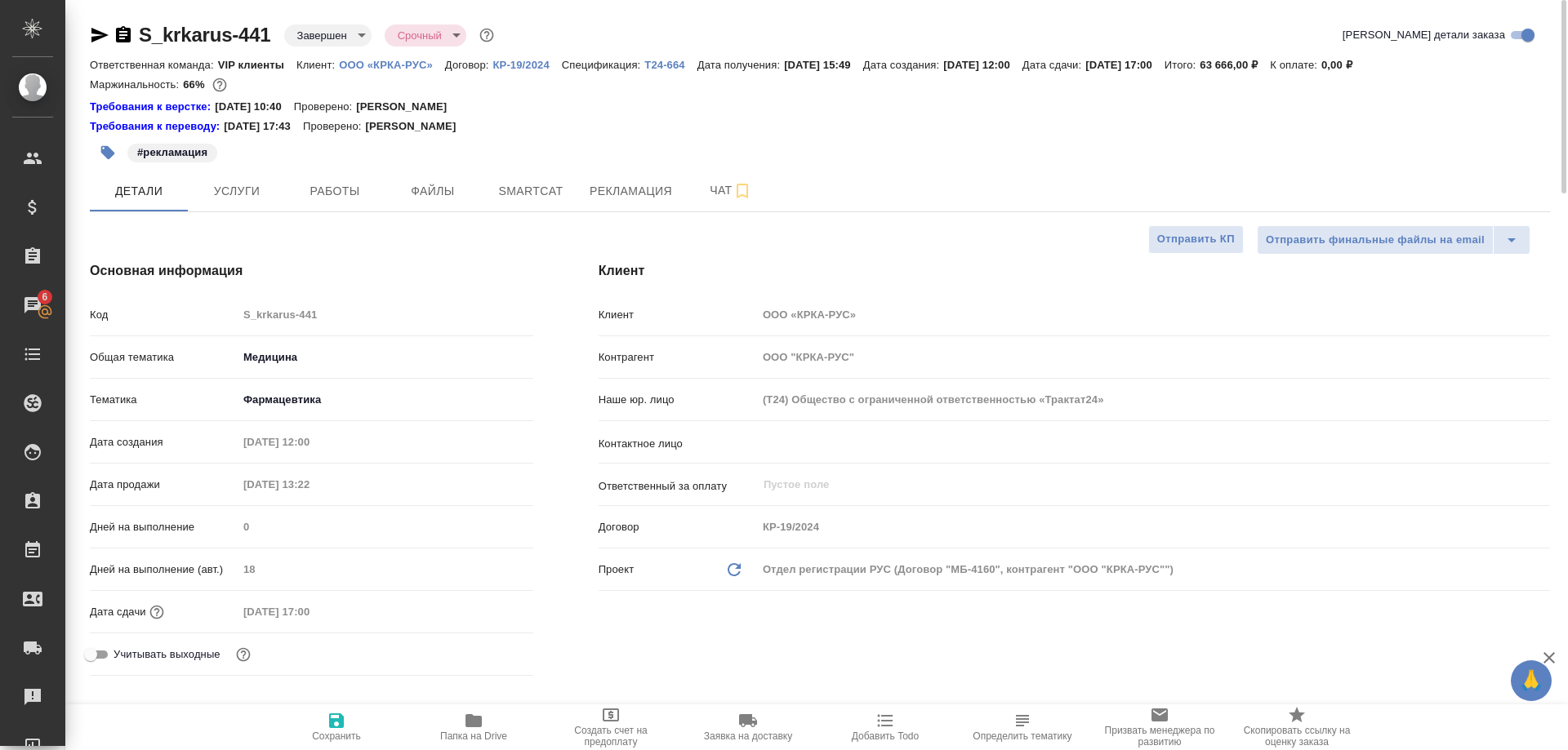
type textarea "x"
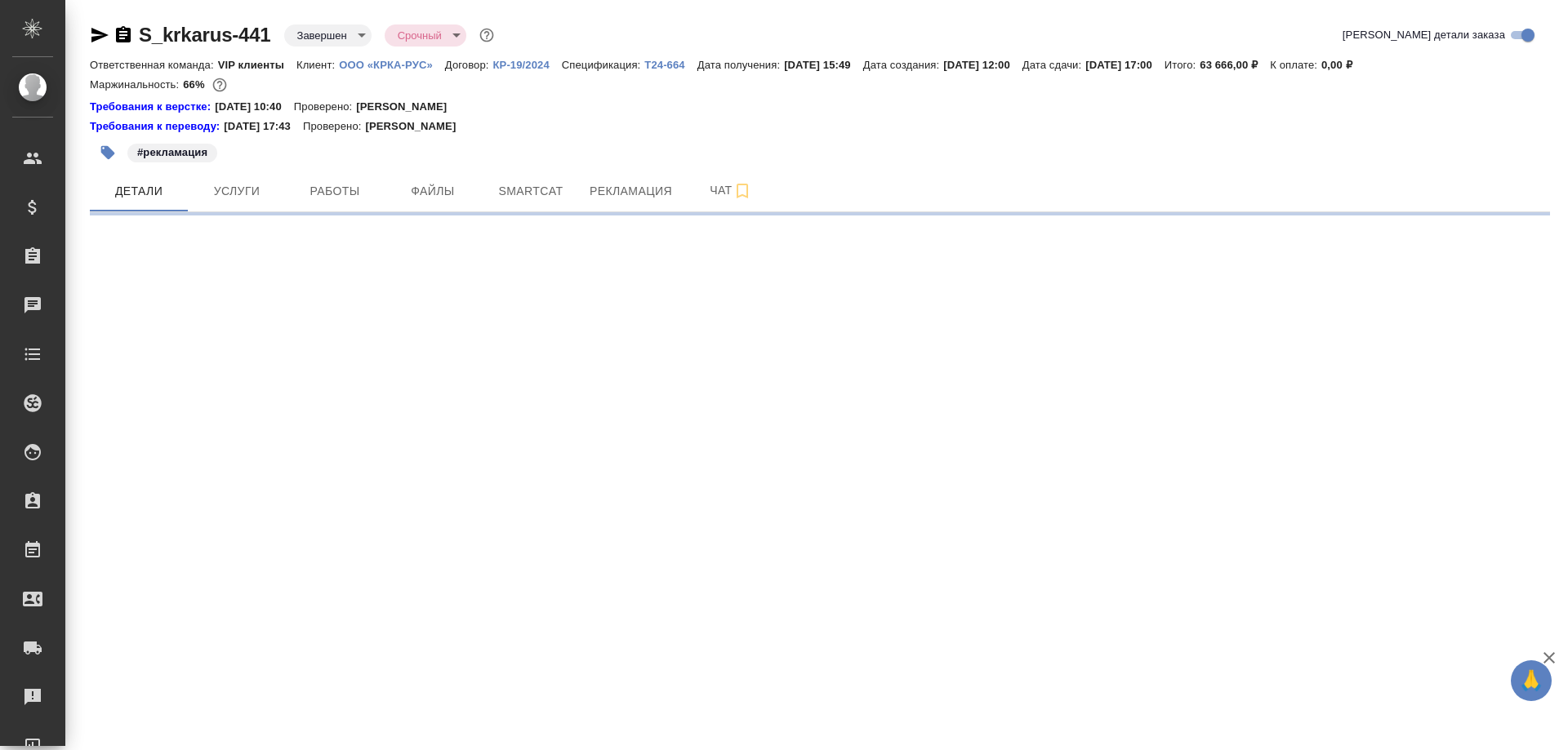
select select "RU"
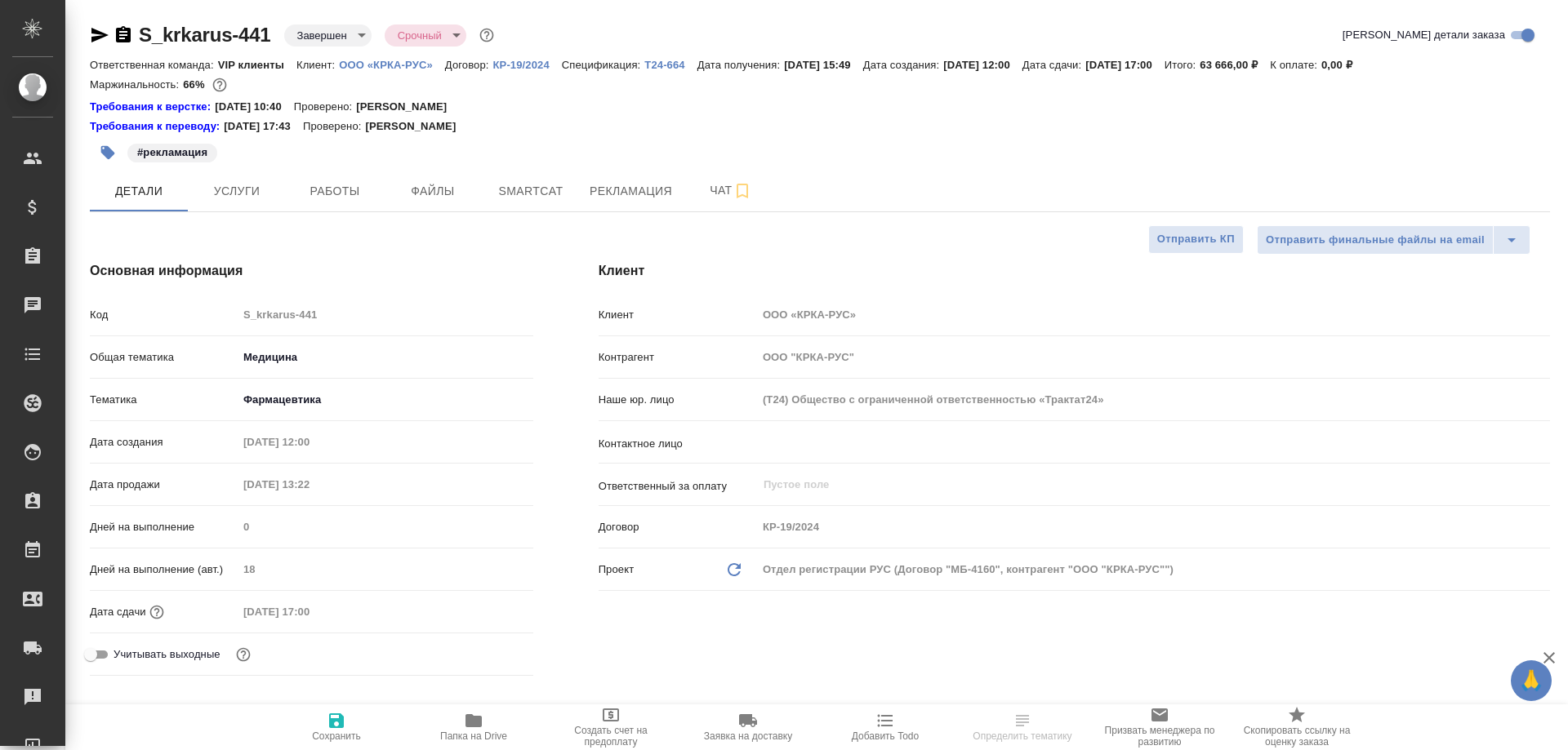
type textarea "x"
select select "RU"
type textarea "x"
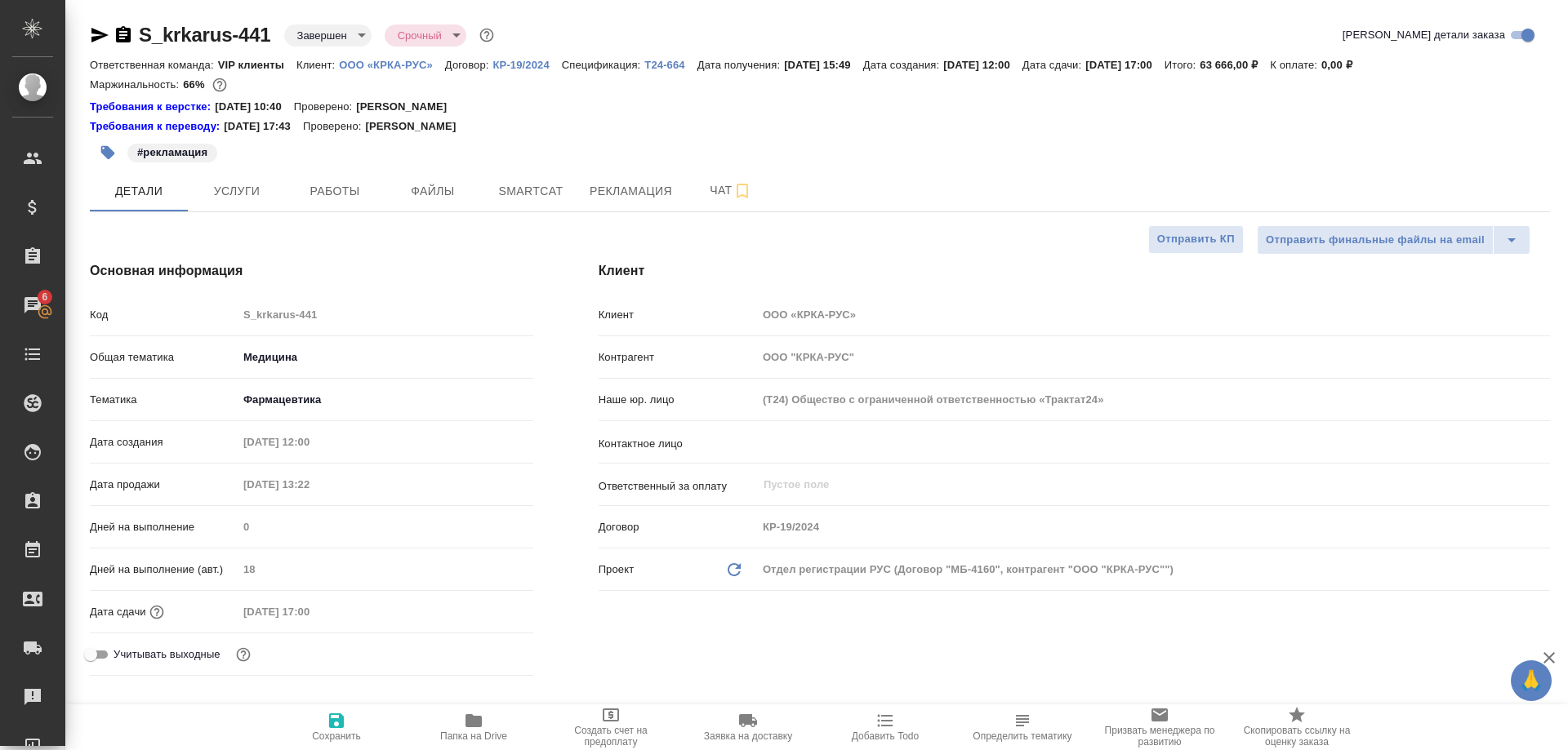
type textarea "x"
click at [94, 36] on icon "button" at bounding box center [100, 35] width 20 height 20
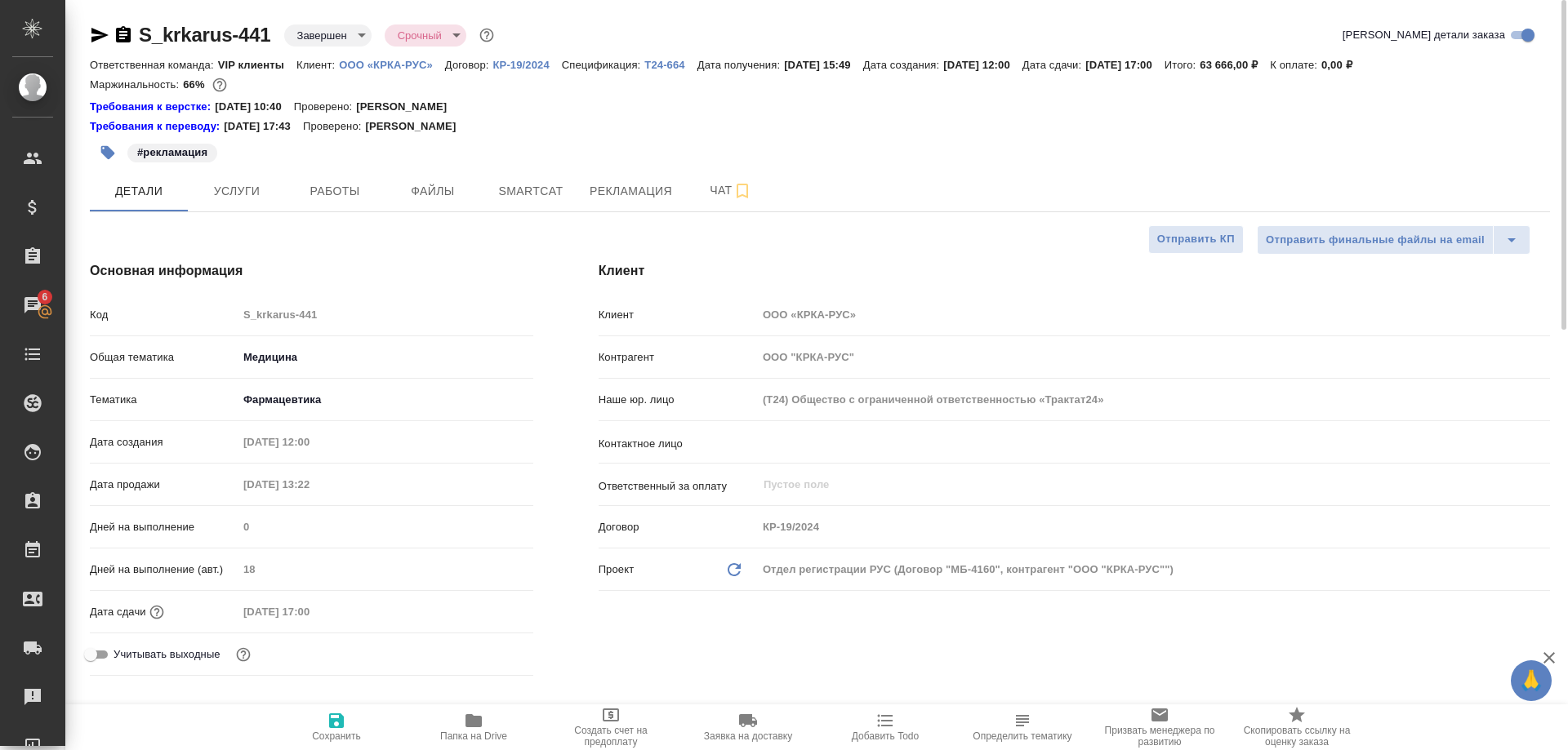
type textarea "x"
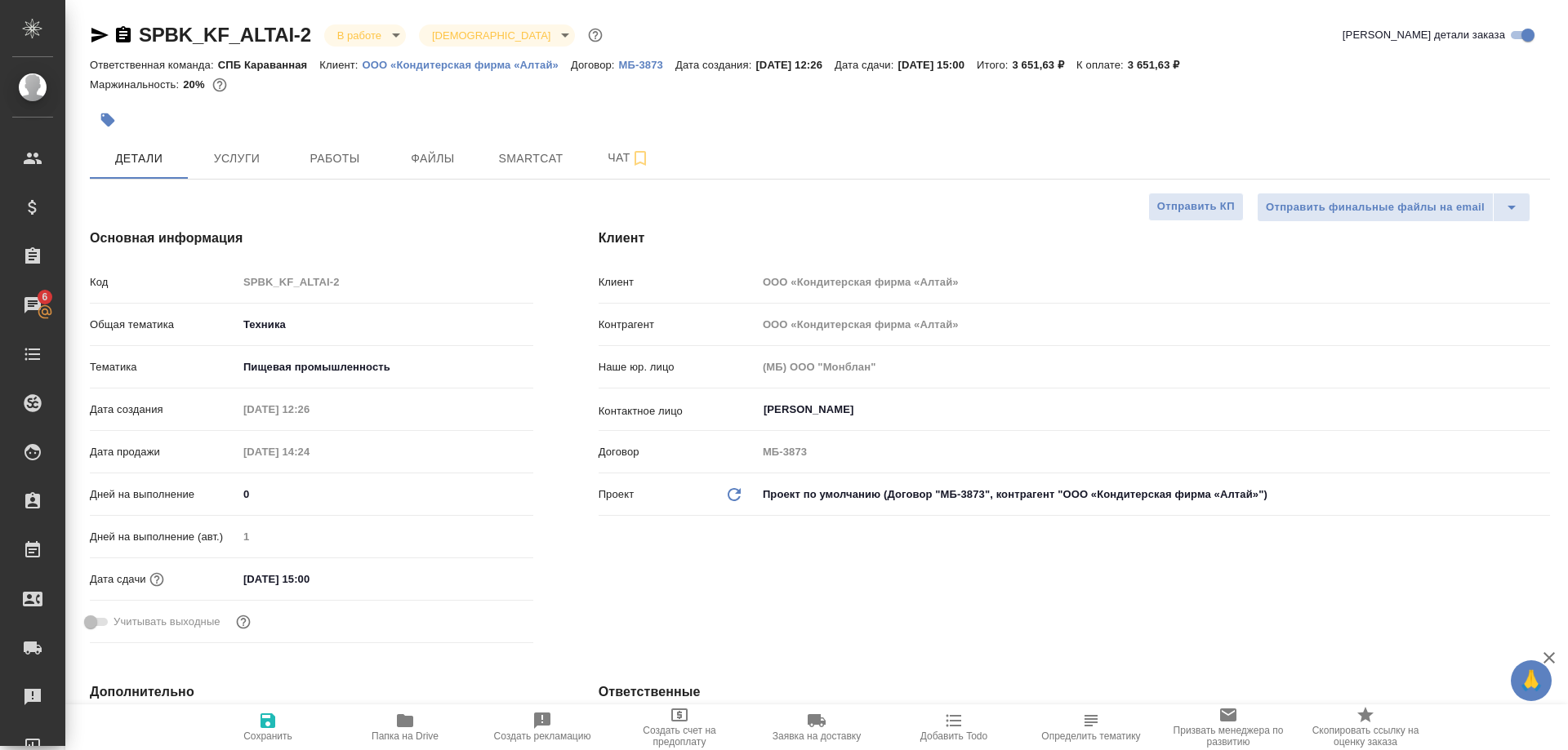
select select "RU"
click at [534, 155] on span "Smartcat" at bounding box center [530, 158] width 78 height 21
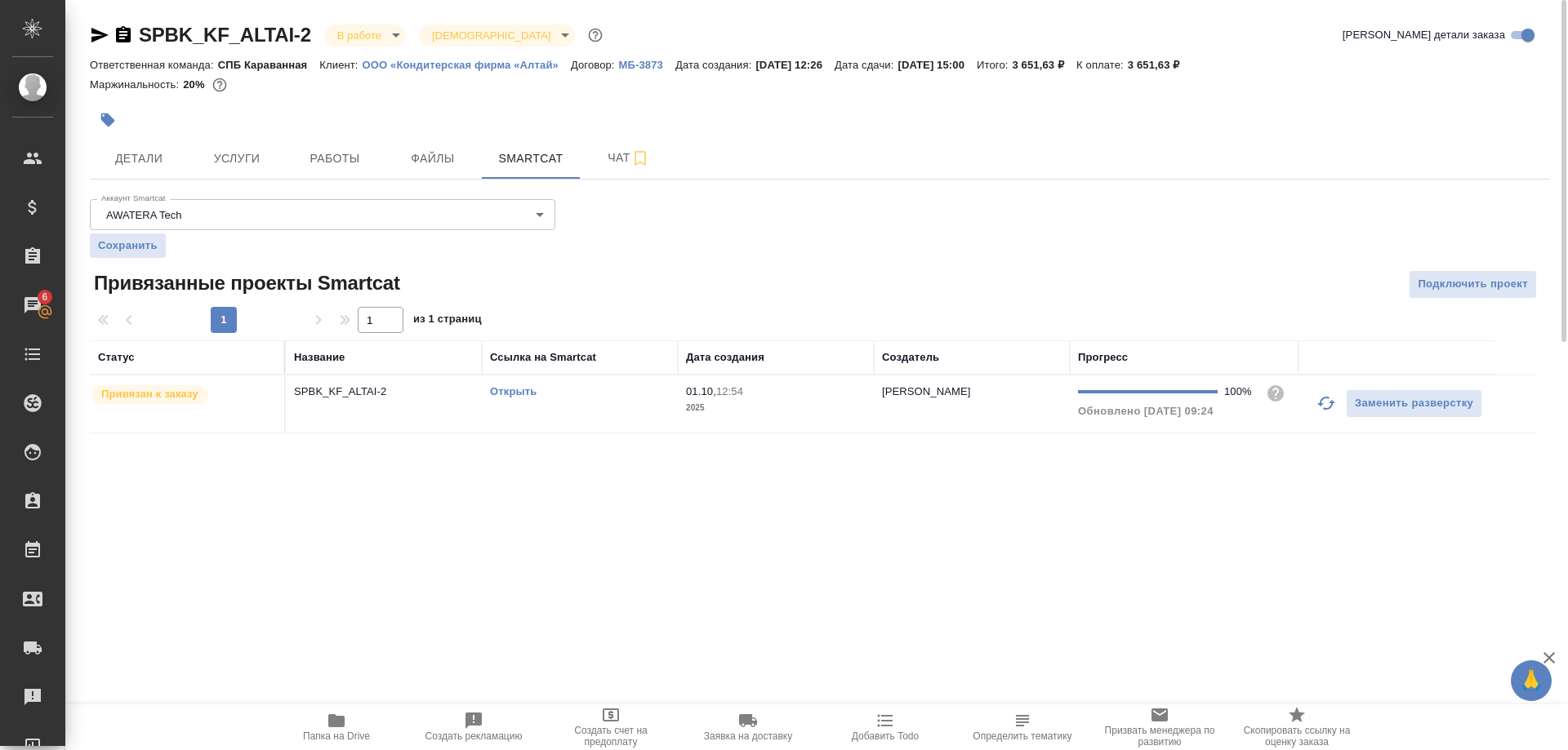
click at [516, 395] on link "Открыть" at bounding box center [513, 391] width 47 height 12
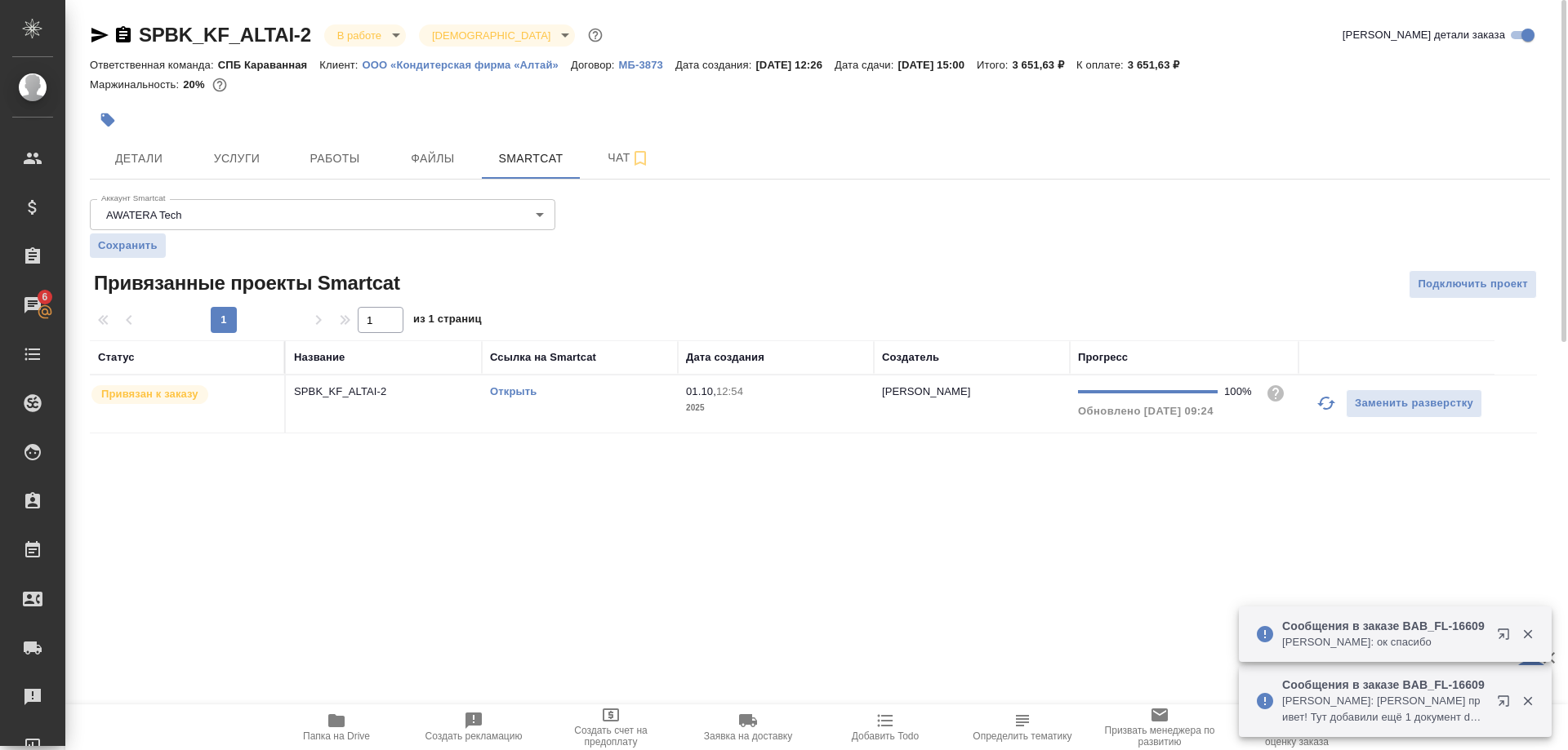
click at [511, 394] on link "Открыть" at bounding box center [513, 391] width 47 height 12
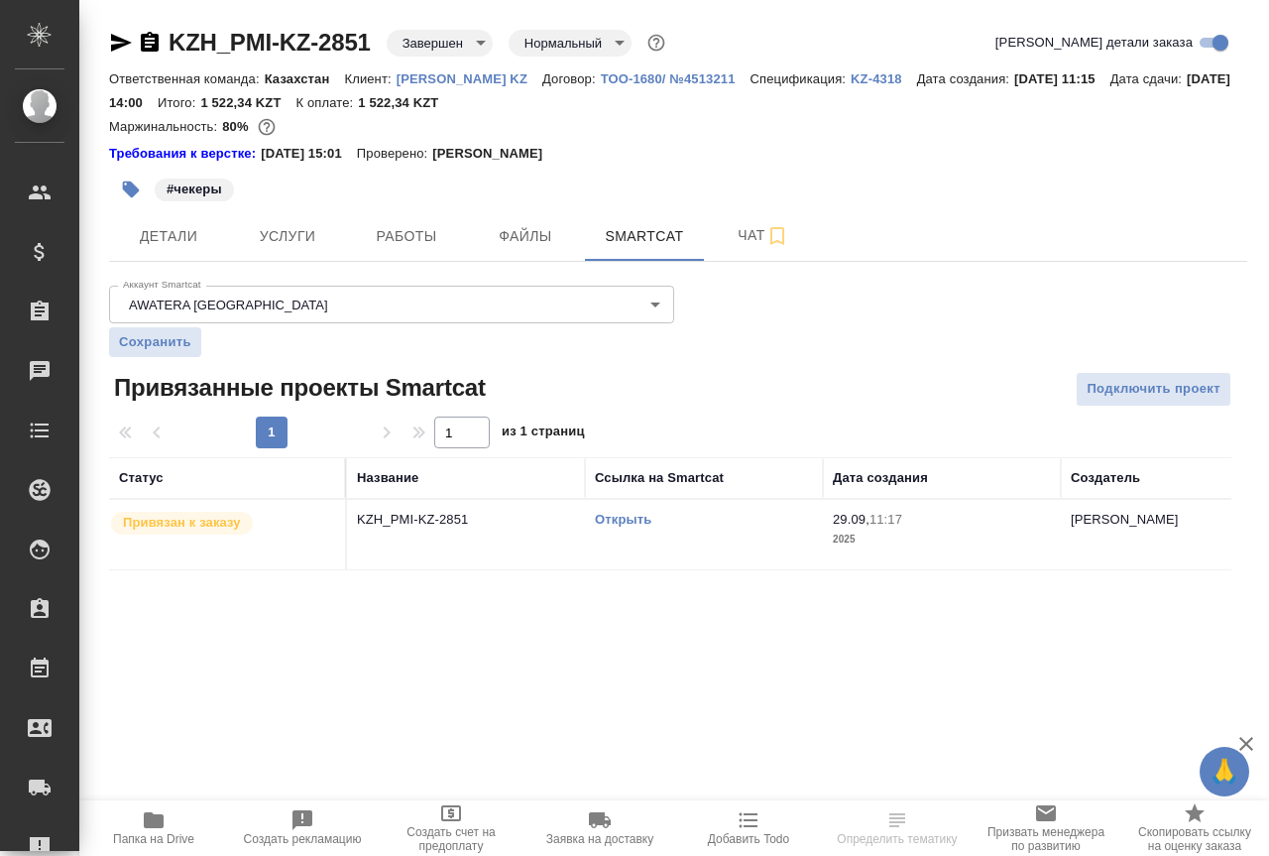
click at [603, 517] on link "Открыть" at bounding box center [623, 519] width 57 height 15
click at [600, 517] on link "Открыть" at bounding box center [623, 519] width 57 height 15
click at [605, 519] on link "Открыть" at bounding box center [623, 519] width 57 height 15
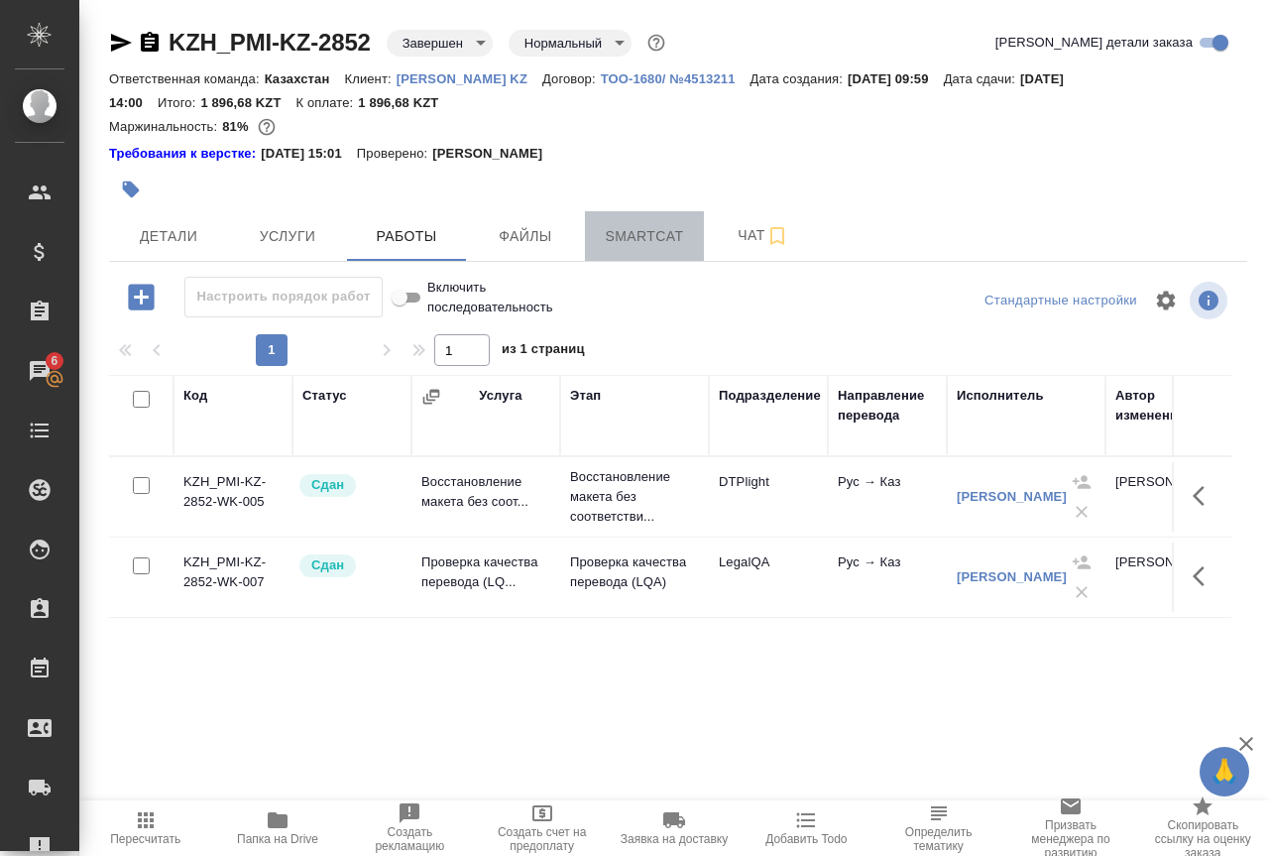
click at [646, 233] on span "Smartcat" at bounding box center [644, 236] width 95 height 25
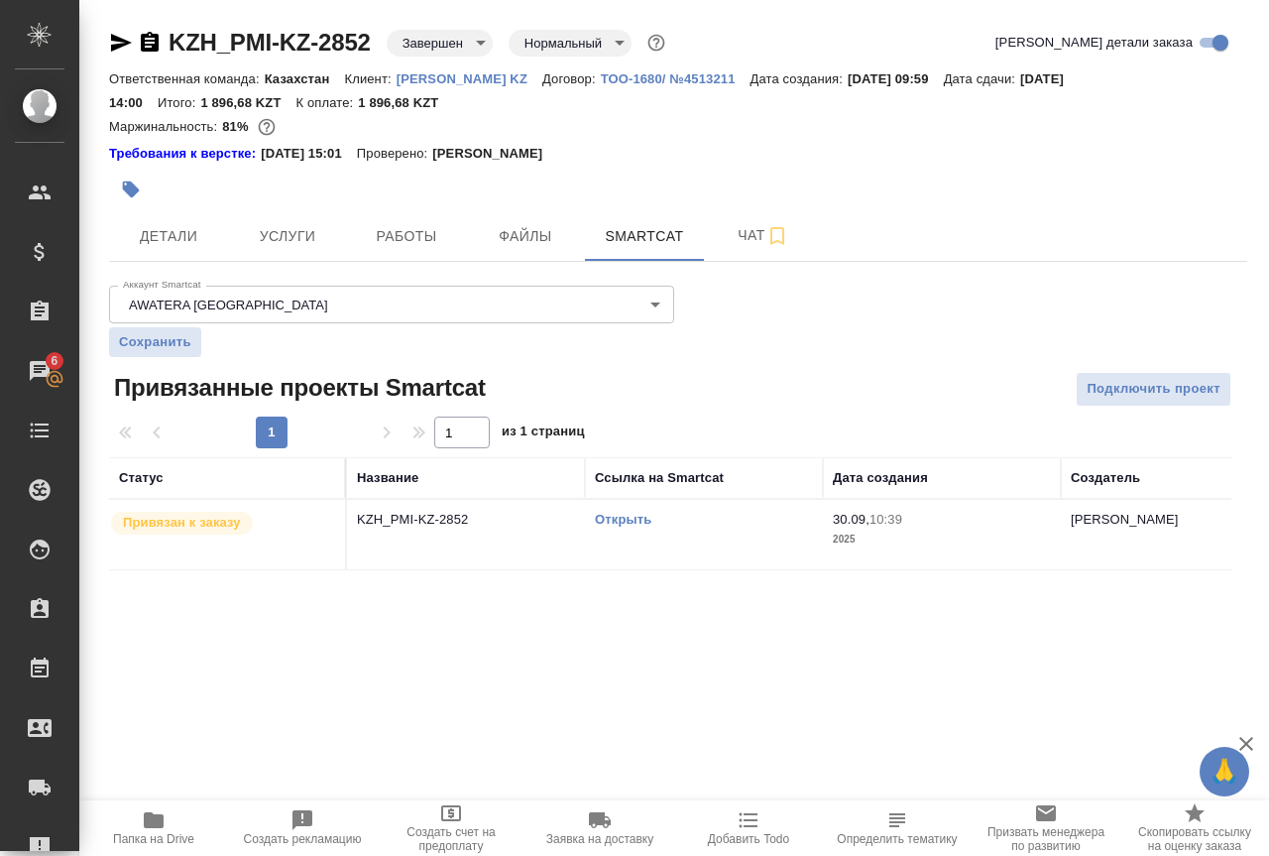
click at [628, 516] on link "Открыть" at bounding box center [623, 519] width 57 height 15
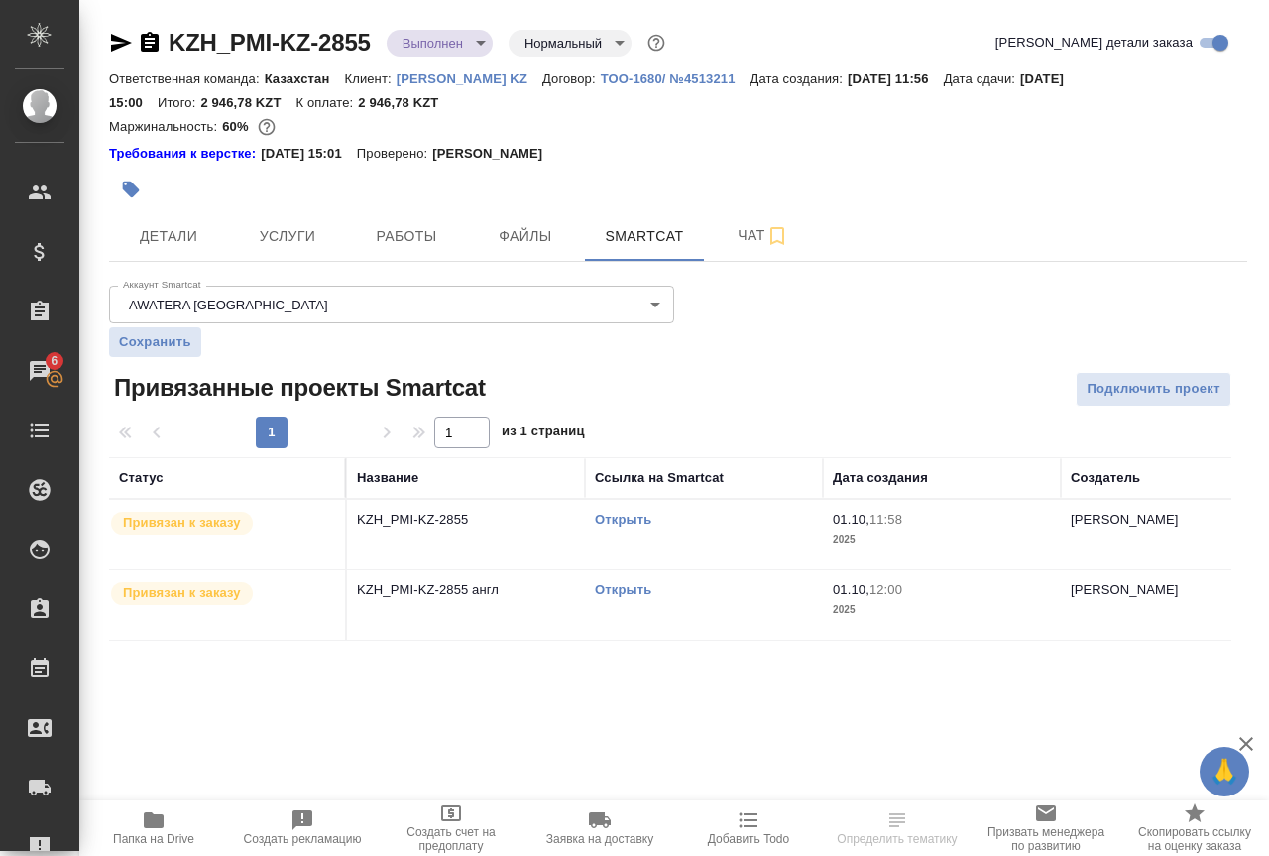
click at [607, 589] on link "Открыть" at bounding box center [623, 589] width 57 height 15
click at [591, 518] on td "Открыть" at bounding box center [704, 534] width 238 height 69
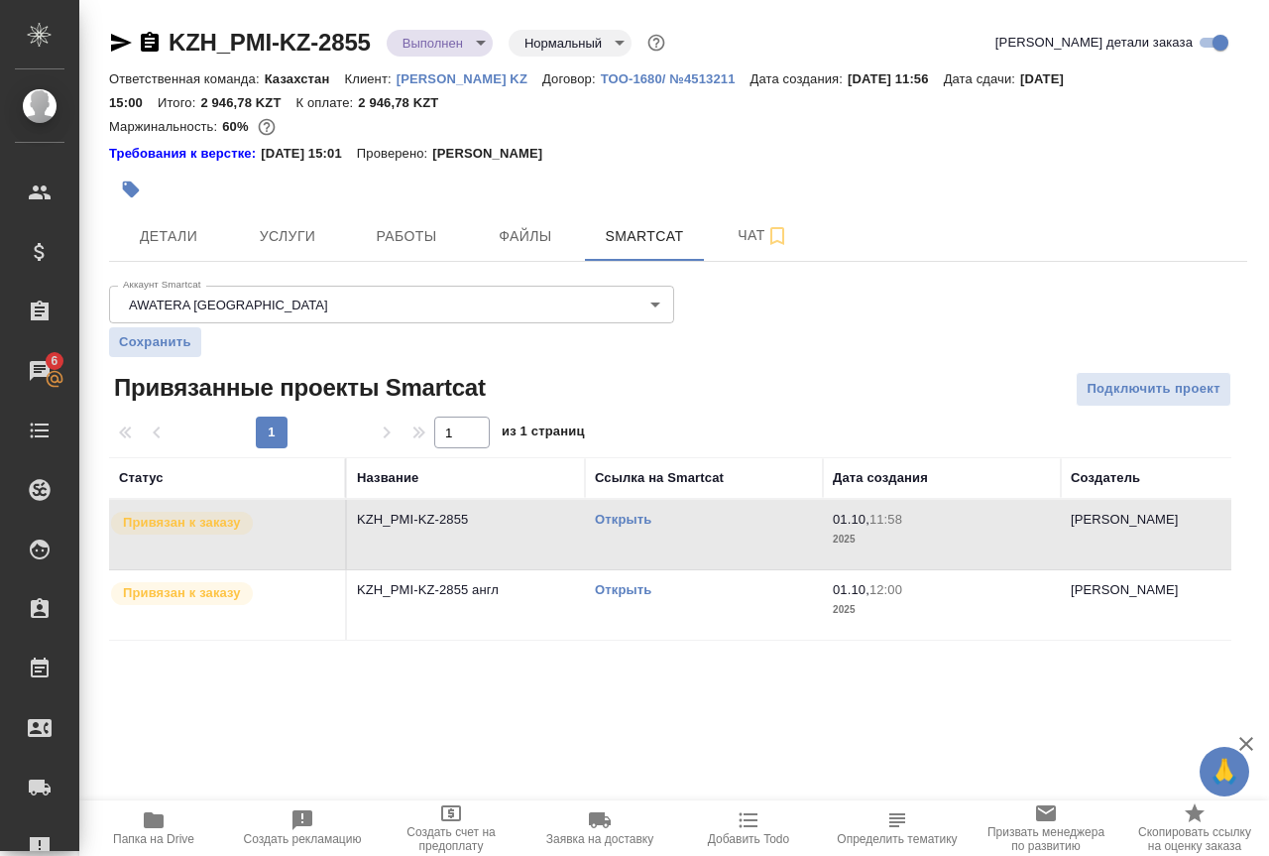
click at [615, 518] on link "Открыть" at bounding box center [623, 519] width 57 height 15
